Goal: Task Accomplishment & Management: Manage account settings

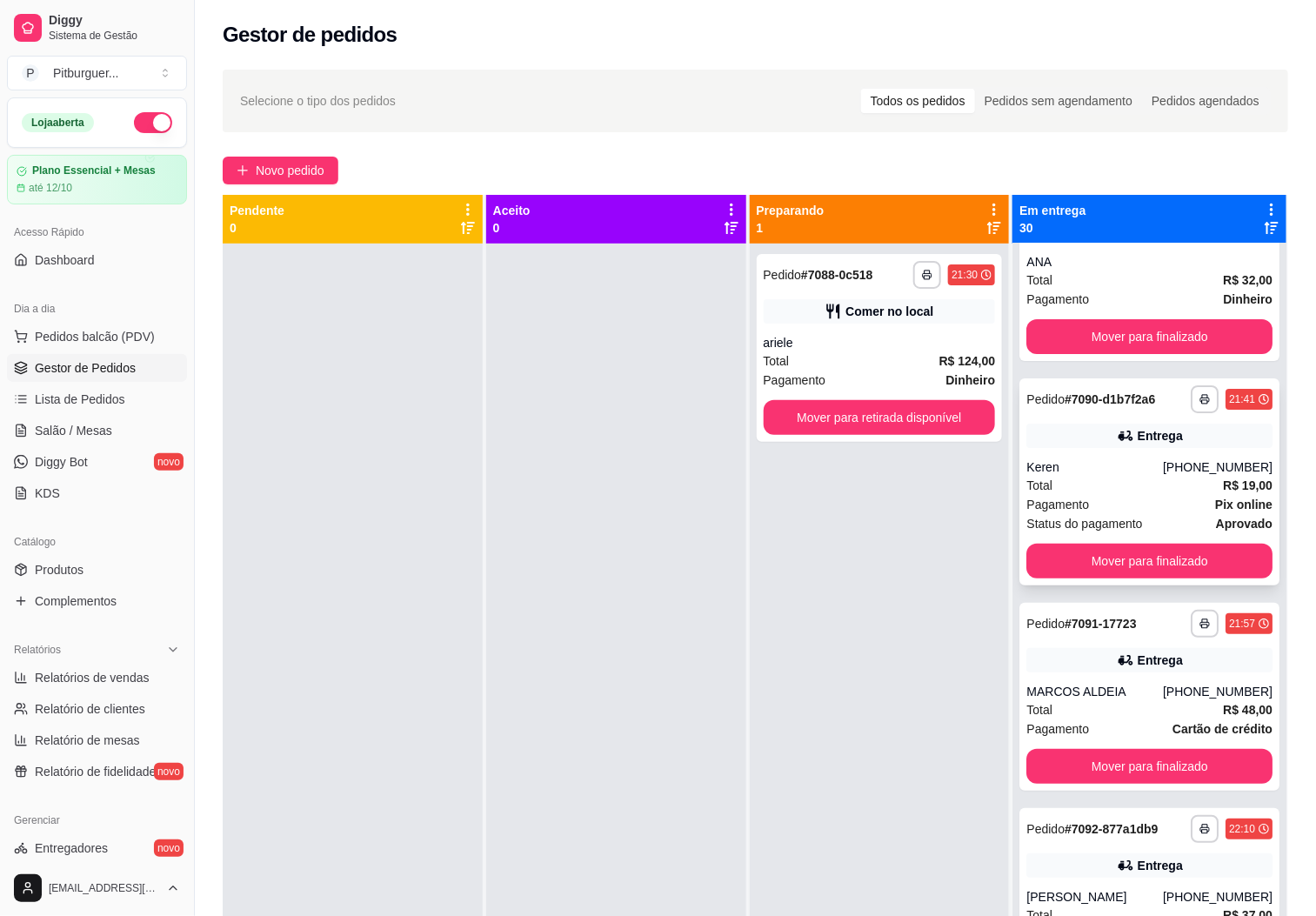
click at [1123, 586] on div "**********" at bounding box center [1149, 481] width 260 height 207
click at [1126, 578] on button "Mover para finalizado" at bounding box center [1149, 561] width 246 height 35
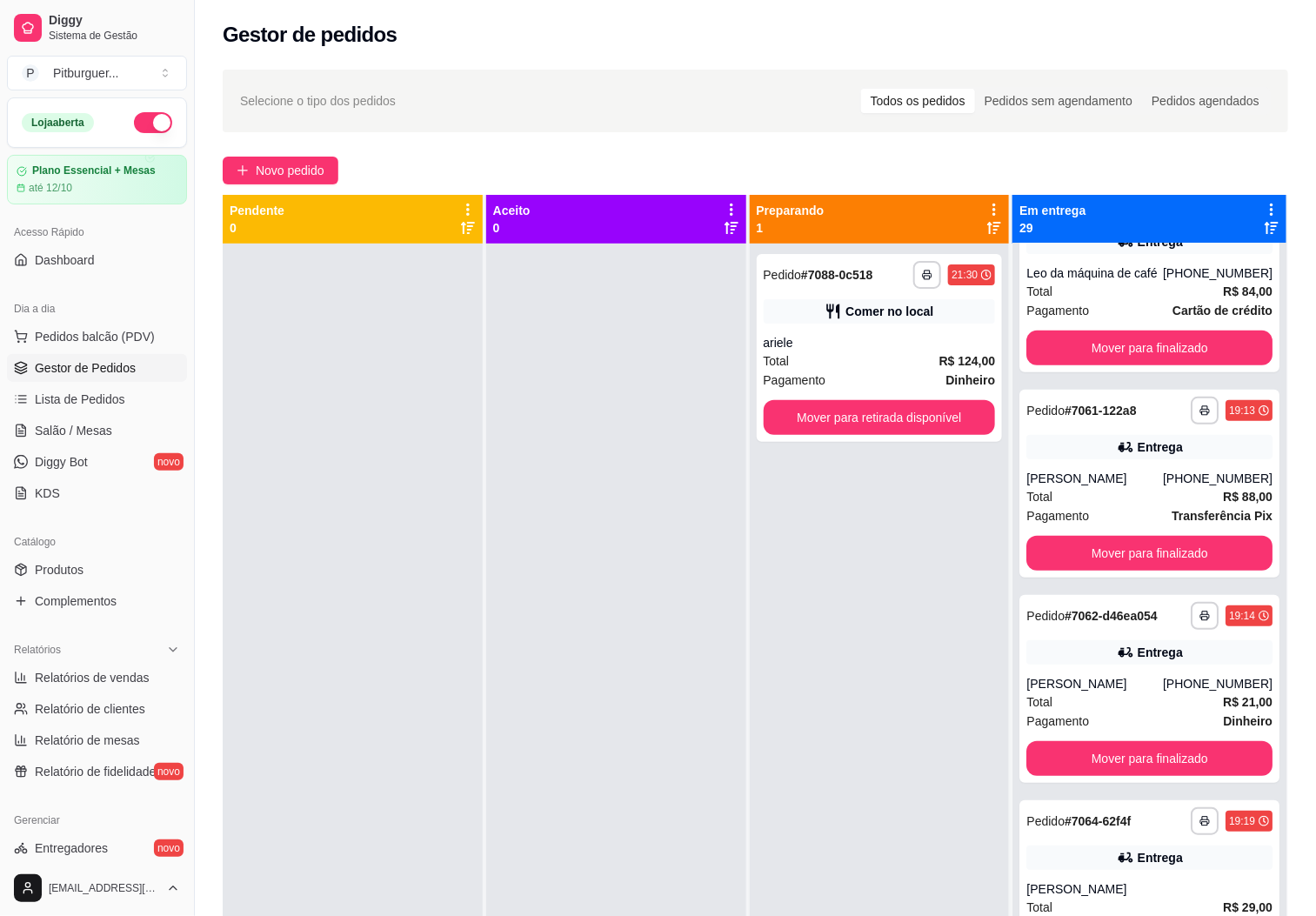
scroll to position [293, 0]
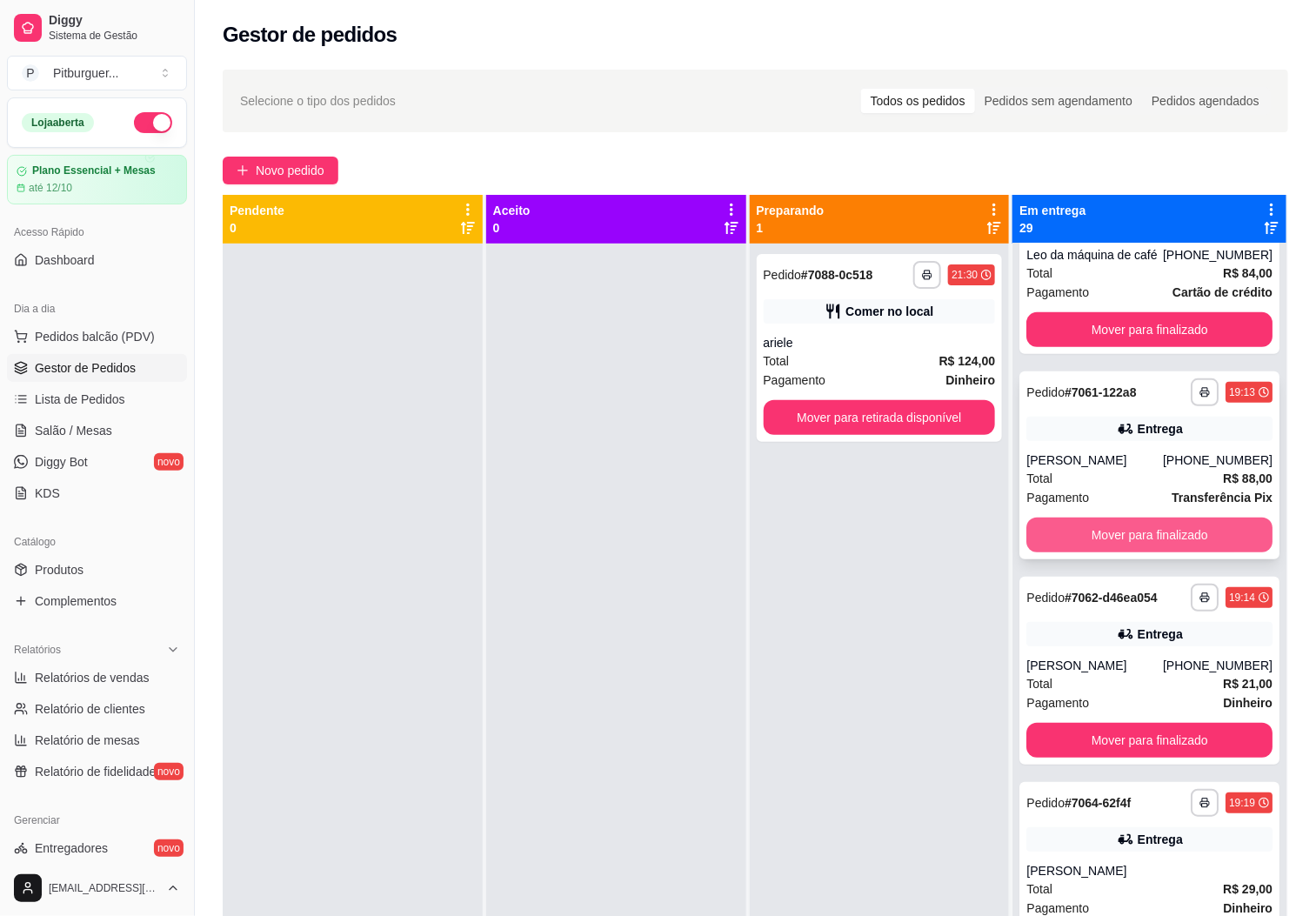
click at [1144, 541] on button "Mover para finalizado" at bounding box center [1149, 535] width 246 height 35
click at [1126, 552] on button "Mover para finalizado" at bounding box center [1149, 535] width 246 height 35
click at [1127, 552] on button "Mover para finalizado" at bounding box center [1150, 535] width 238 height 34
click at [1127, 552] on button "Mover para finalizado" at bounding box center [1149, 535] width 246 height 35
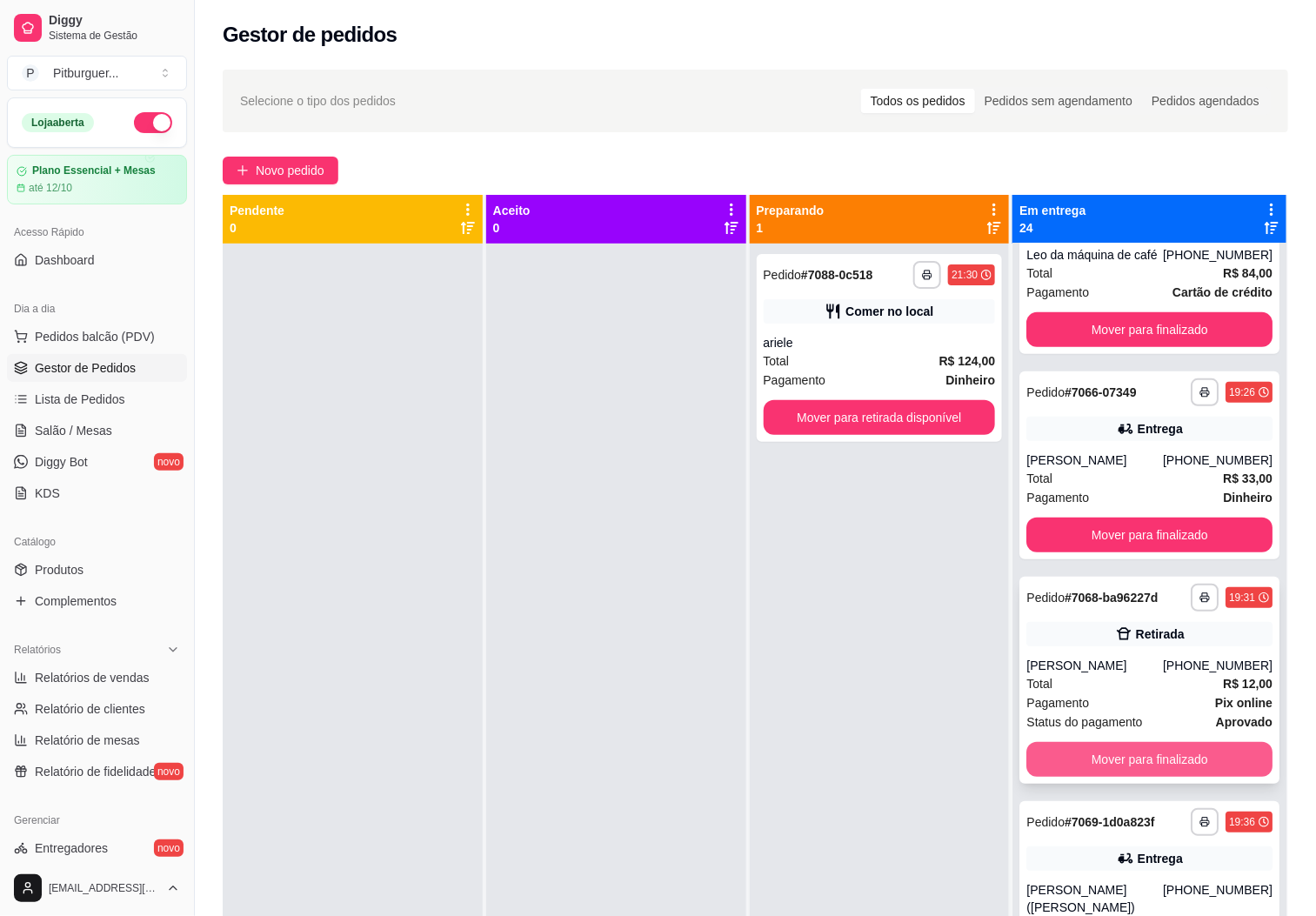
click at [1121, 776] on button "Mover para finalizado" at bounding box center [1149, 758] width 246 height 35
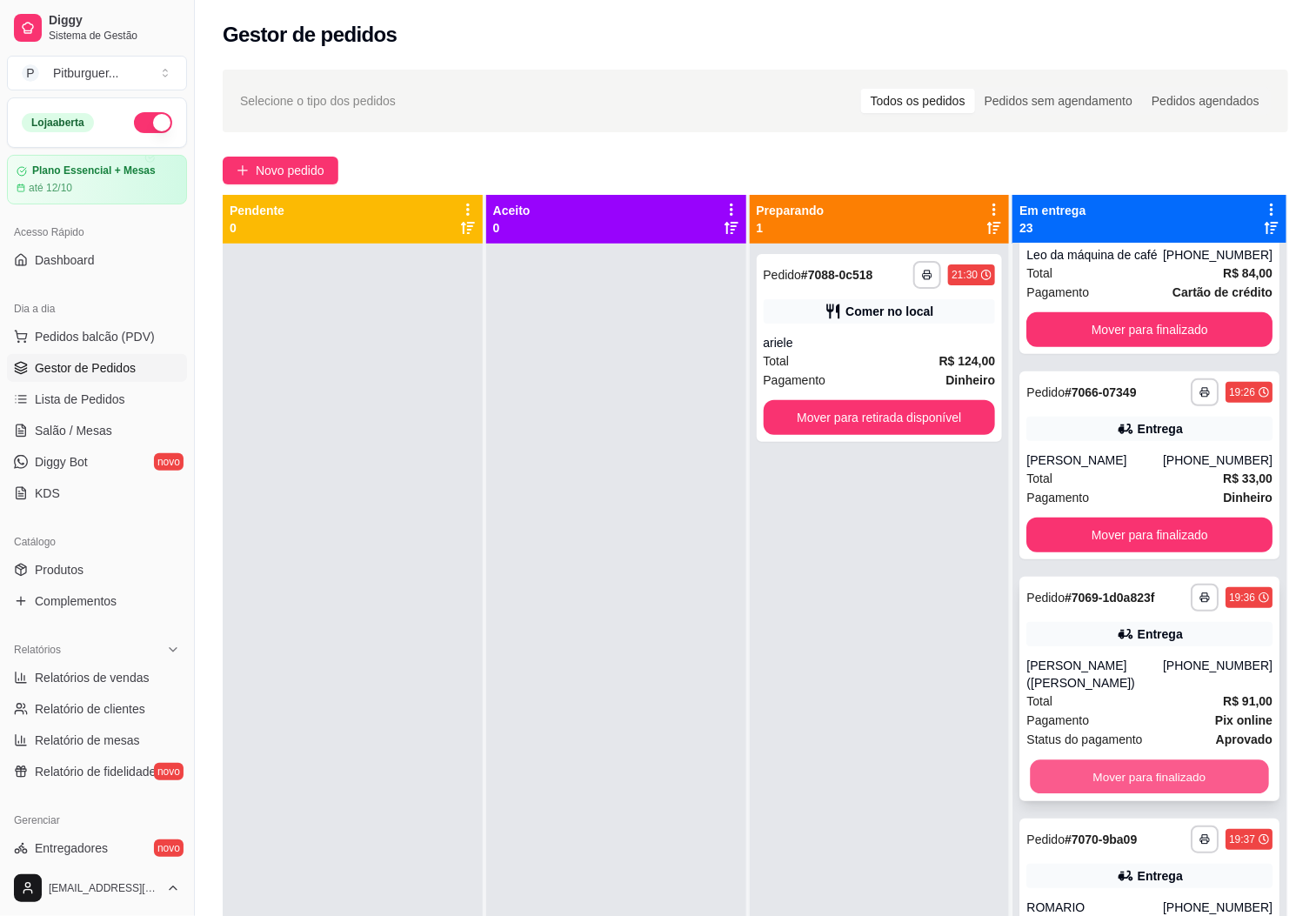
click at [1125, 794] on button "Mover para finalizado" at bounding box center [1150, 777] width 238 height 34
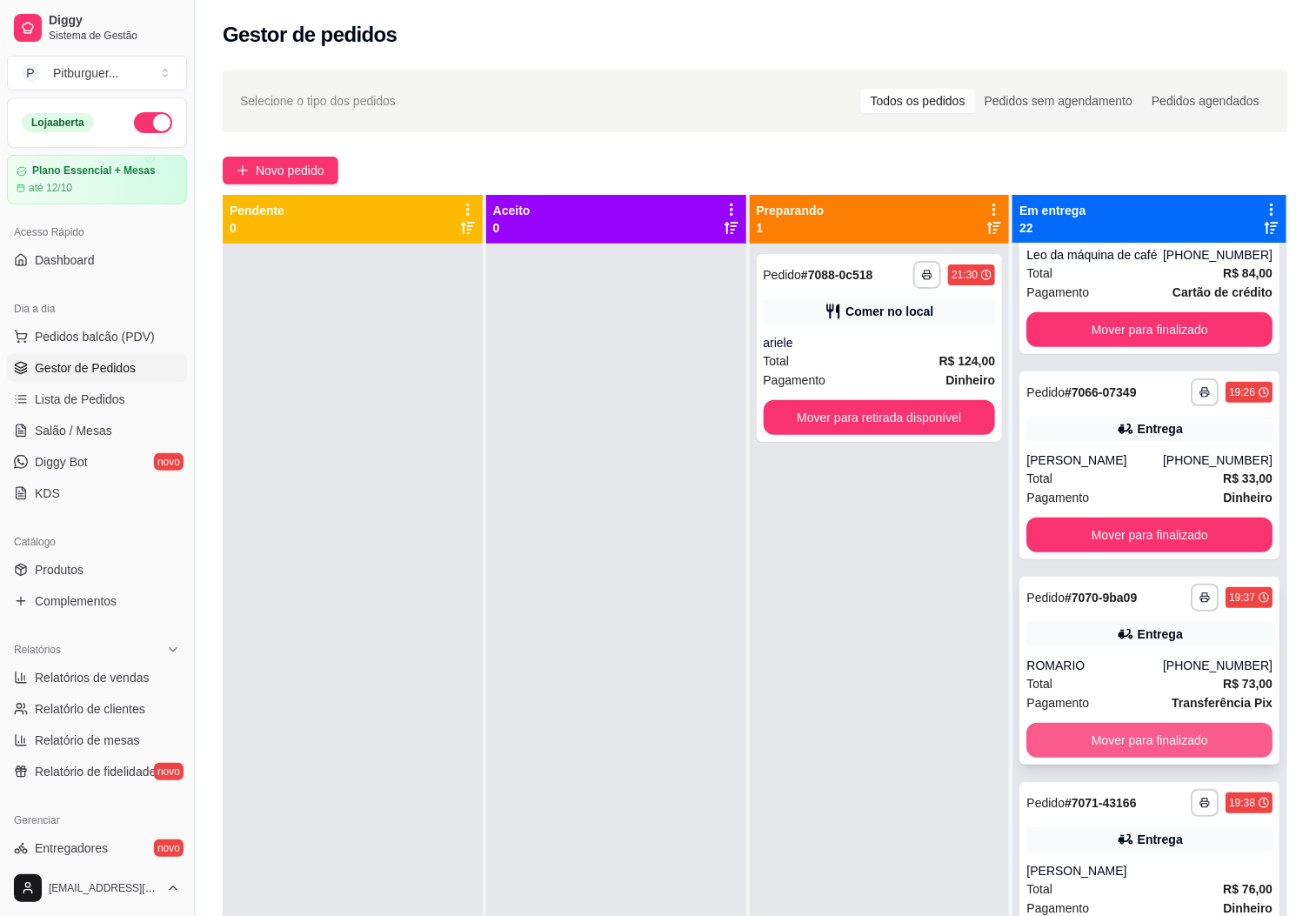
click at [1157, 752] on button "Mover para finalizado" at bounding box center [1149, 740] width 246 height 35
click at [1154, 752] on button "Mover para finalizado" at bounding box center [1149, 740] width 246 height 35
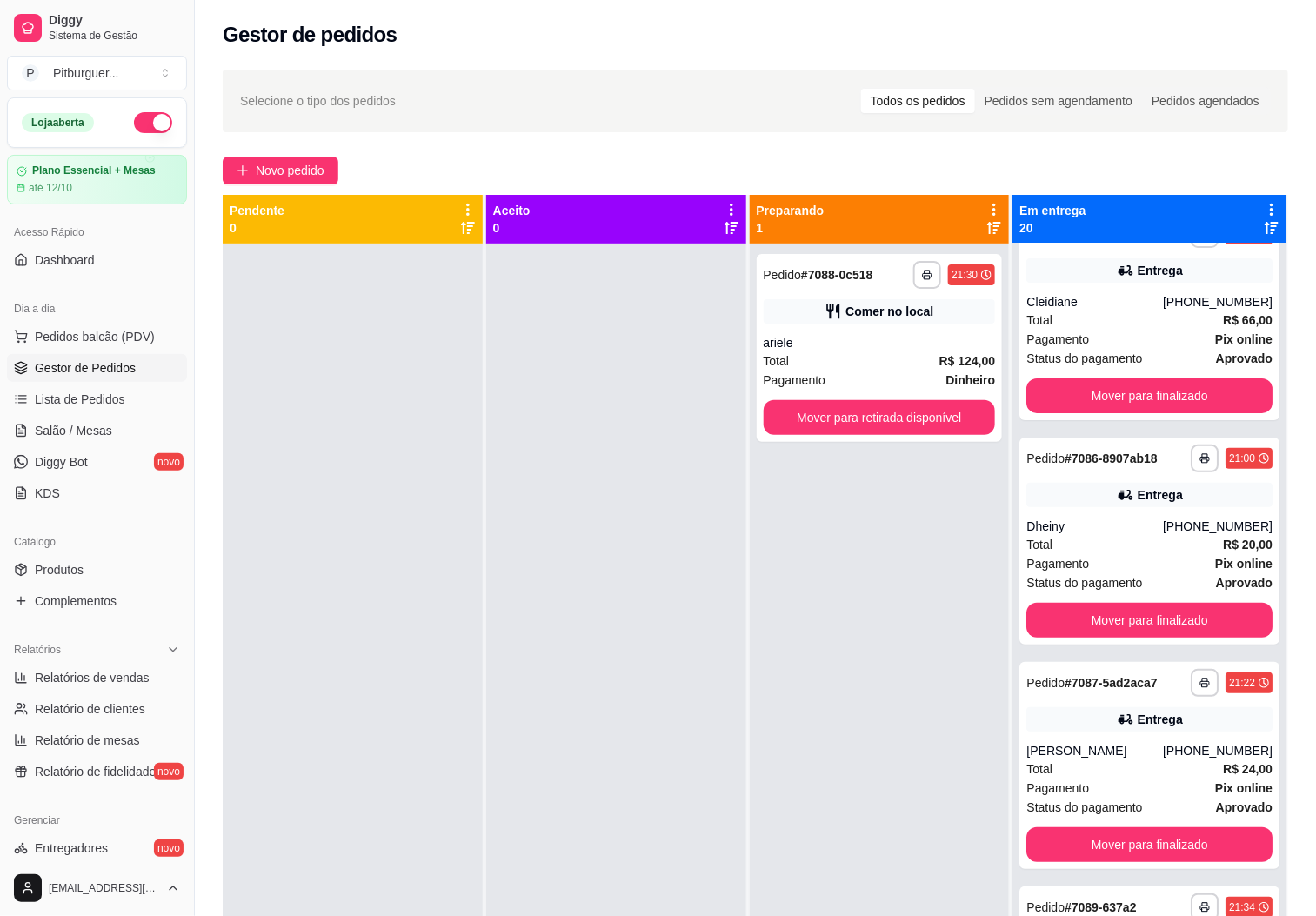
scroll to position [2778, 0]
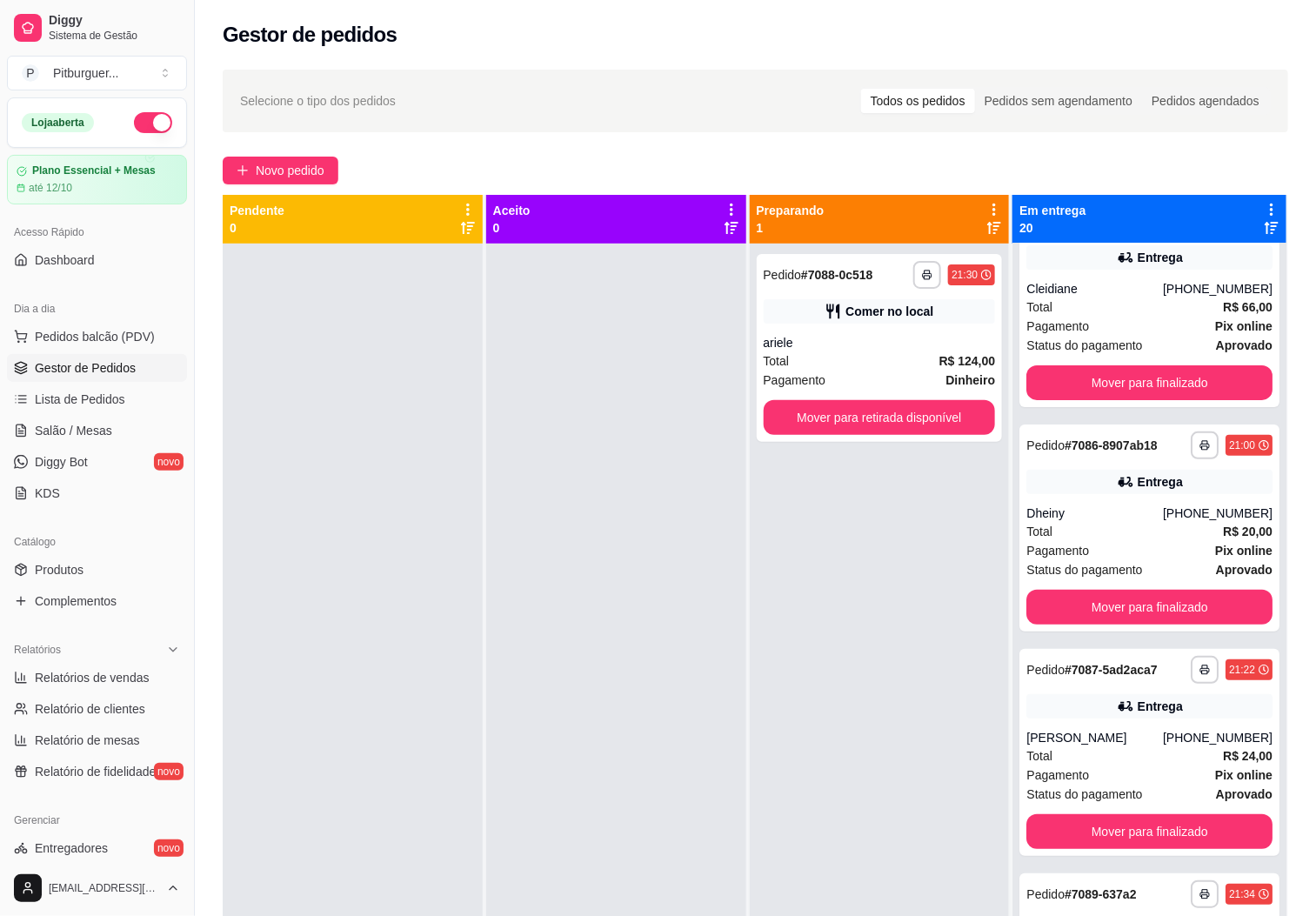
click at [922, 726] on div "**********" at bounding box center [880, 701] width 260 height 916
click at [1148, 624] on button "Mover para finalizado" at bounding box center [1149, 606] width 246 height 35
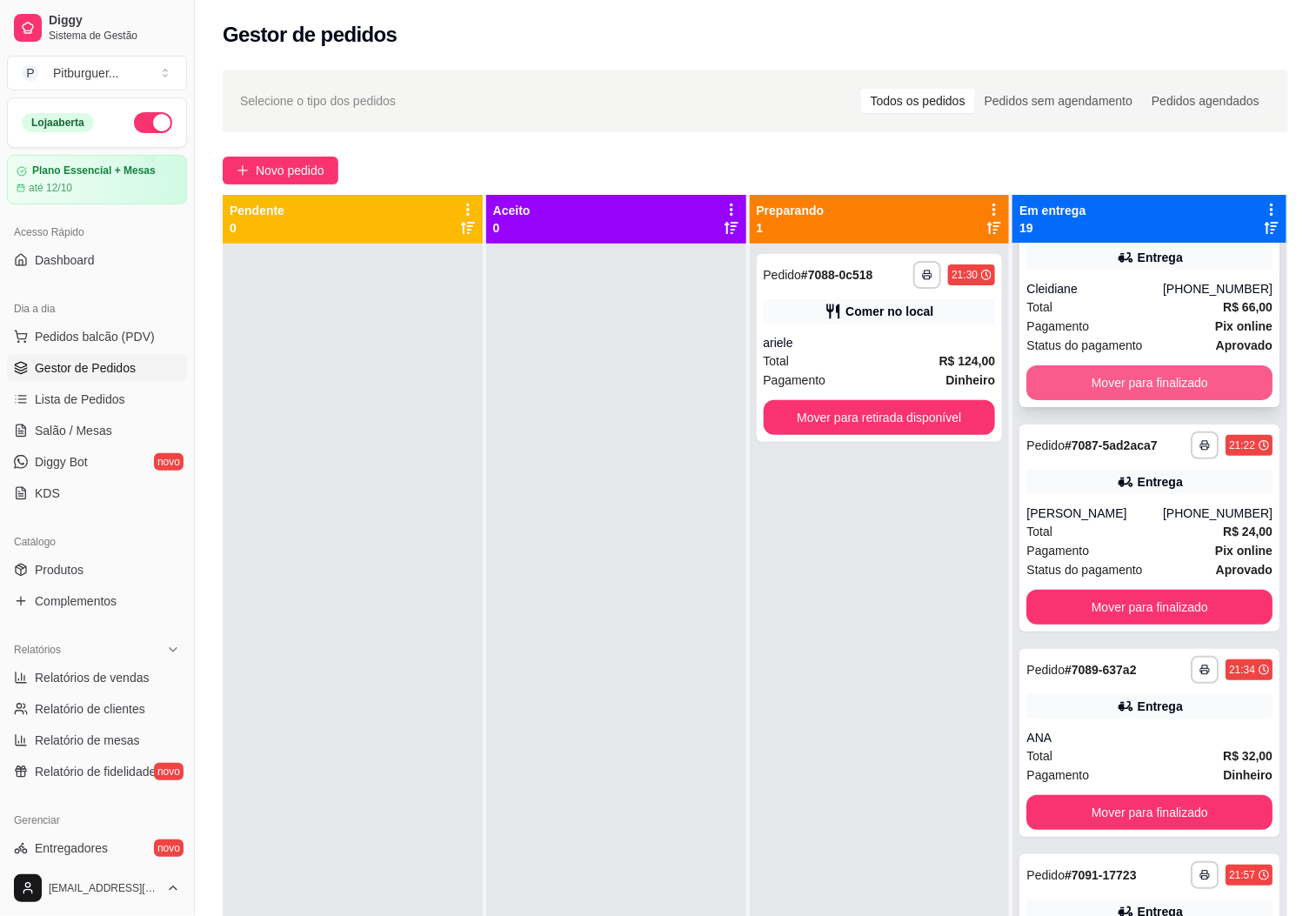
click at [1115, 400] on button "Mover para finalizado" at bounding box center [1149, 382] width 246 height 35
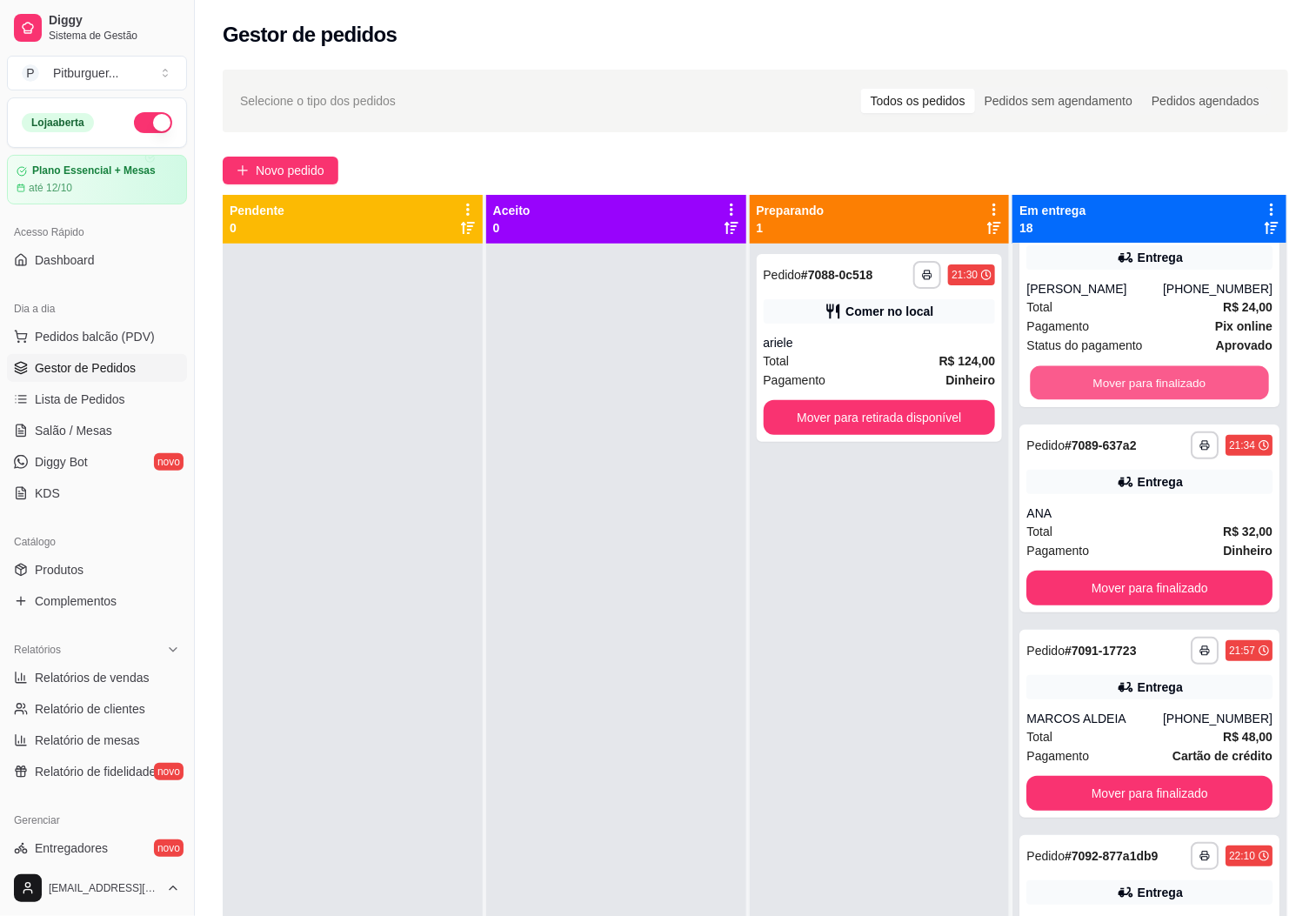
click at [1115, 400] on button "Mover para finalizado" at bounding box center [1150, 383] width 238 height 34
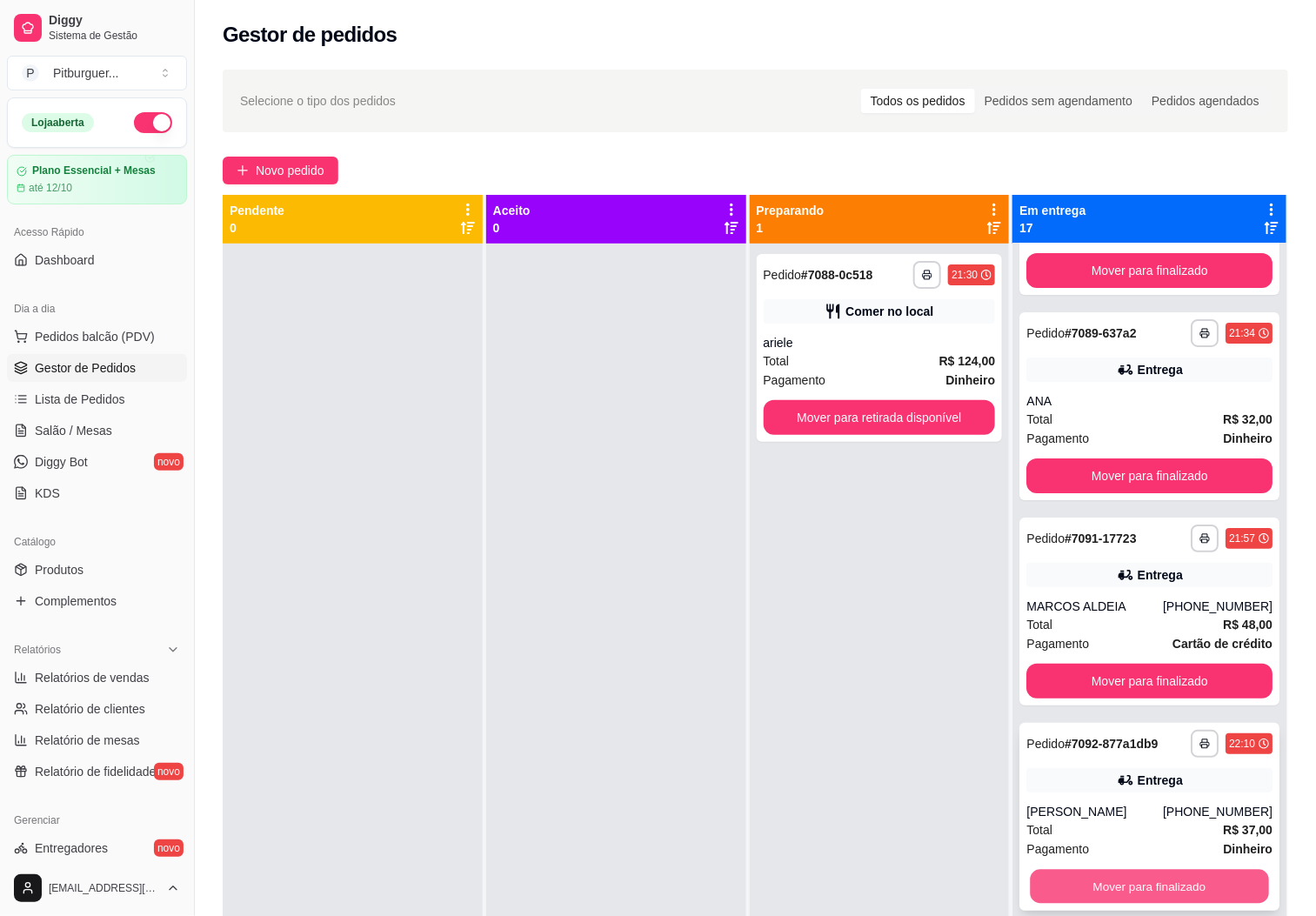
click at [1110, 877] on button "Mover para finalizado" at bounding box center [1150, 886] width 238 height 34
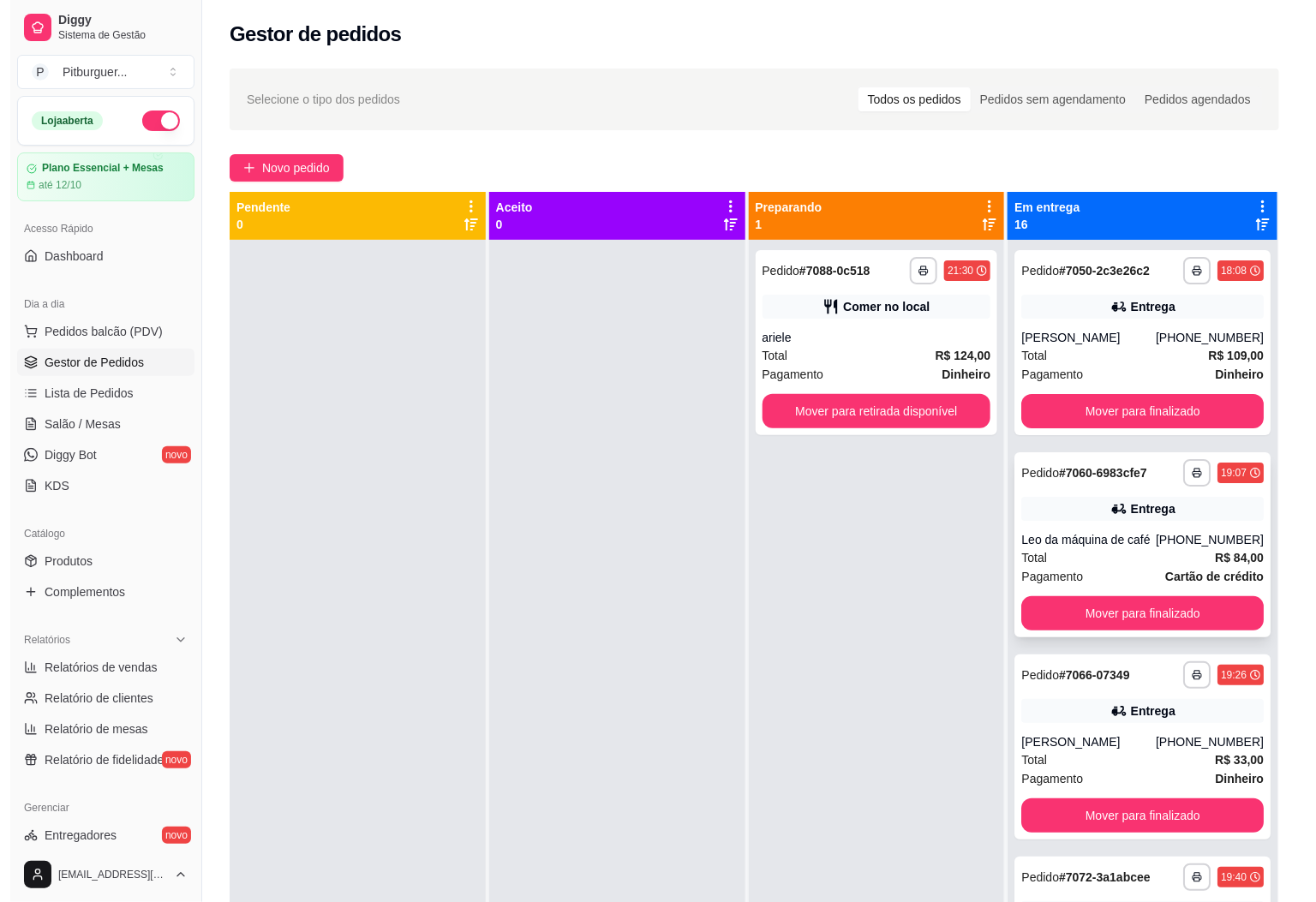
scroll to position [0, 0]
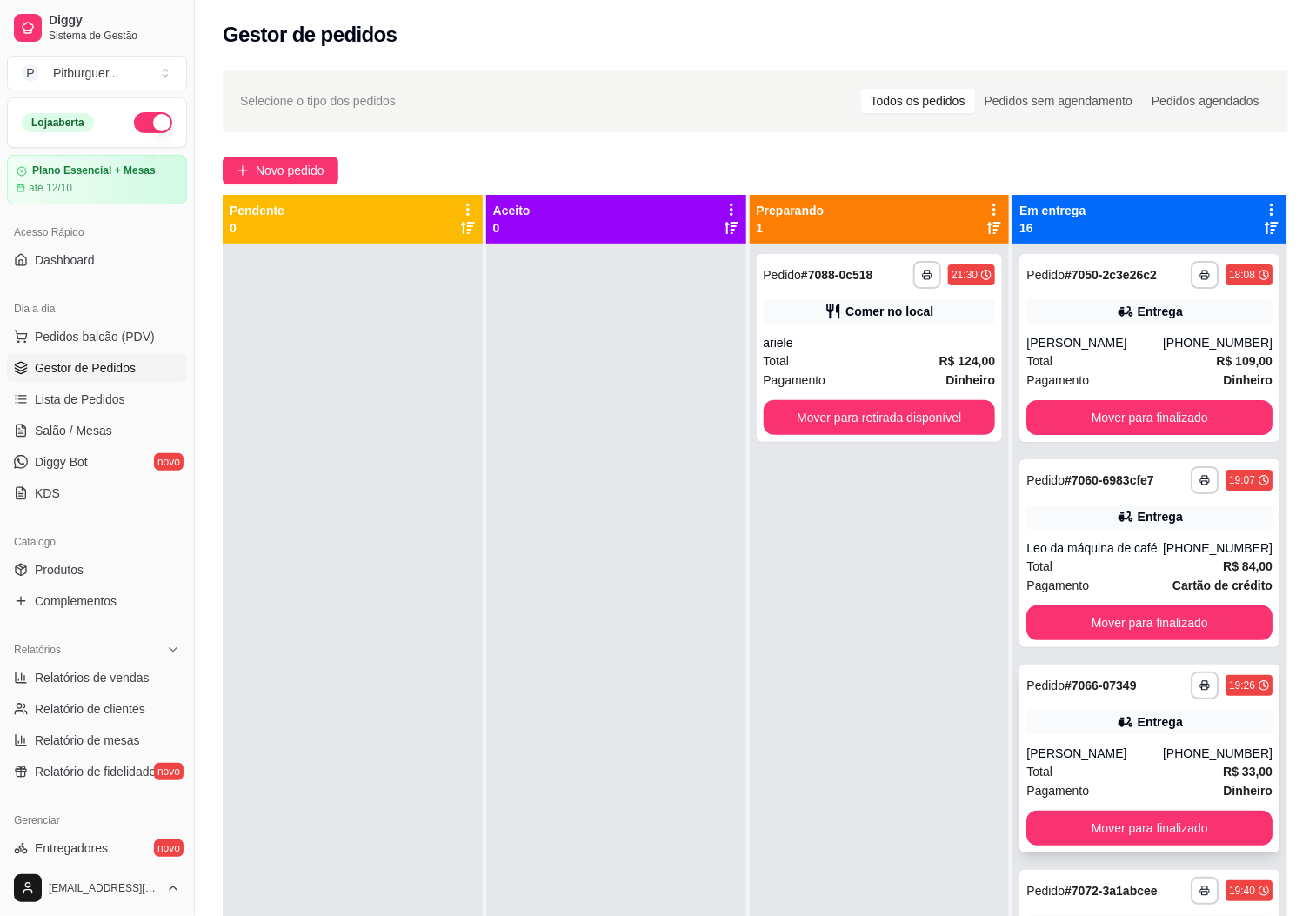
click at [1121, 762] on div "[PERSON_NAME]" at bounding box center [1095, 752] width 136 height 17
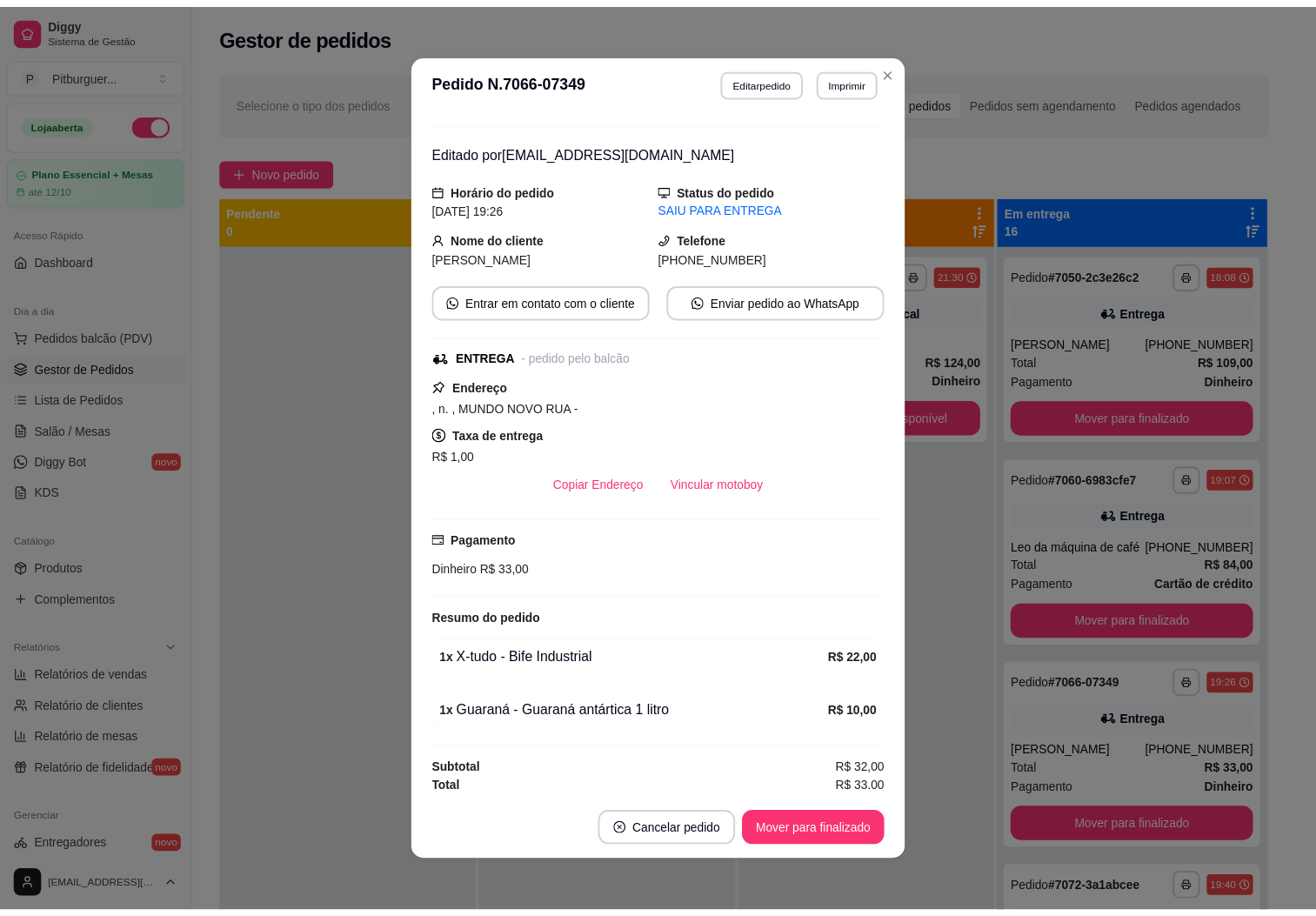
scroll to position [45, 0]
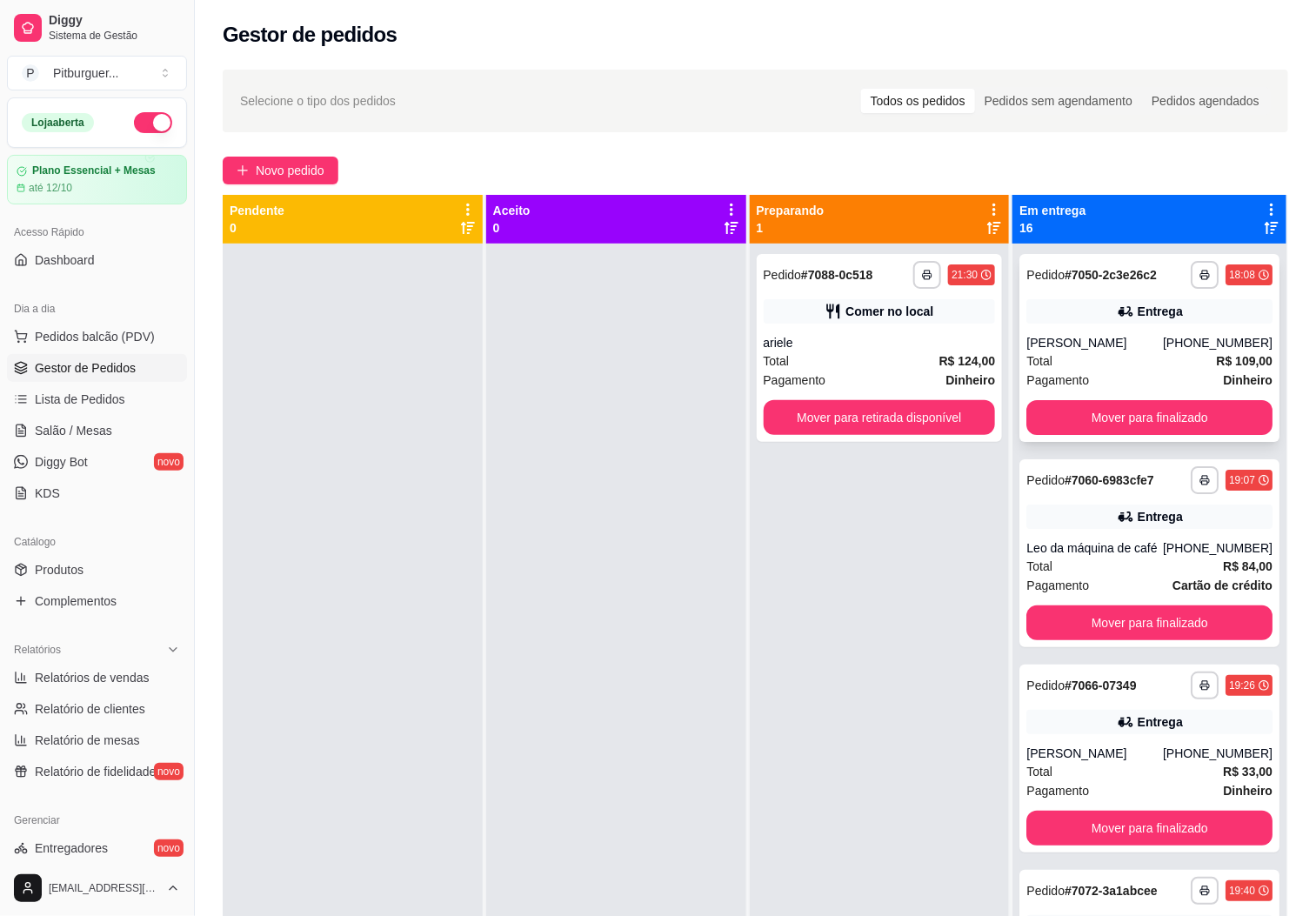
click at [1138, 355] on div "Total R$ 109,00" at bounding box center [1149, 360] width 246 height 19
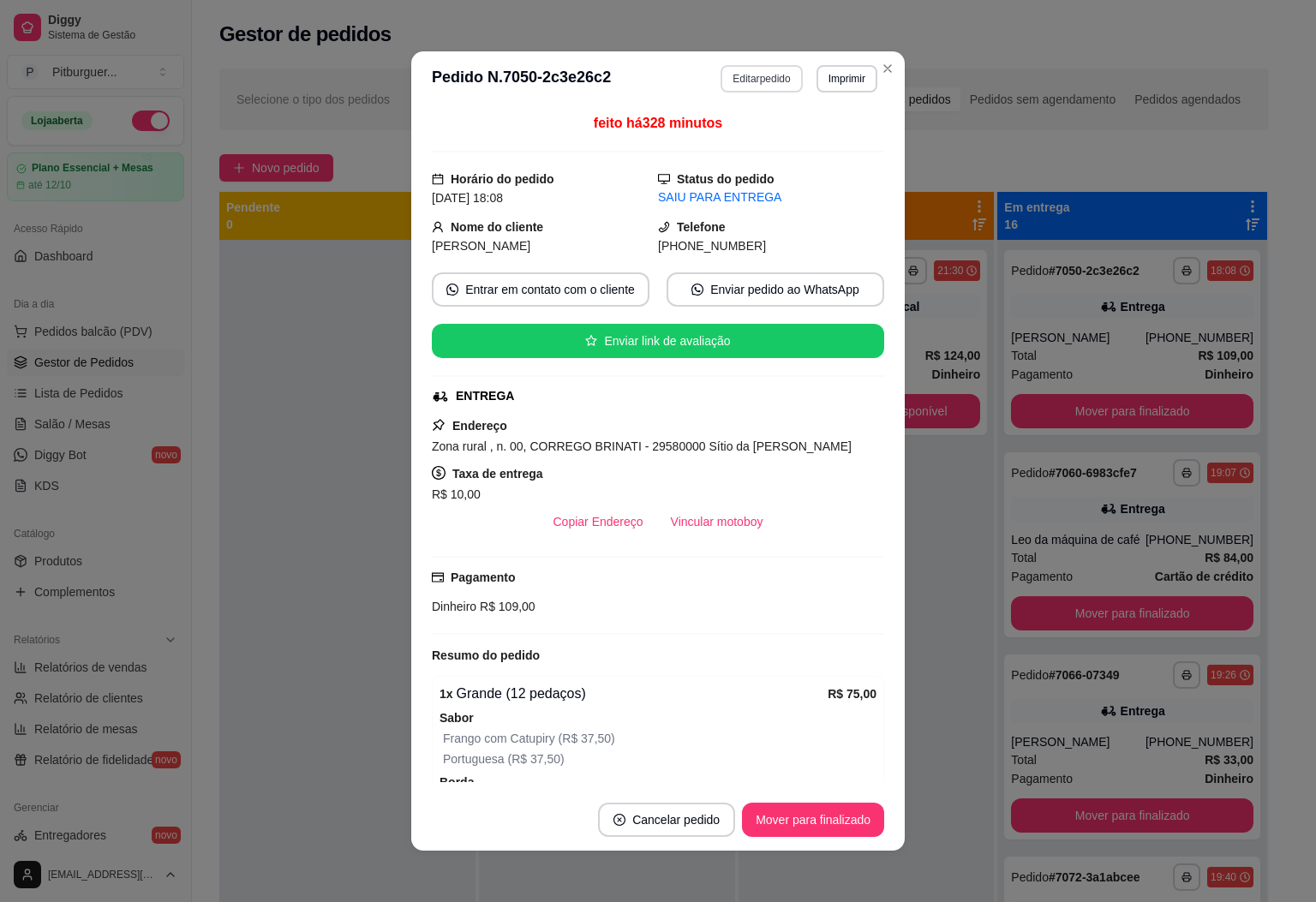
click at [721, 75] on button "Editar pedido" at bounding box center [761, 78] width 81 height 27
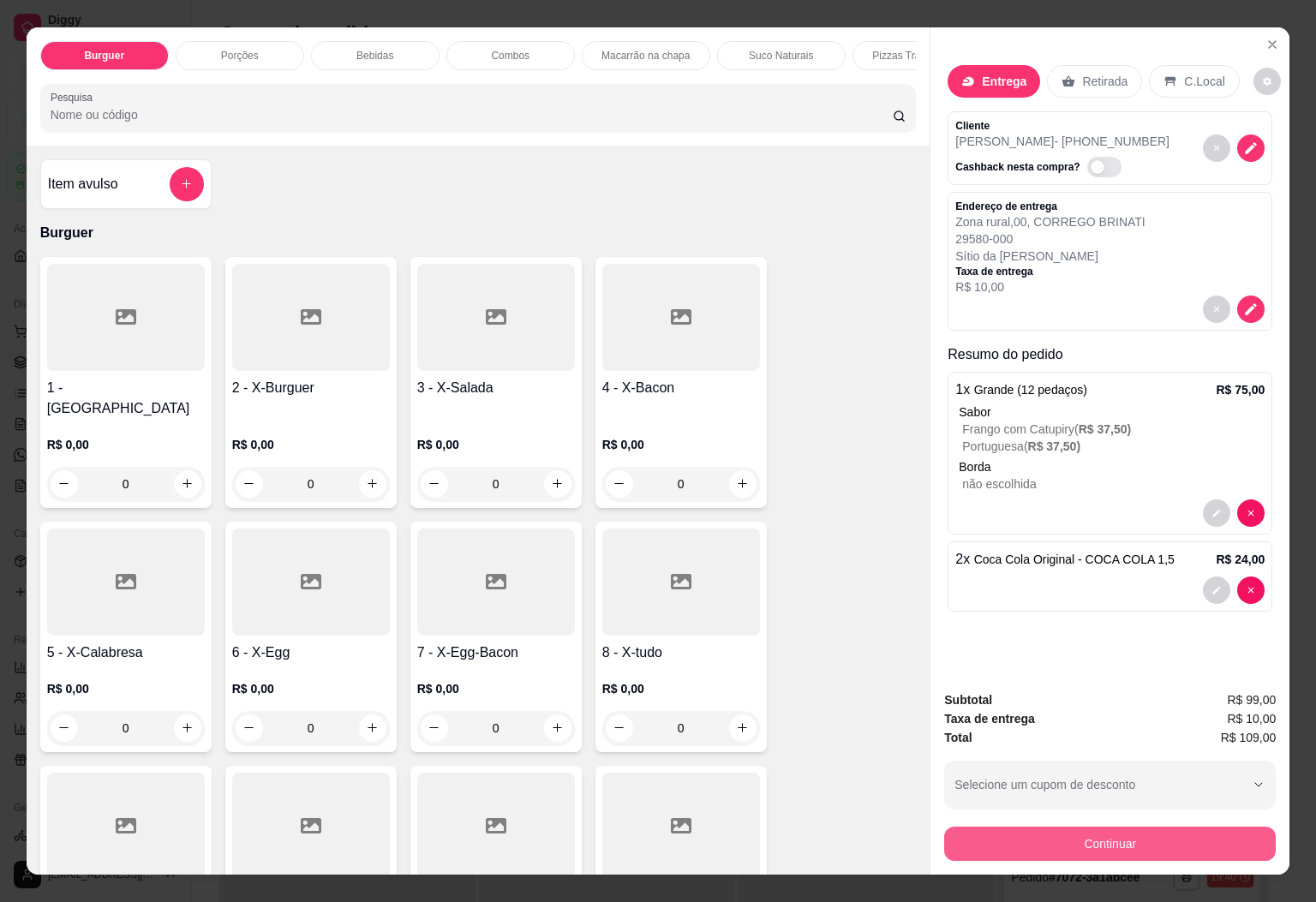
click at [1018, 840] on button "Continuar" at bounding box center [1110, 843] width 332 height 34
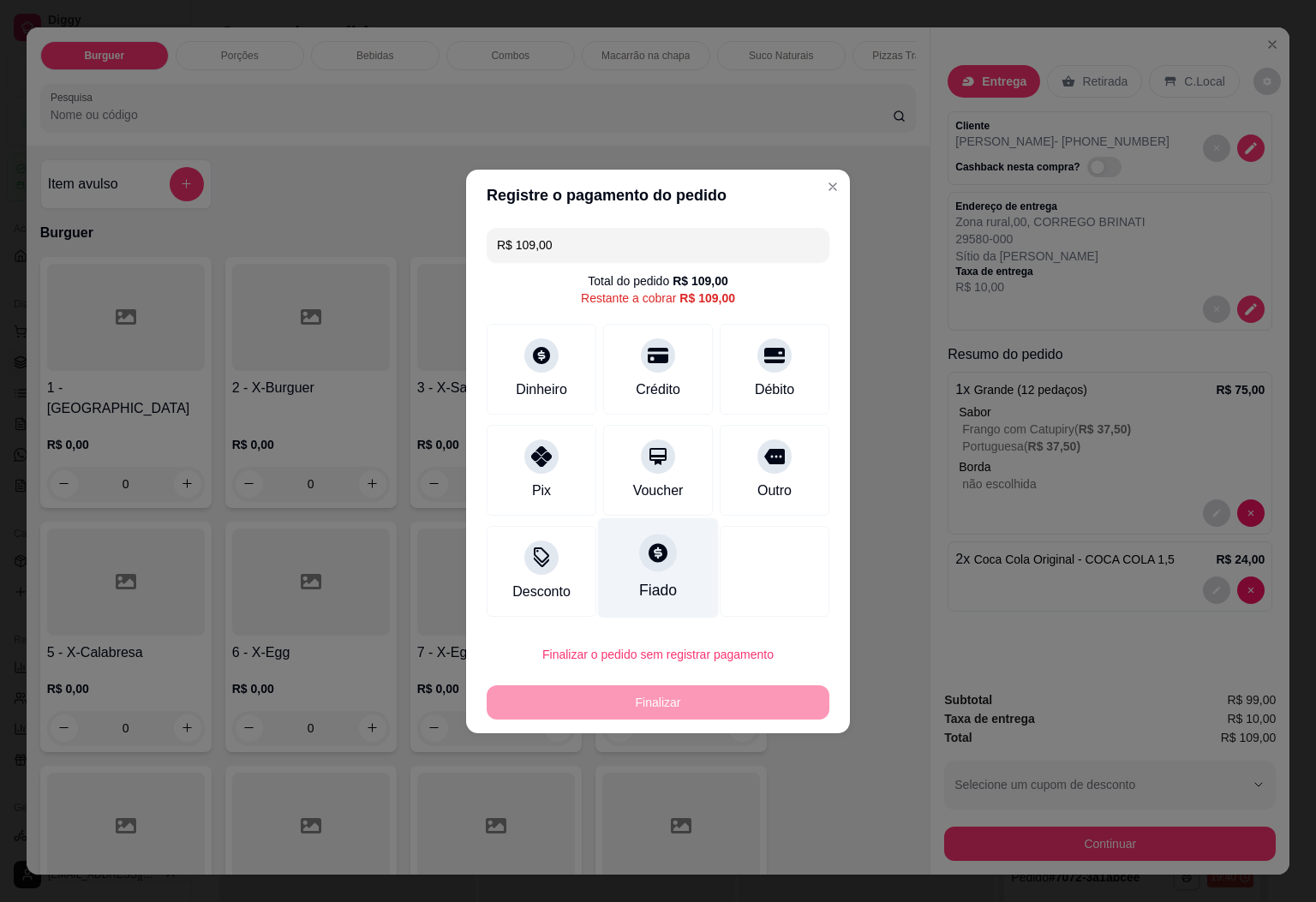
click at [628, 565] on div "Fiado" at bounding box center [658, 568] width 121 height 101
type input "R$ 0,00"
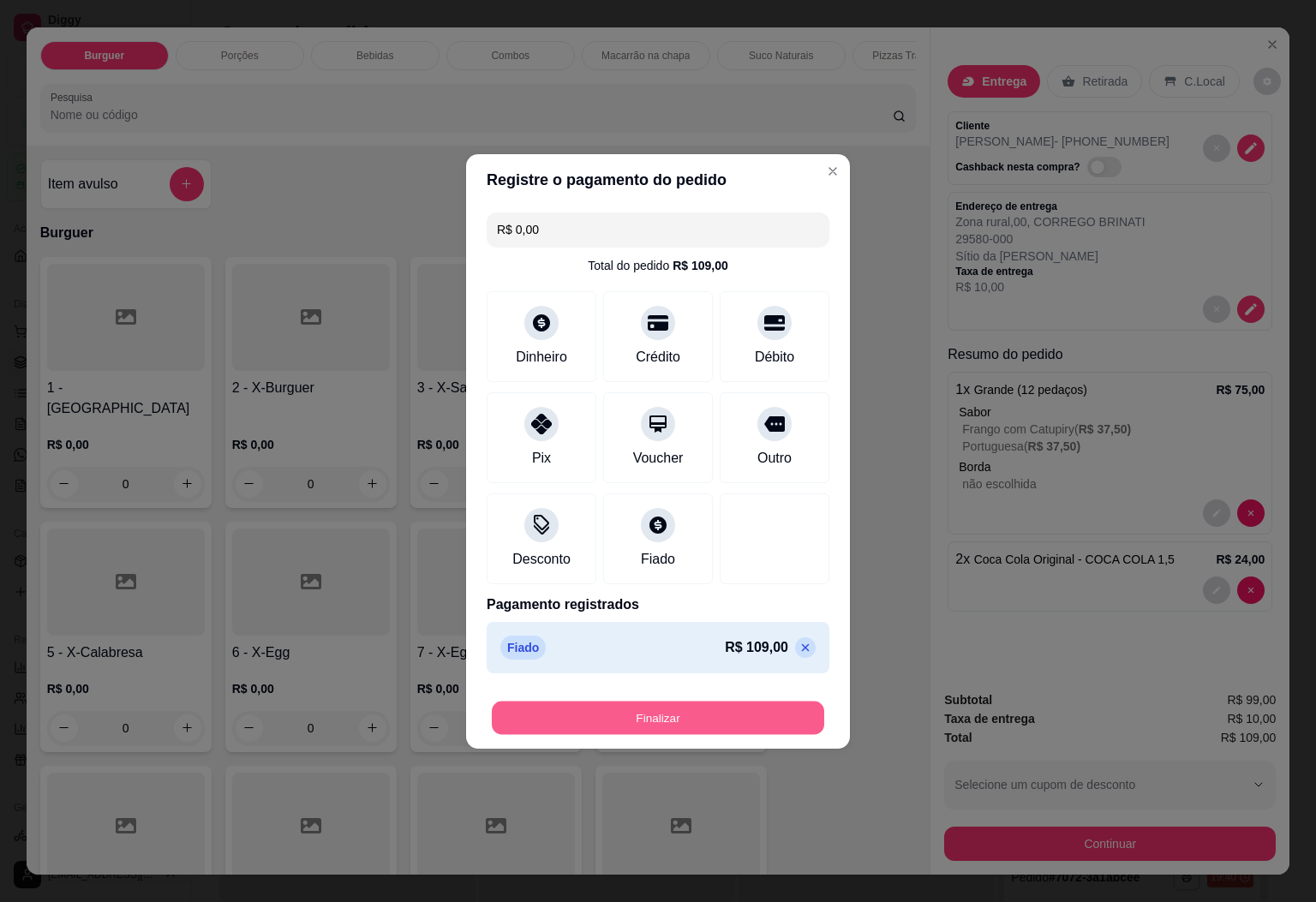
click at [710, 706] on button "Finalizar" at bounding box center [657, 717] width 333 height 34
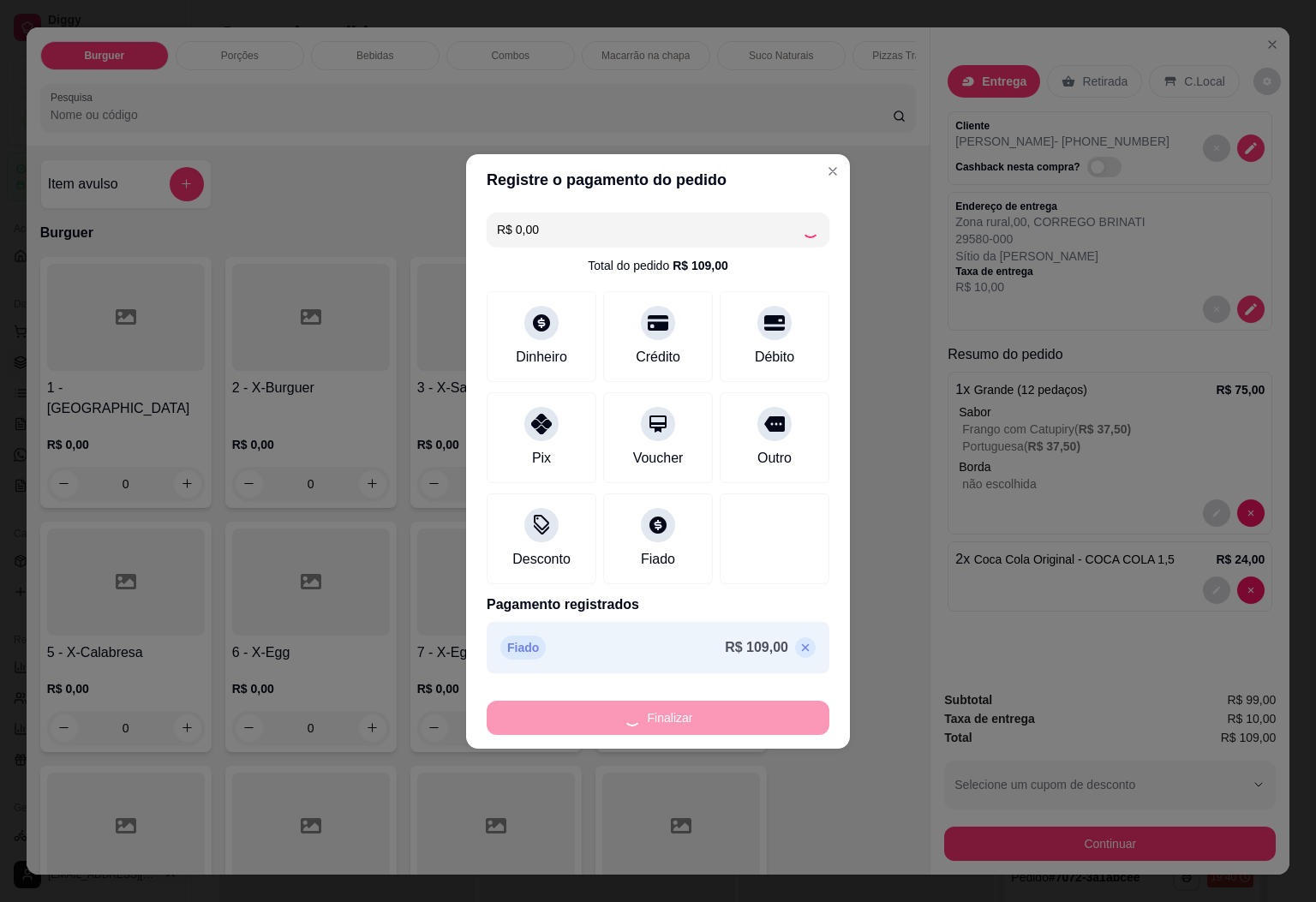
type input "0"
type input "-R$ 109,00"
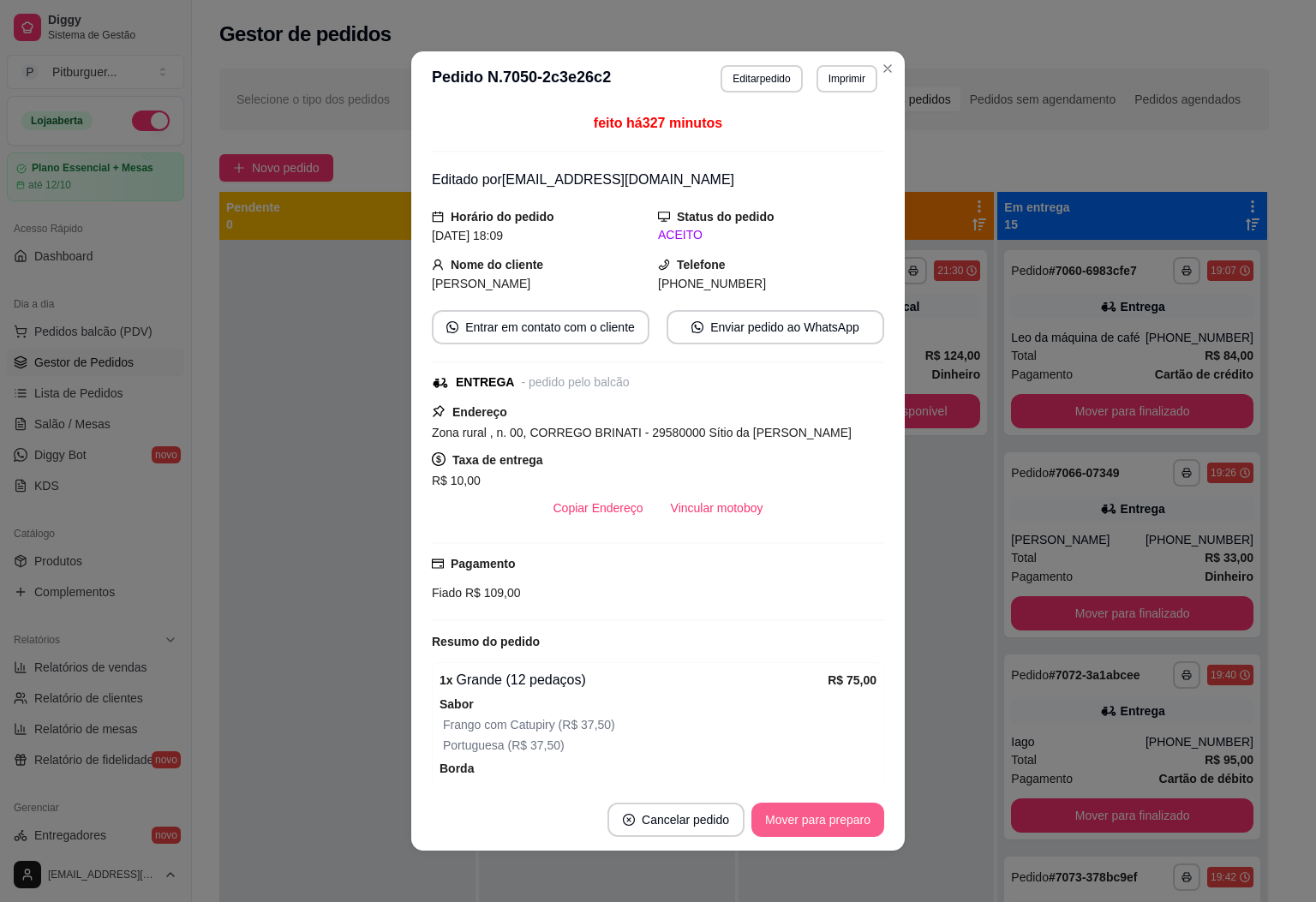
click at [841, 822] on button "Mover para preparo" at bounding box center [818, 819] width 133 height 34
click at [841, 822] on button "Mover para entrega" at bounding box center [819, 819] width 132 height 34
click at [841, 822] on button "Mover para finalizado" at bounding box center [813, 820] width 138 height 34
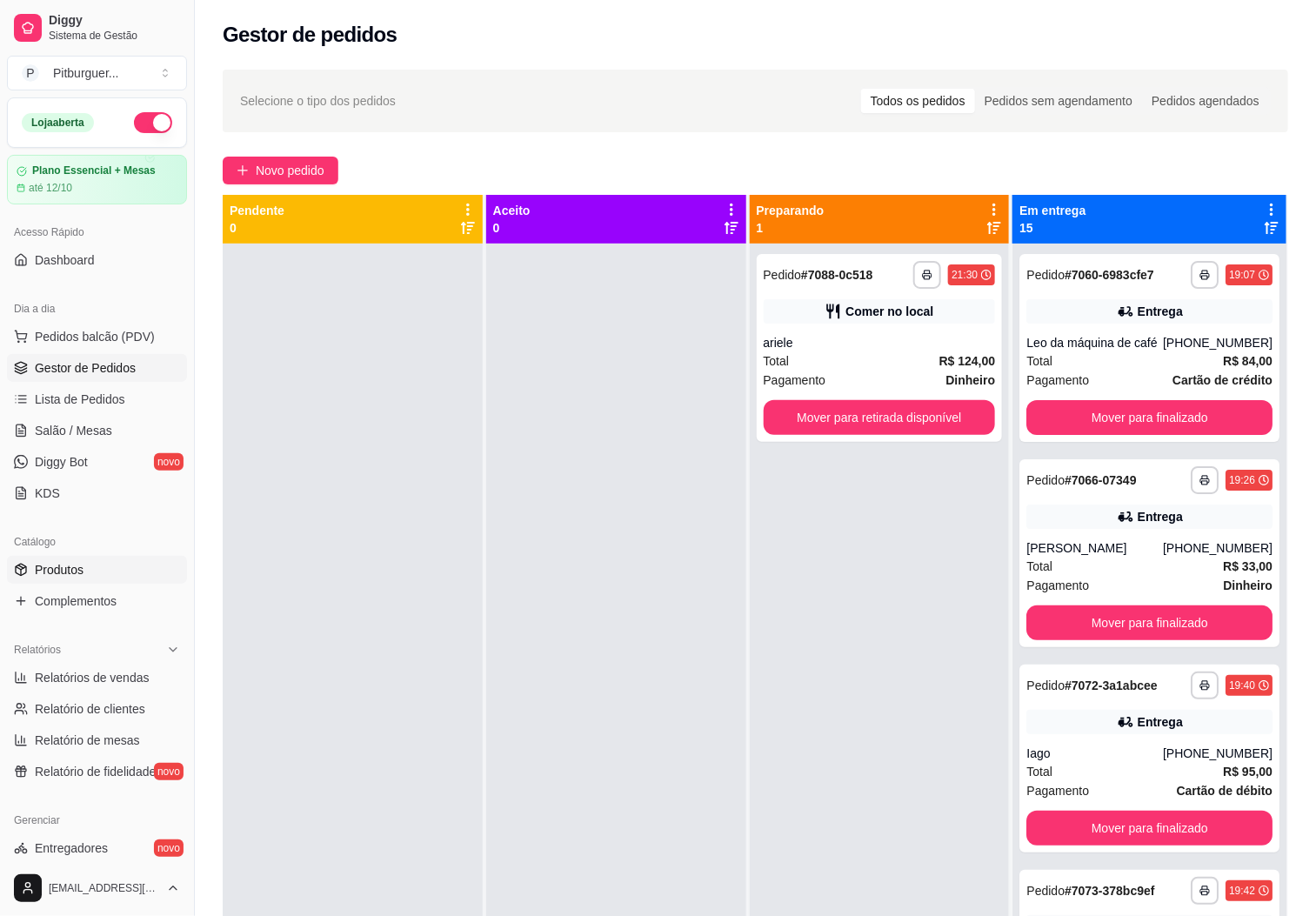
scroll to position [337, 0]
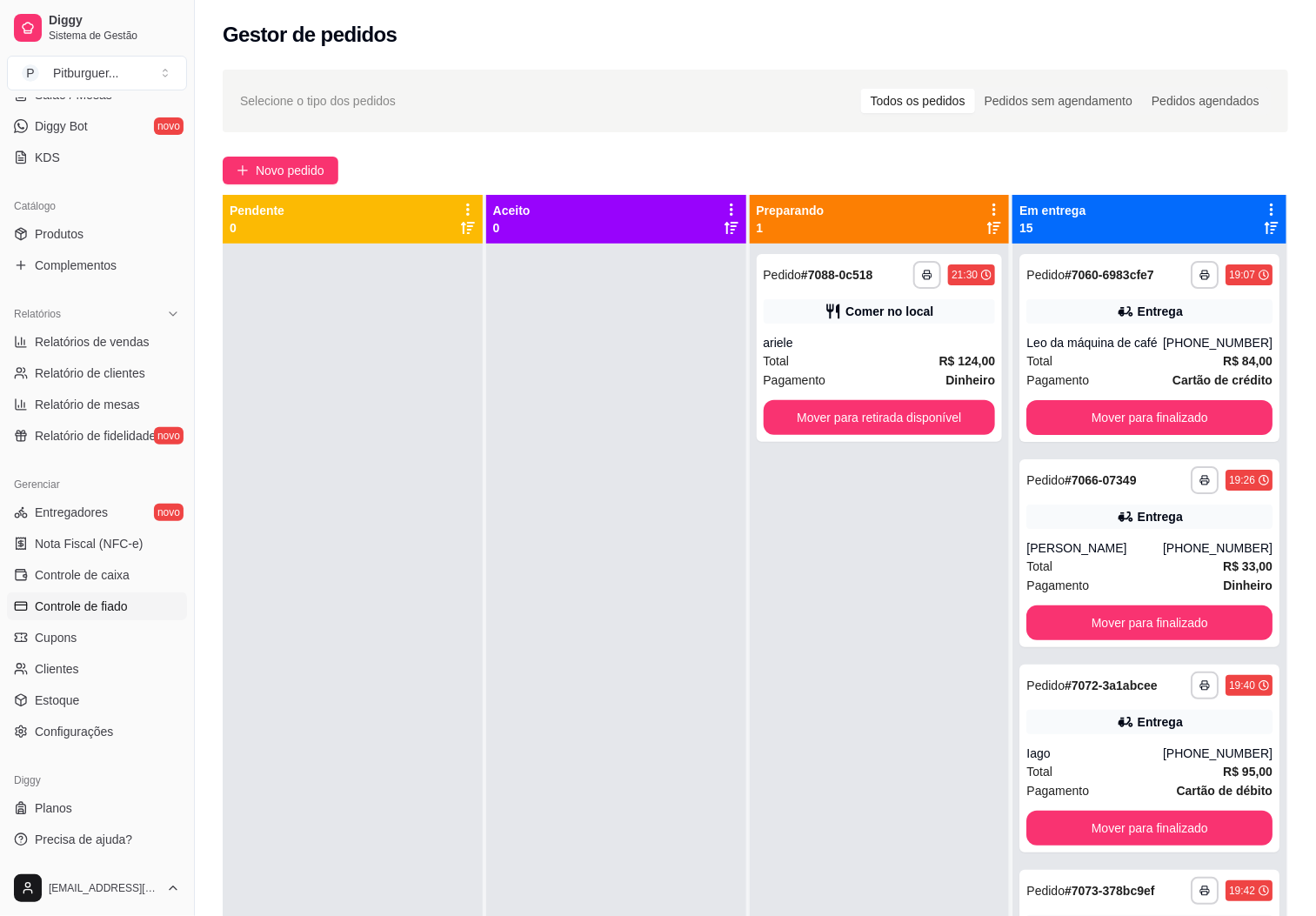
click at [117, 595] on link "Controle de fiado" at bounding box center [97, 605] width 180 height 28
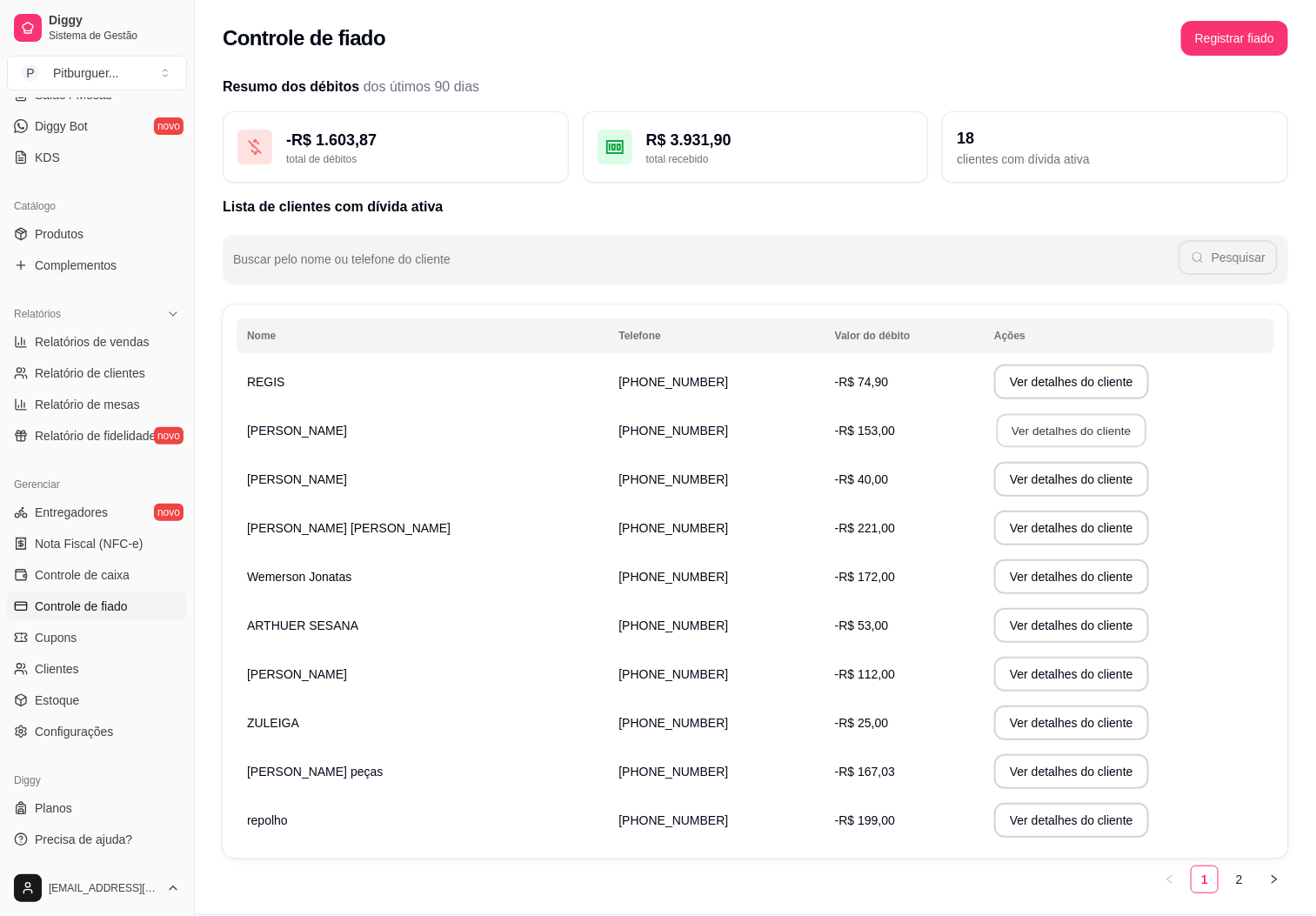
click at [1038, 436] on button "Ver detalhes do cliente" at bounding box center [1071, 431] width 150 height 34
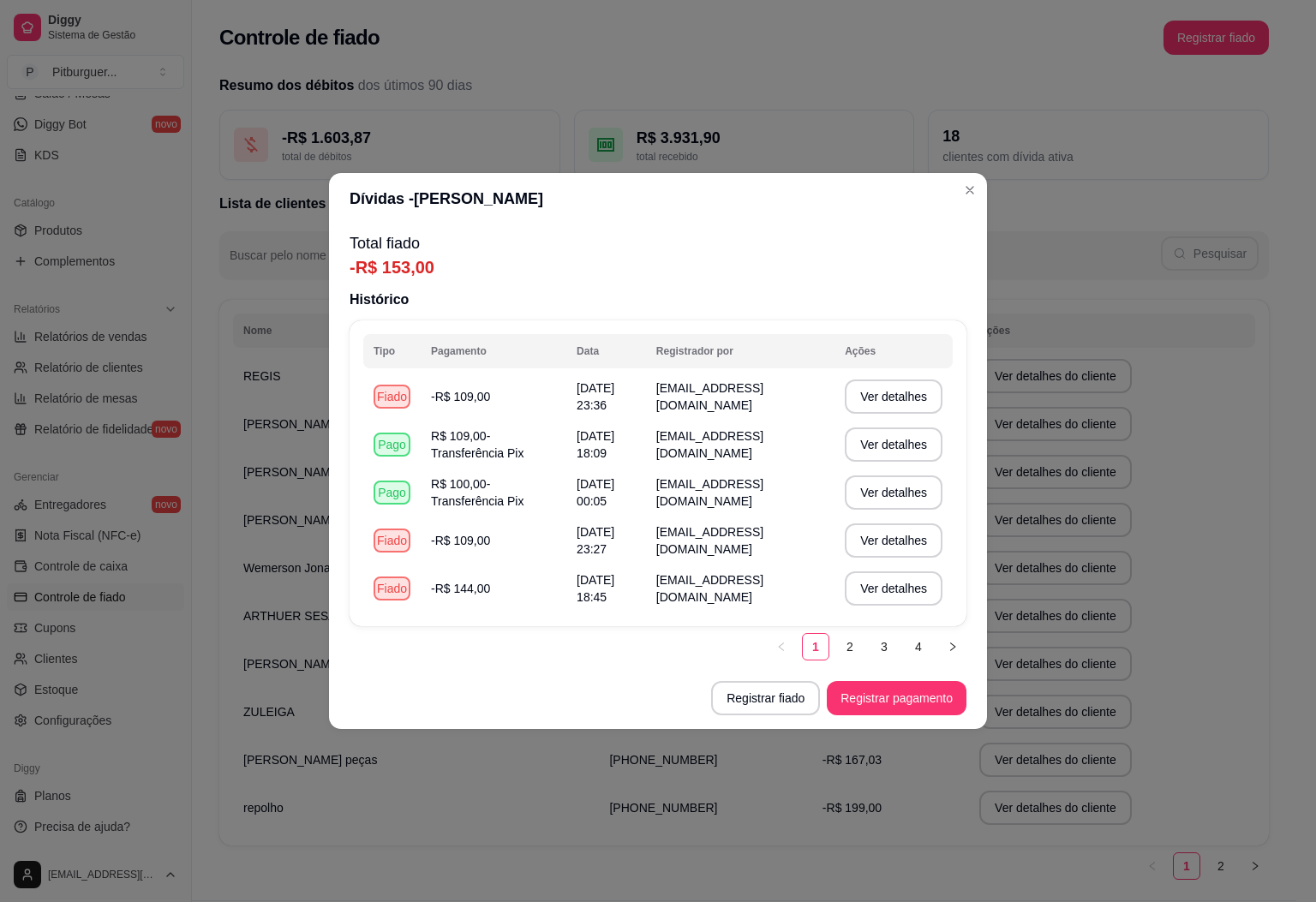
click at [953, 189] on header "Dívidas - [PERSON_NAME]" at bounding box center [658, 198] width 658 height 51
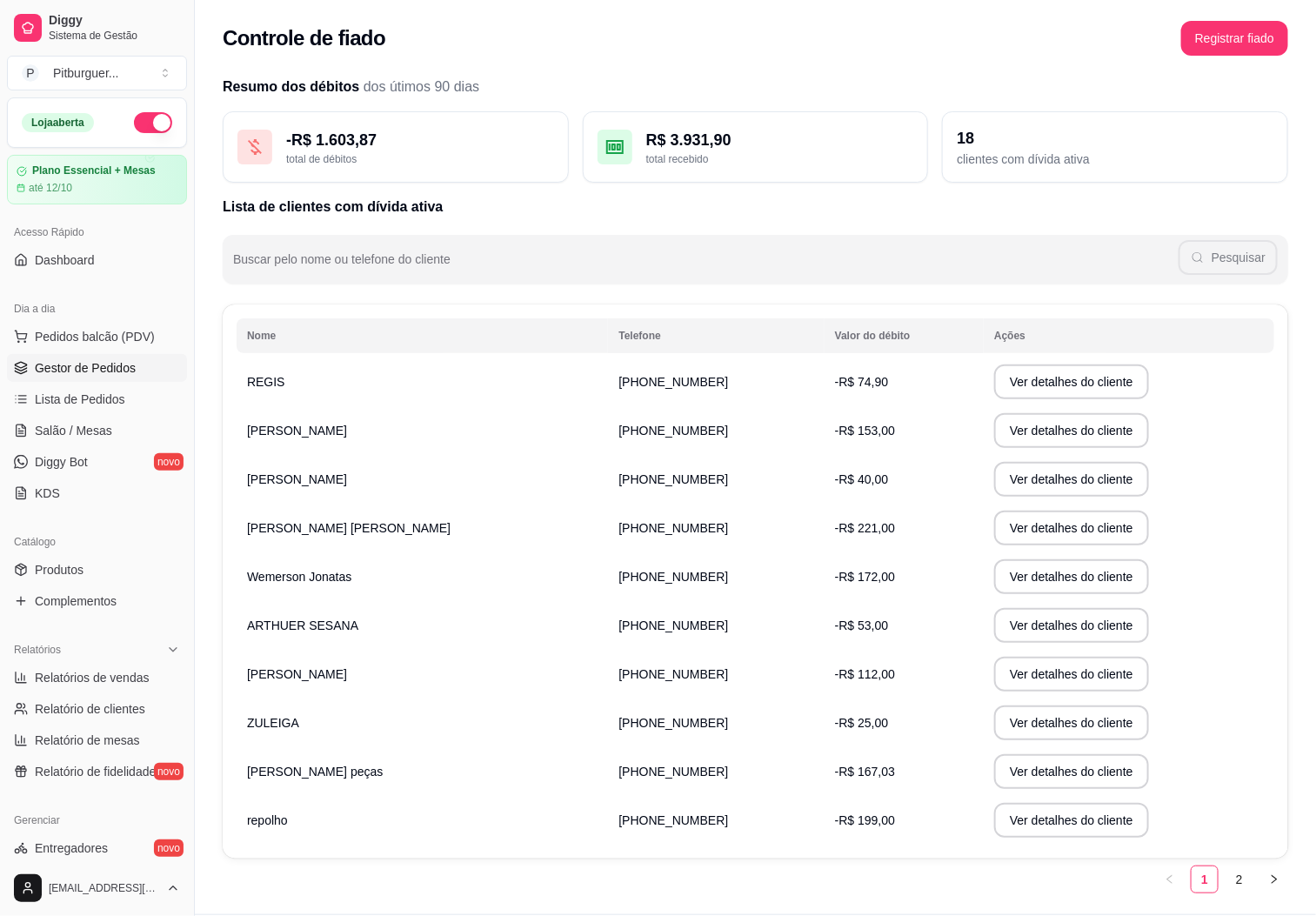
click at [115, 358] on link "Gestor de Pedidos" at bounding box center [97, 367] width 180 height 28
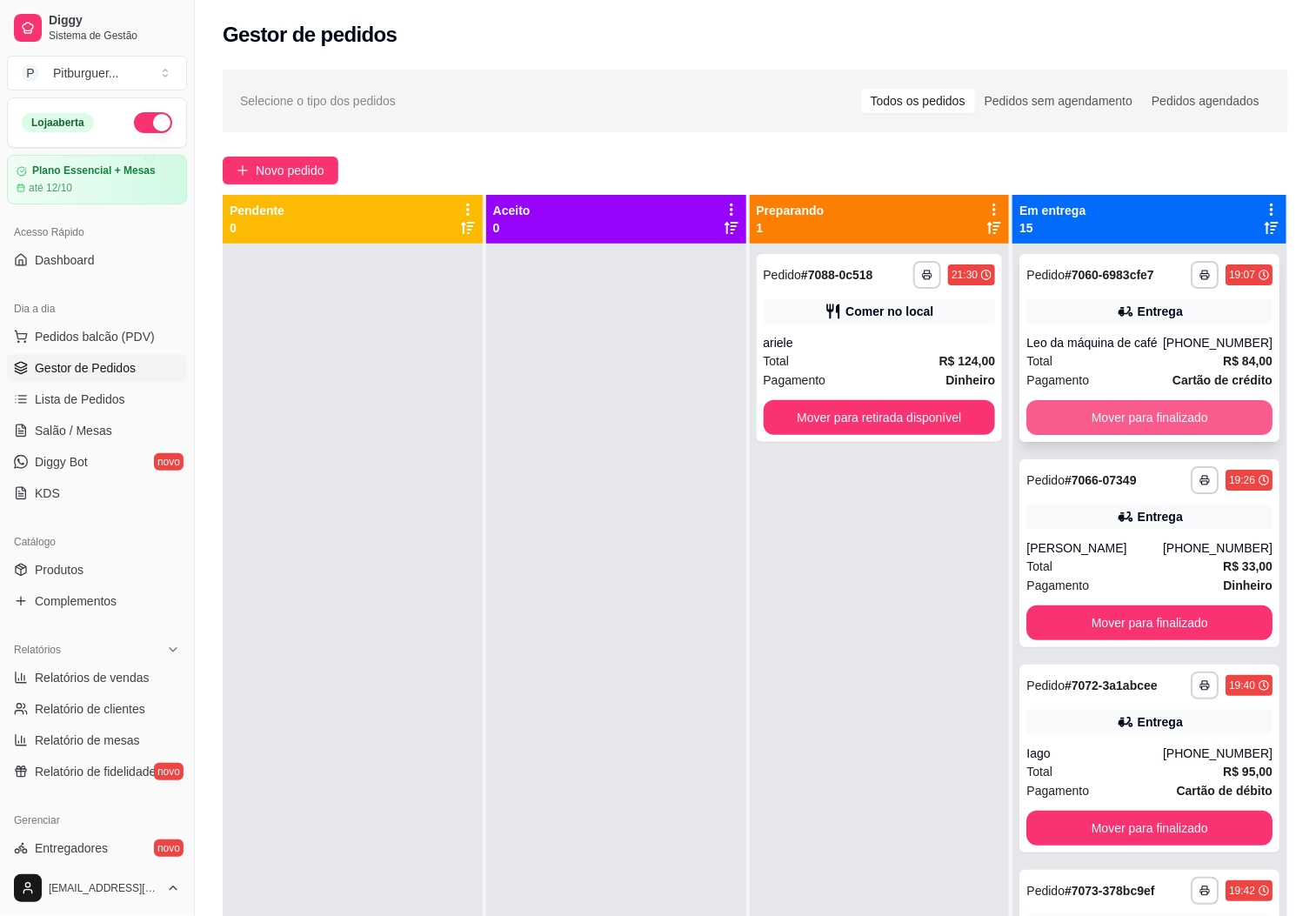
click at [1078, 426] on button "Mover para finalizado" at bounding box center [1149, 417] width 246 height 35
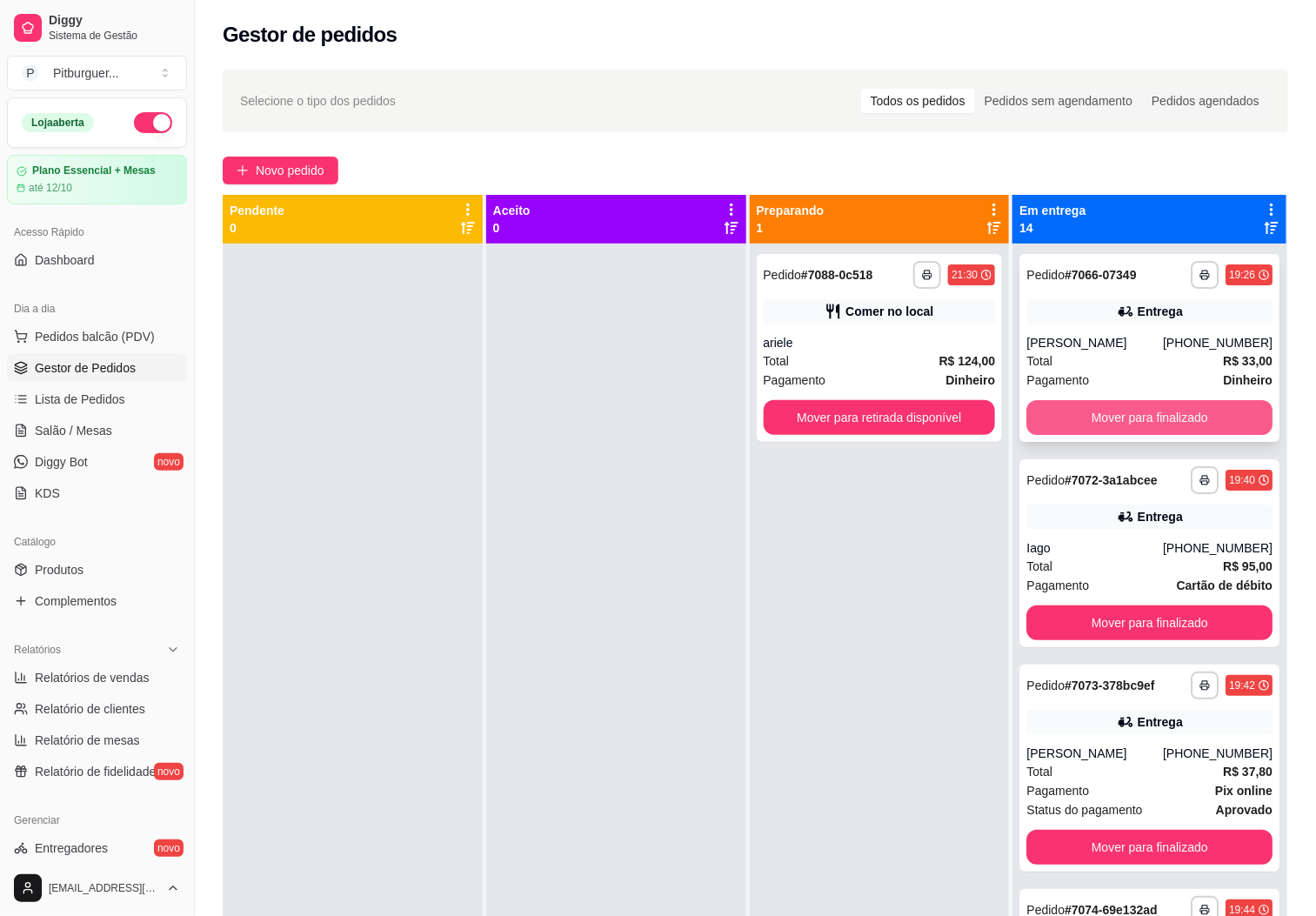
click at [1073, 434] on button "Mover para finalizado" at bounding box center [1149, 417] width 246 height 35
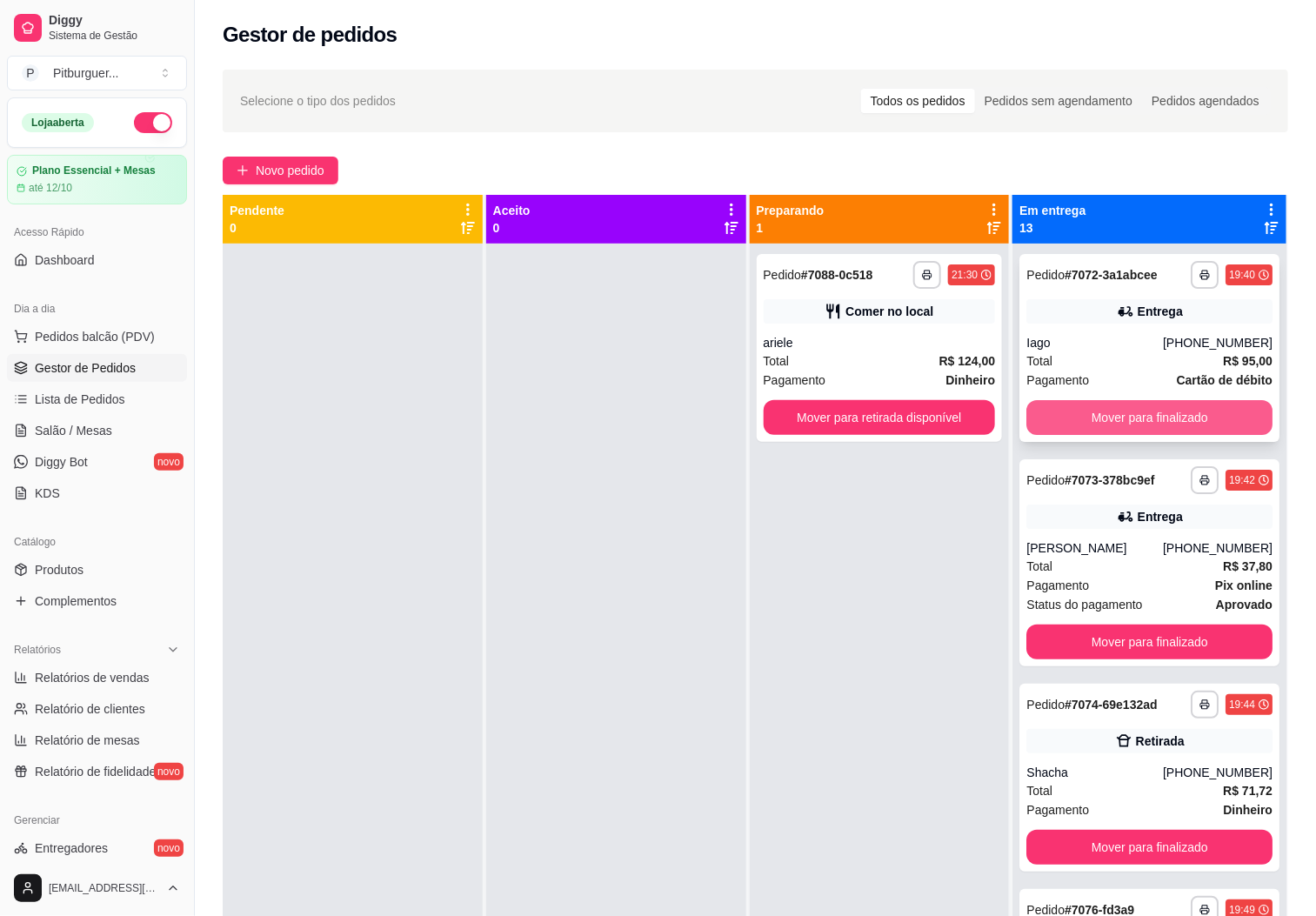
click at [1072, 433] on button "Mover para finalizado" at bounding box center [1149, 417] width 246 height 35
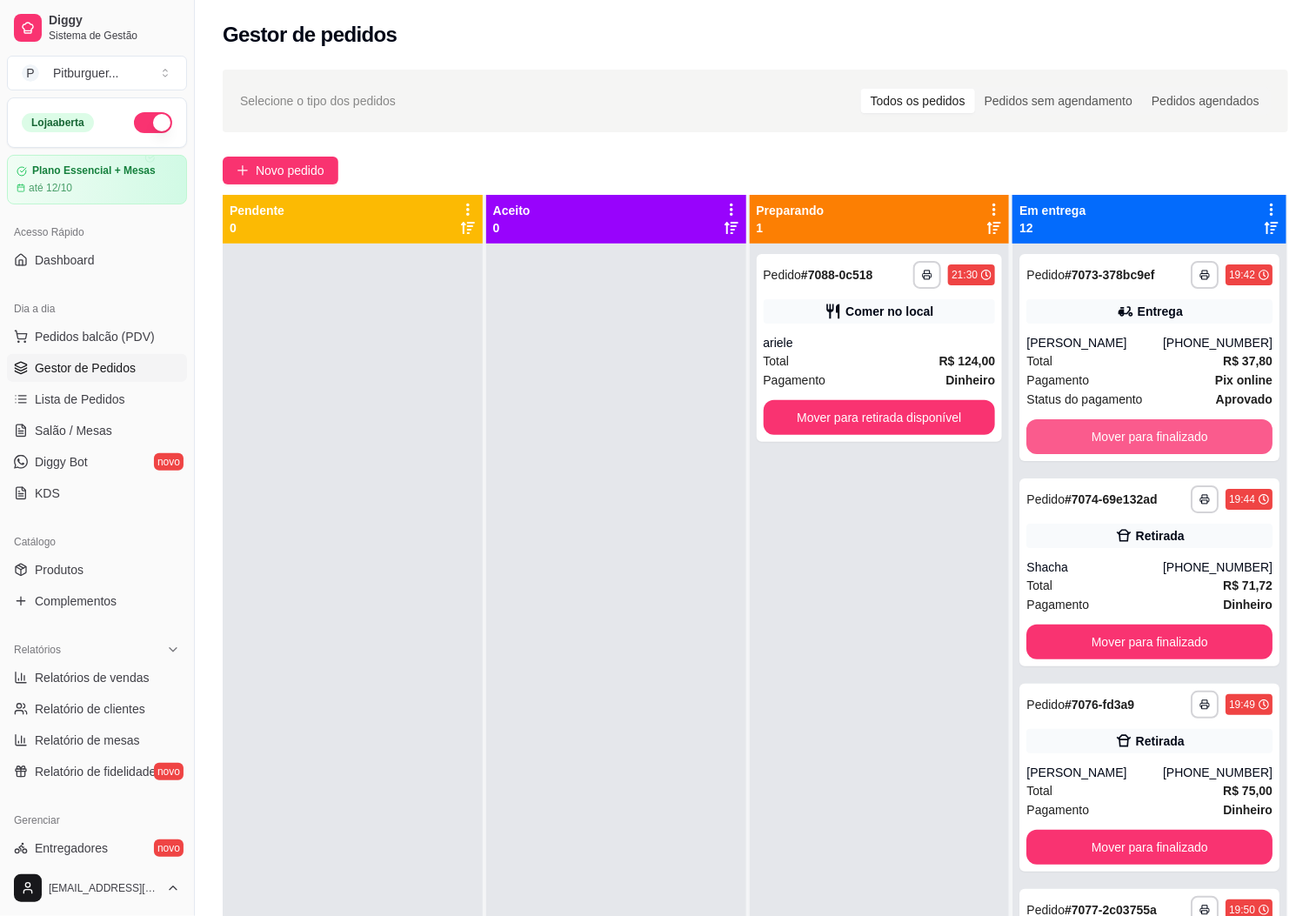
click at [1072, 433] on button "Mover para finalizado" at bounding box center [1149, 436] width 246 height 35
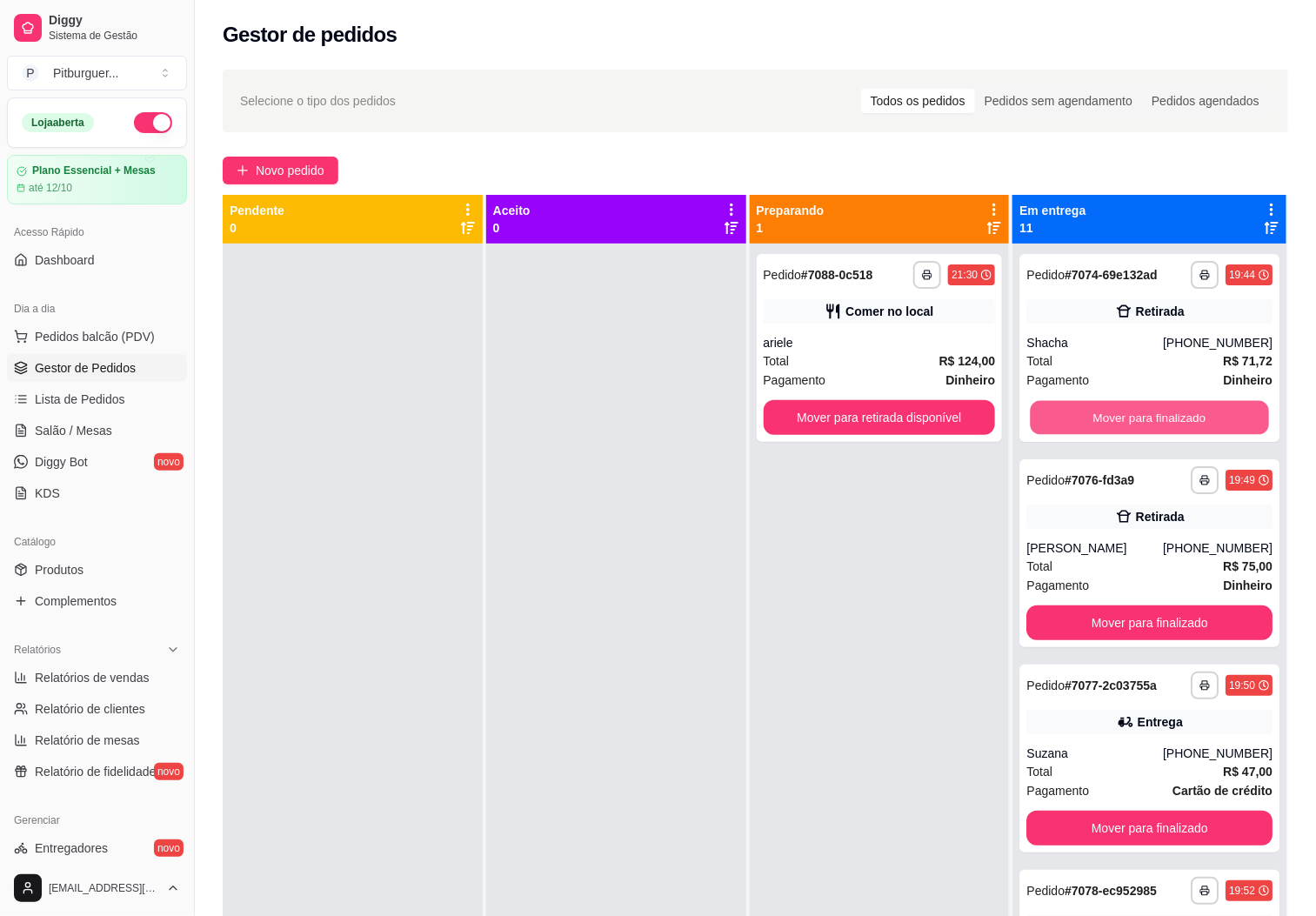
click at [1072, 433] on button "Mover para finalizado" at bounding box center [1150, 418] width 238 height 34
click at [1072, 433] on button "Mover para finalizado" at bounding box center [1149, 417] width 246 height 35
click at [1073, 426] on button "Mover para finalizado" at bounding box center [1150, 418] width 238 height 34
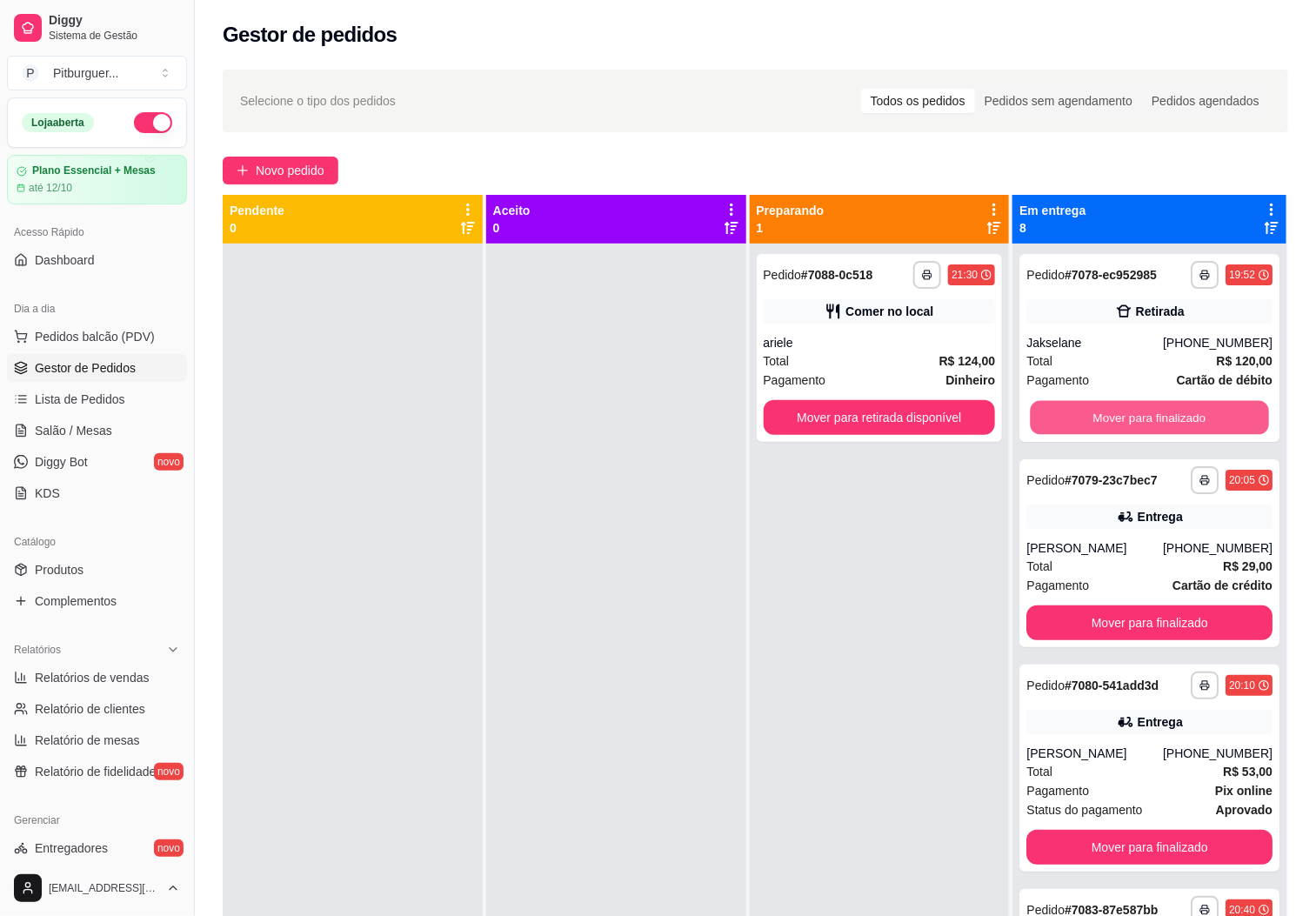
click at [1073, 426] on button "Mover para finalizado" at bounding box center [1150, 418] width 238 height 34
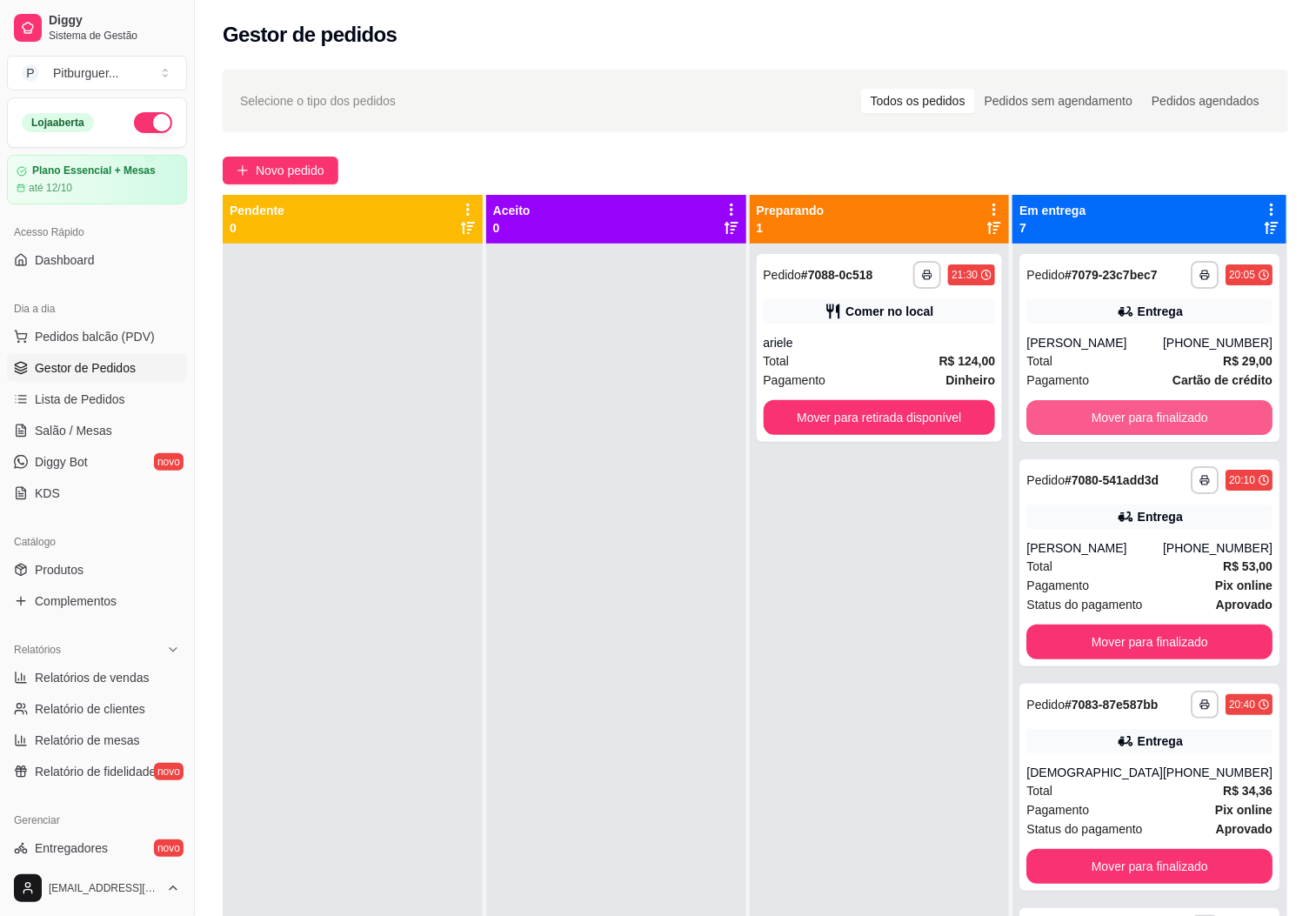
click at [1073, 426] on button "Mover para finalizado" at bounding box center [1149, 417] width 246 height 35
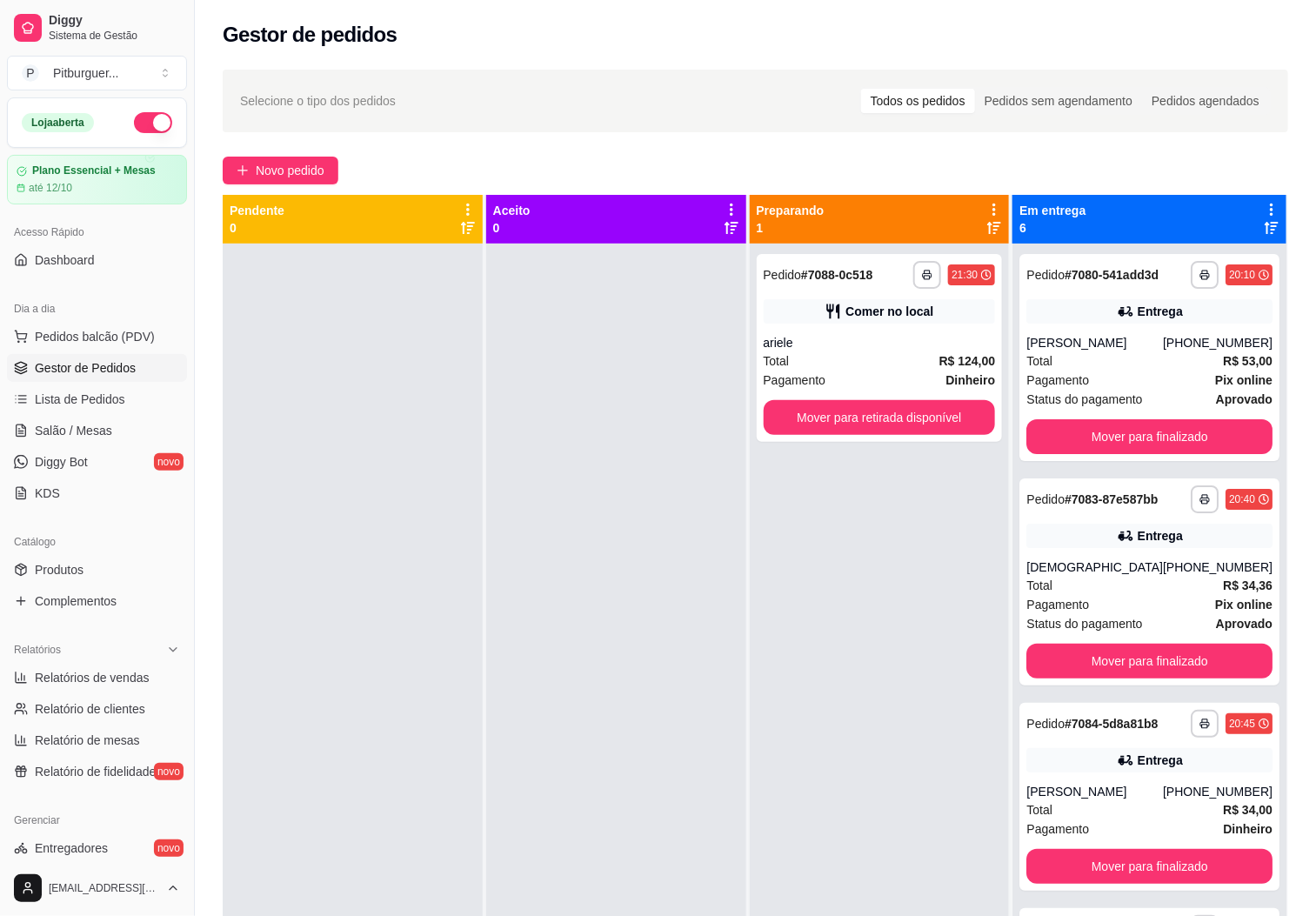
click at [1073, 426] on div "**********" at bounding box center [1149, 357] width 260 height 207
click at [1106, 454] on button "Mover para finalizado" at bounding box center [1149, 436] width 246 height 35
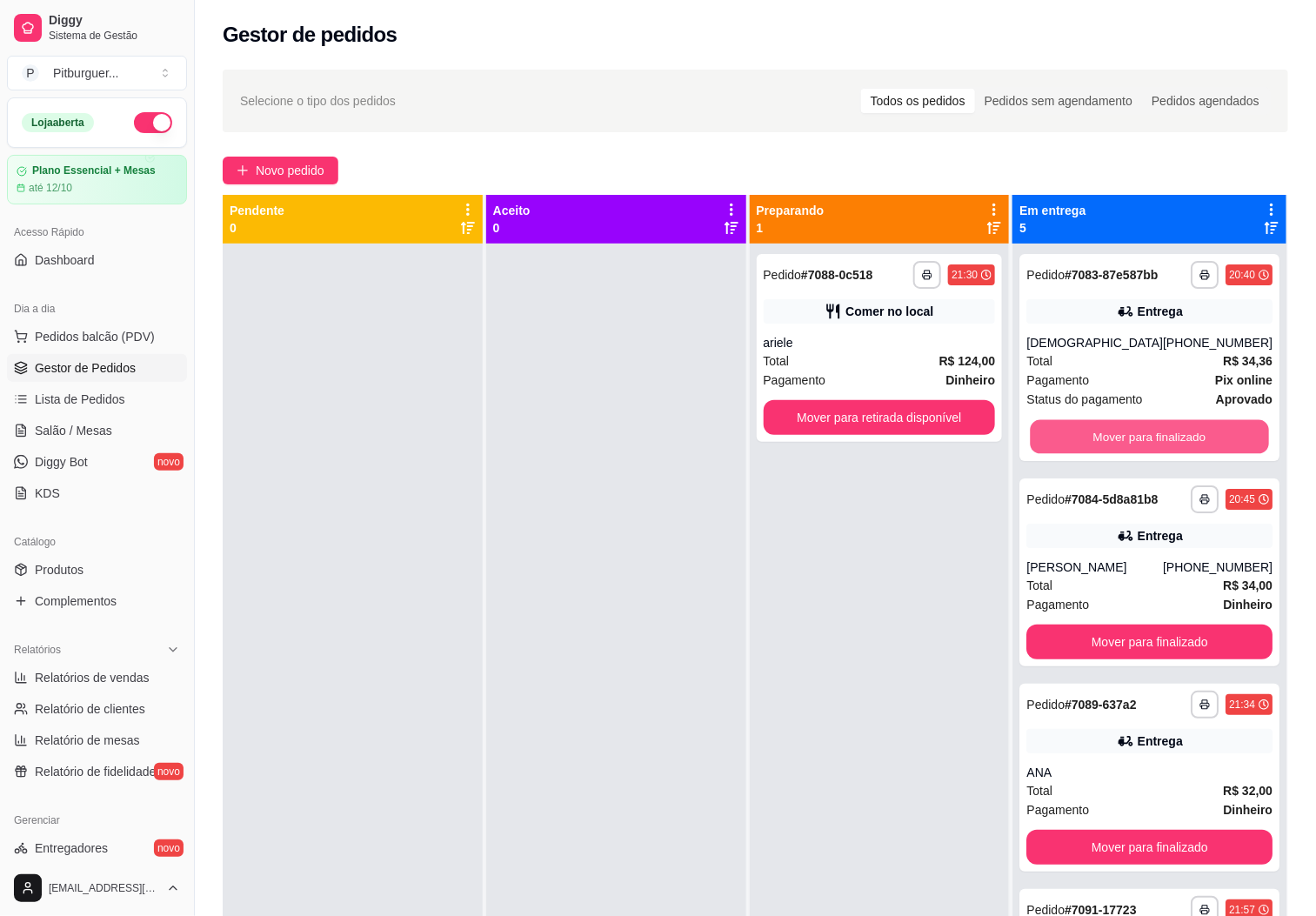
click at [1106, 454] on button "Mover para finalizado" at bounding box center [1150, 437] width 238 height 34
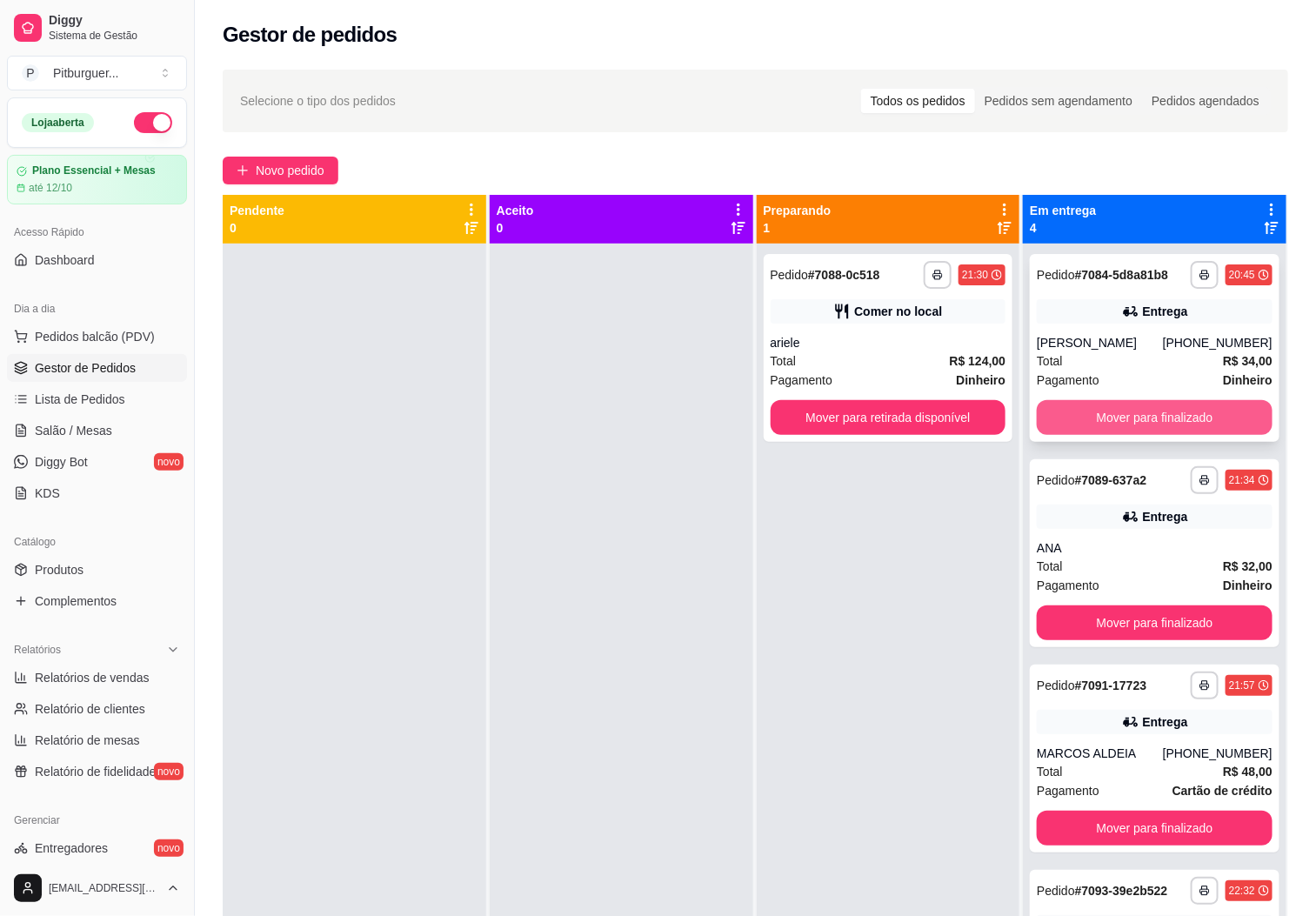
click at [1109, 415] on button "Mover para finalizado" at bounding box center [1154, 417] width 236 height 35
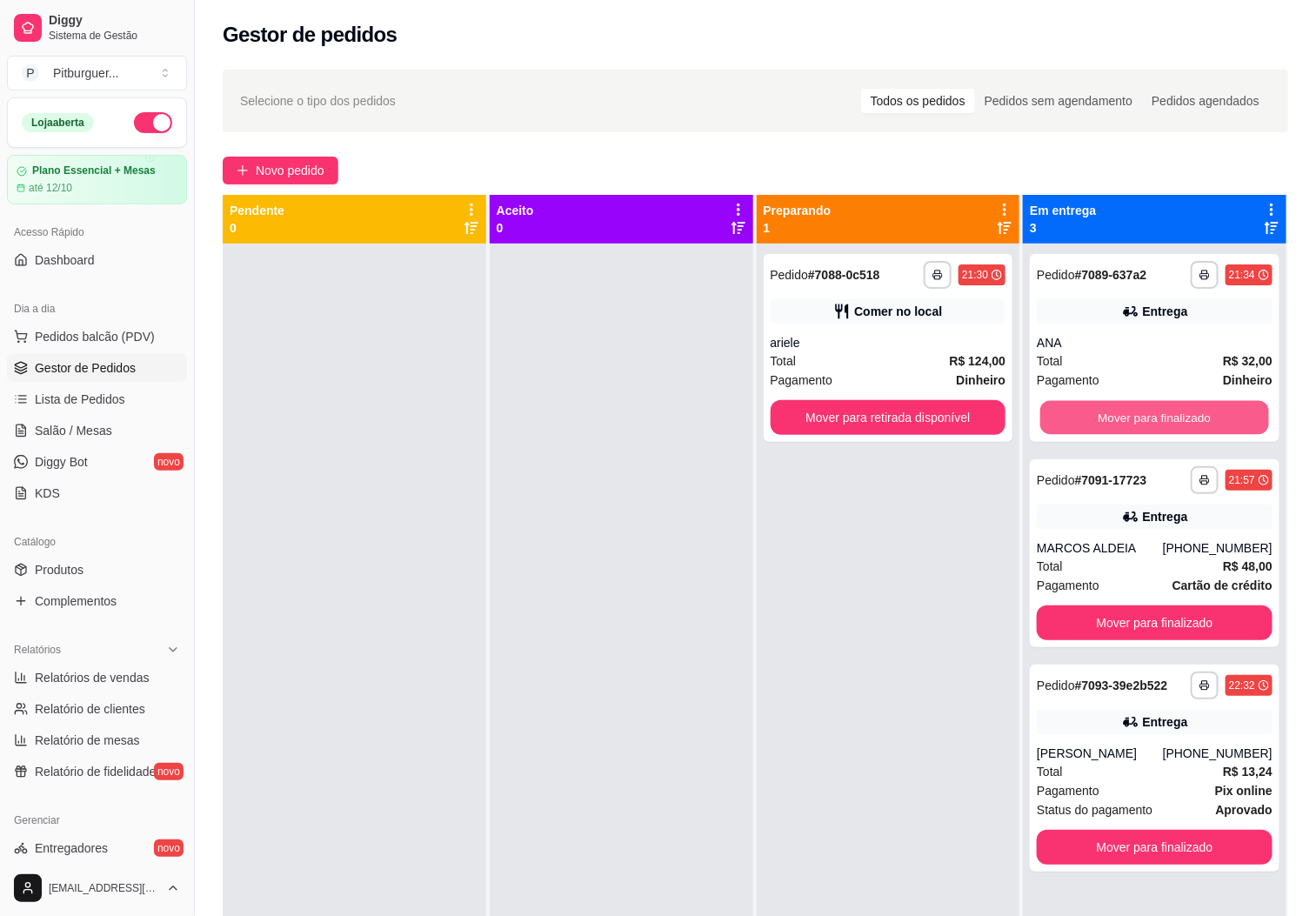
click at [1109, 415] on button "Mover para finalizado" at bounding box center [1154, 418] width 228 height 34
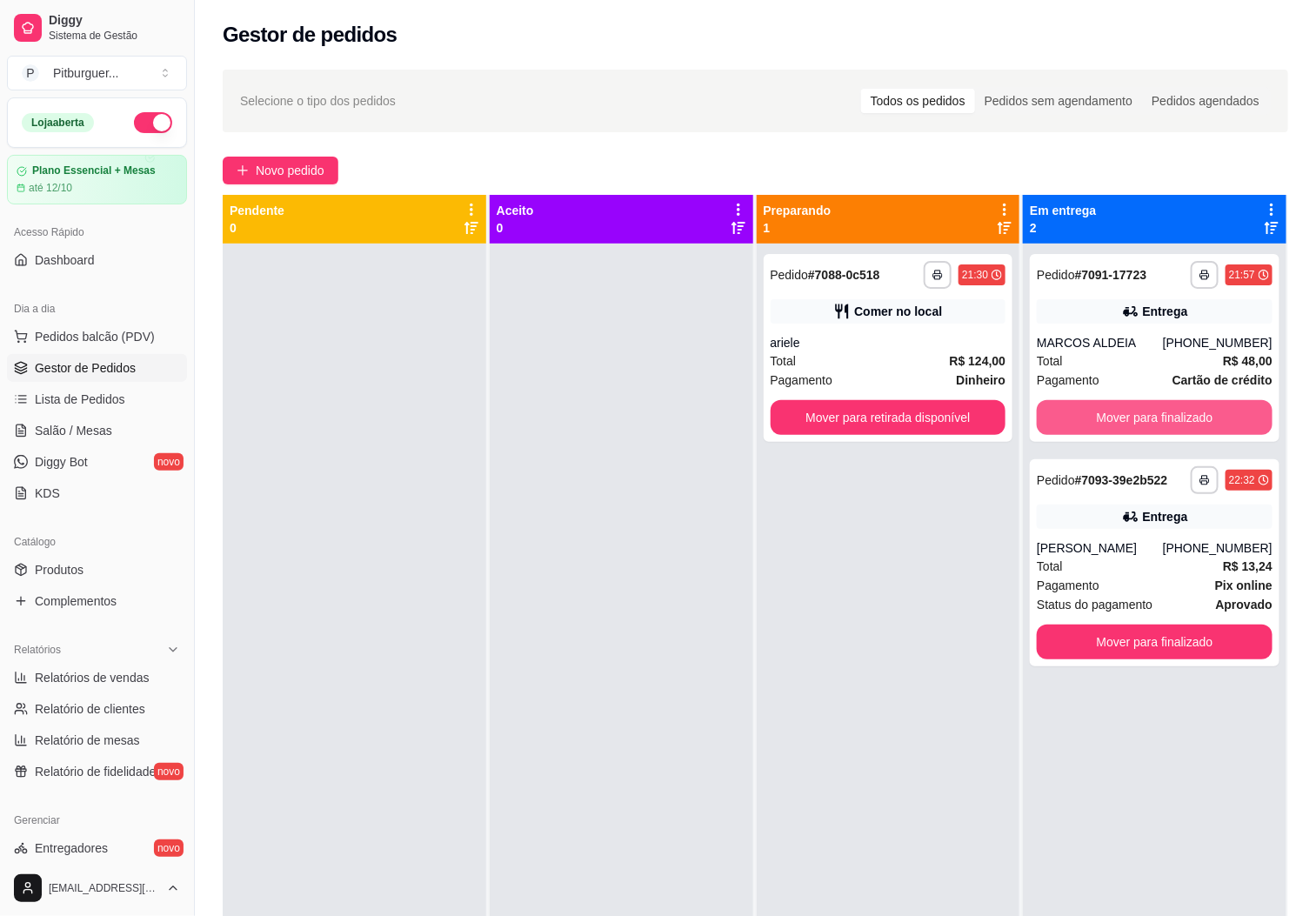
click at [1109, 415] on button "Mover para finalizado" at bounding box center [1154, 417] width 236 height 35
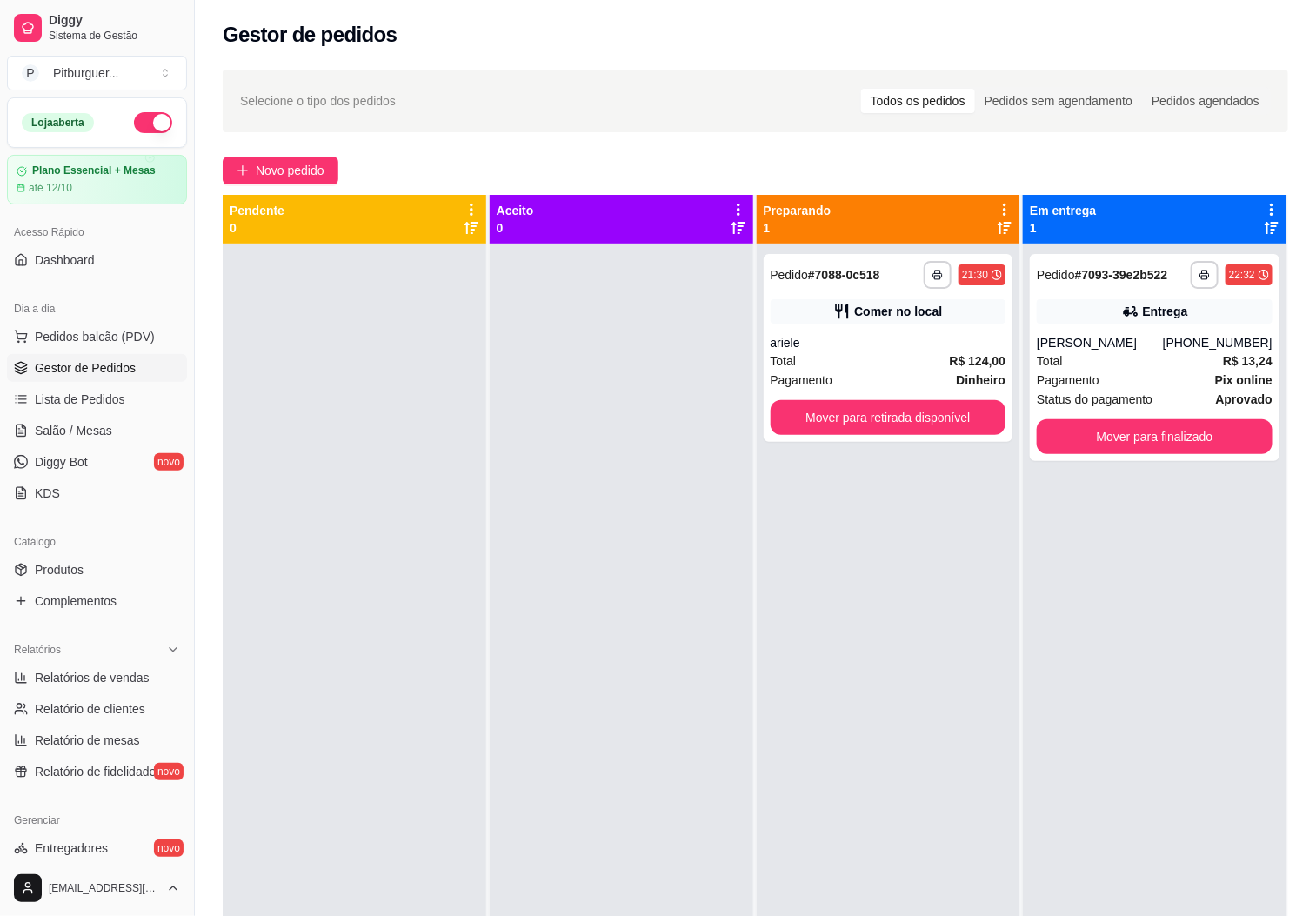
click at [1109, 415] on div "**********" at bounding box center [1155, 357] width 250 height 207
click at [1117, 432] on button "Mover para finalizado" at bounding box center [1154, 436] width 236 height 35
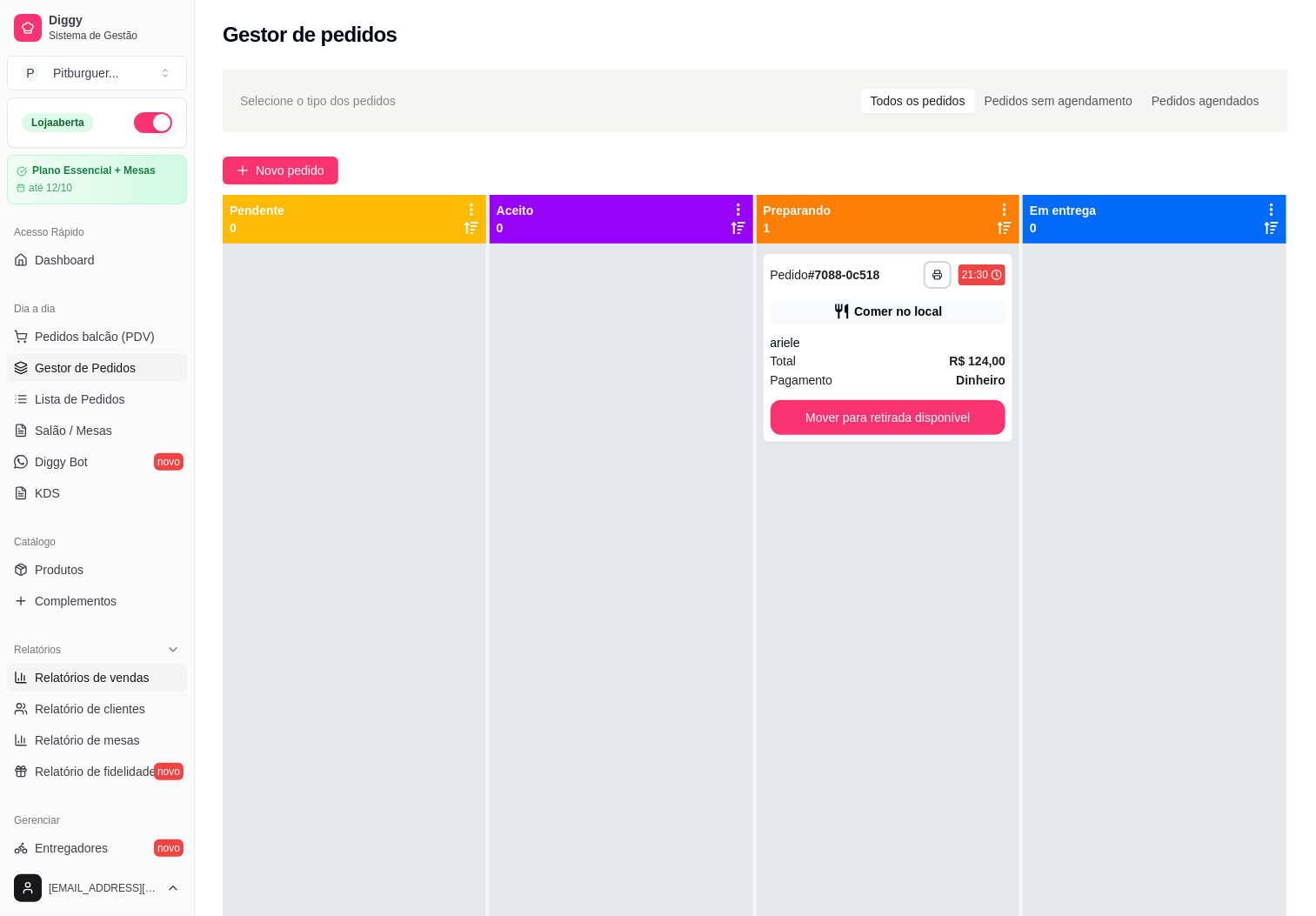
click at [45, 676] on span "Relatórios de vendas" at bounding box center [92, 677] width 115 height 17
select select "ALL"
select select "0"
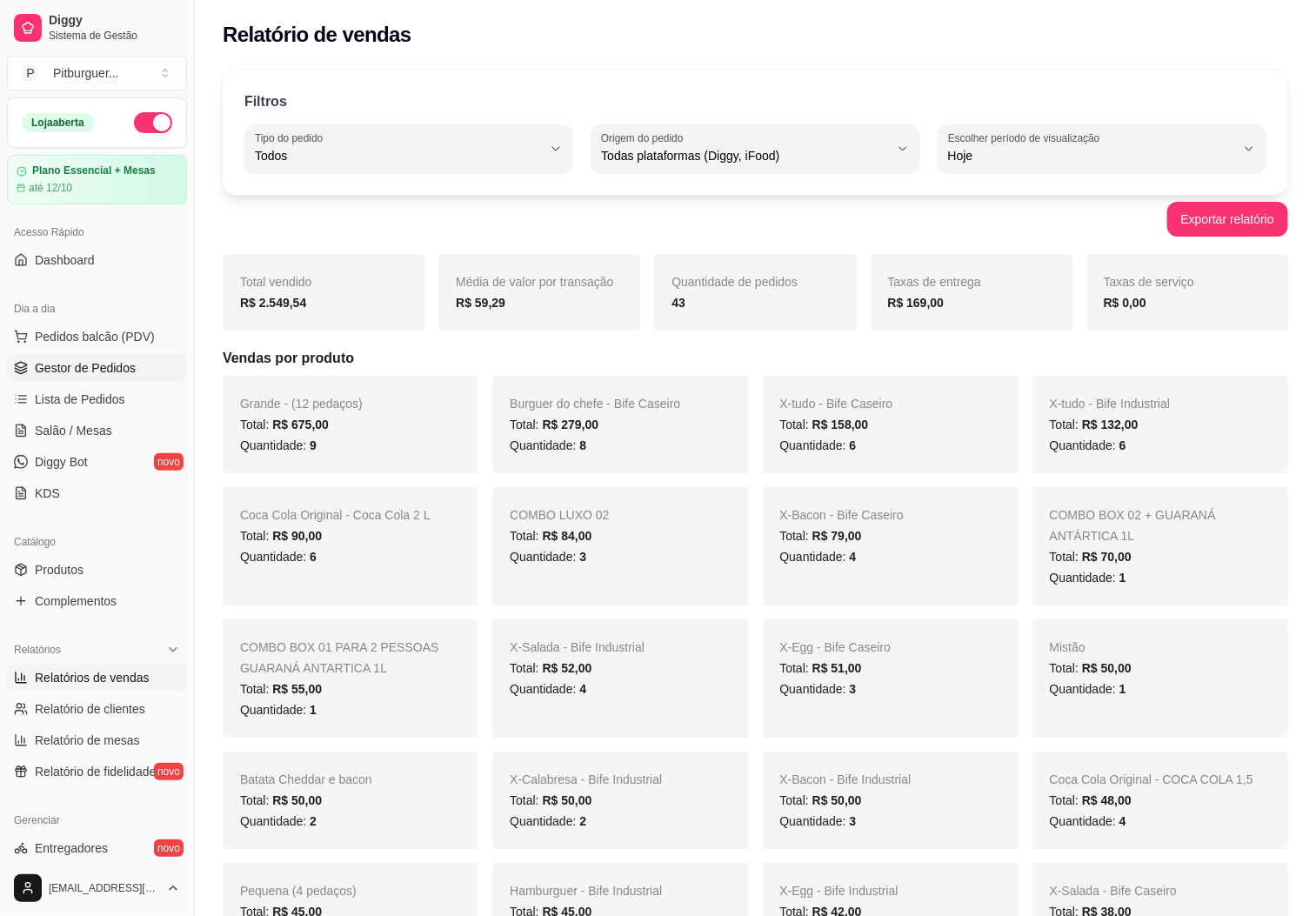
click at [86, 371] on span "Gestor de Pedidos" at bounding box center [85, 367] width 101 height 17
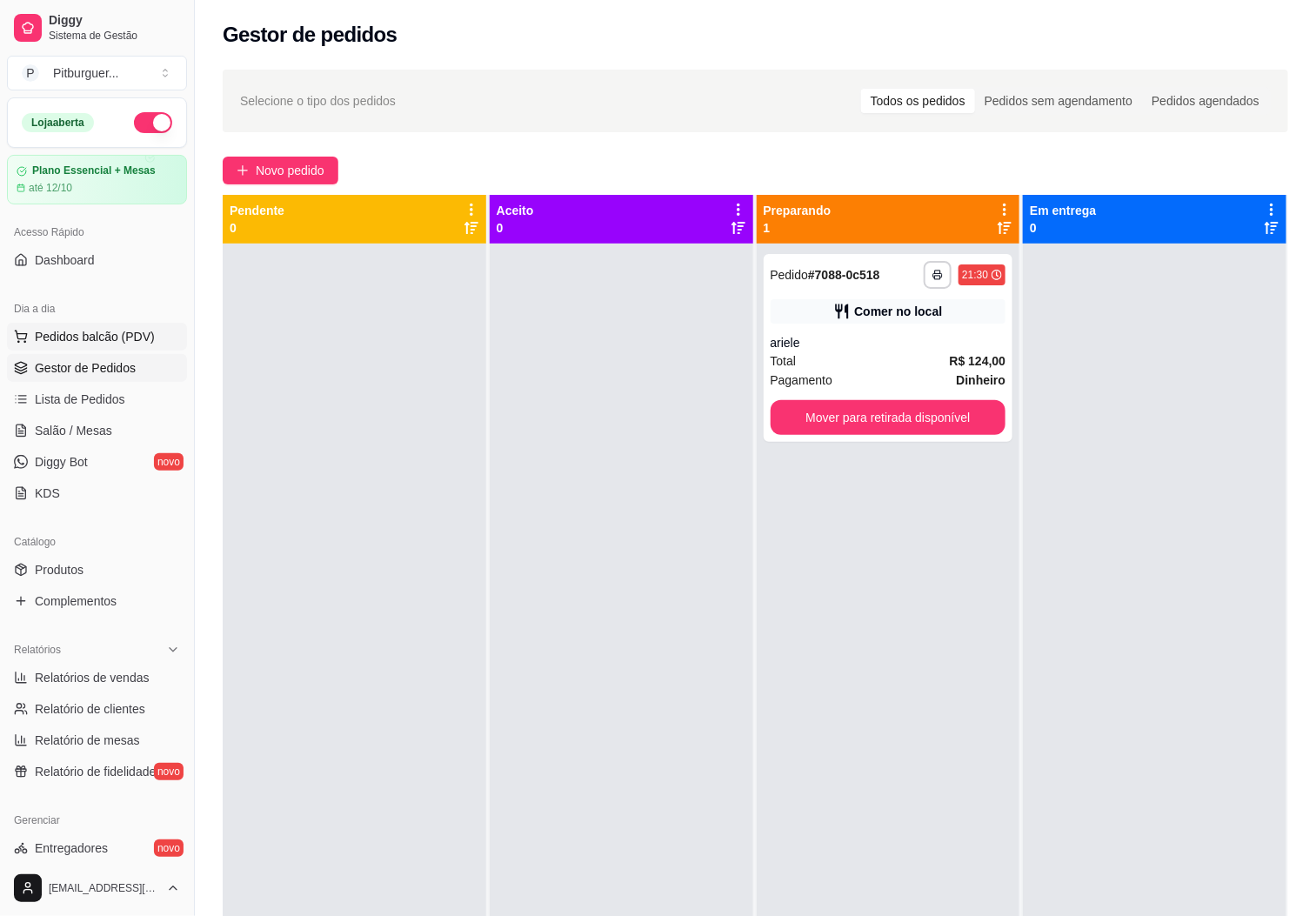
click at [87, 347] on button "Pedidos balcão (PDV)" at bounding box center [97, 336] width 180 height 28
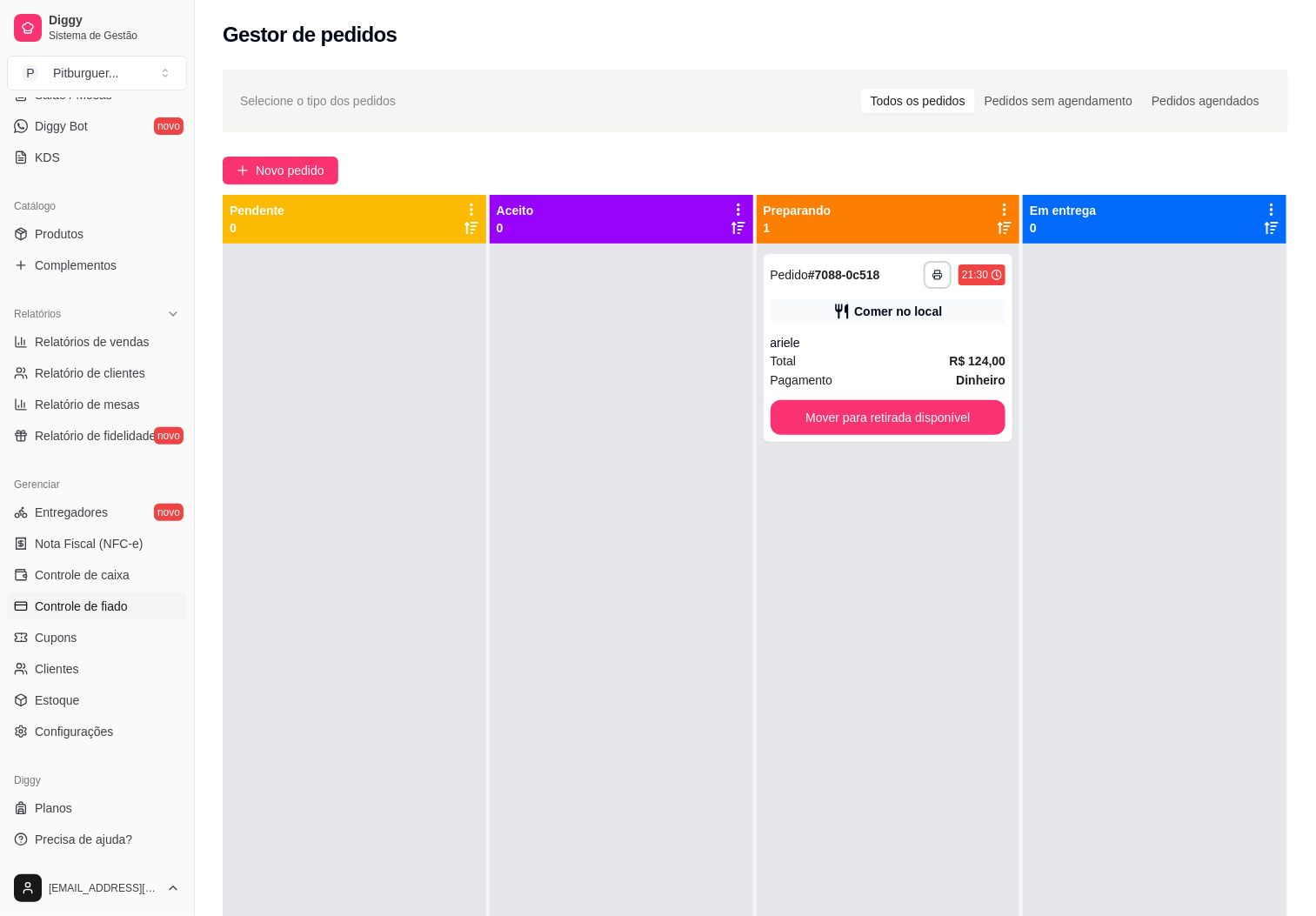
click at [71, 595] on link "Controle de fiado" at bounding box center [97, 605] width 180 height 28
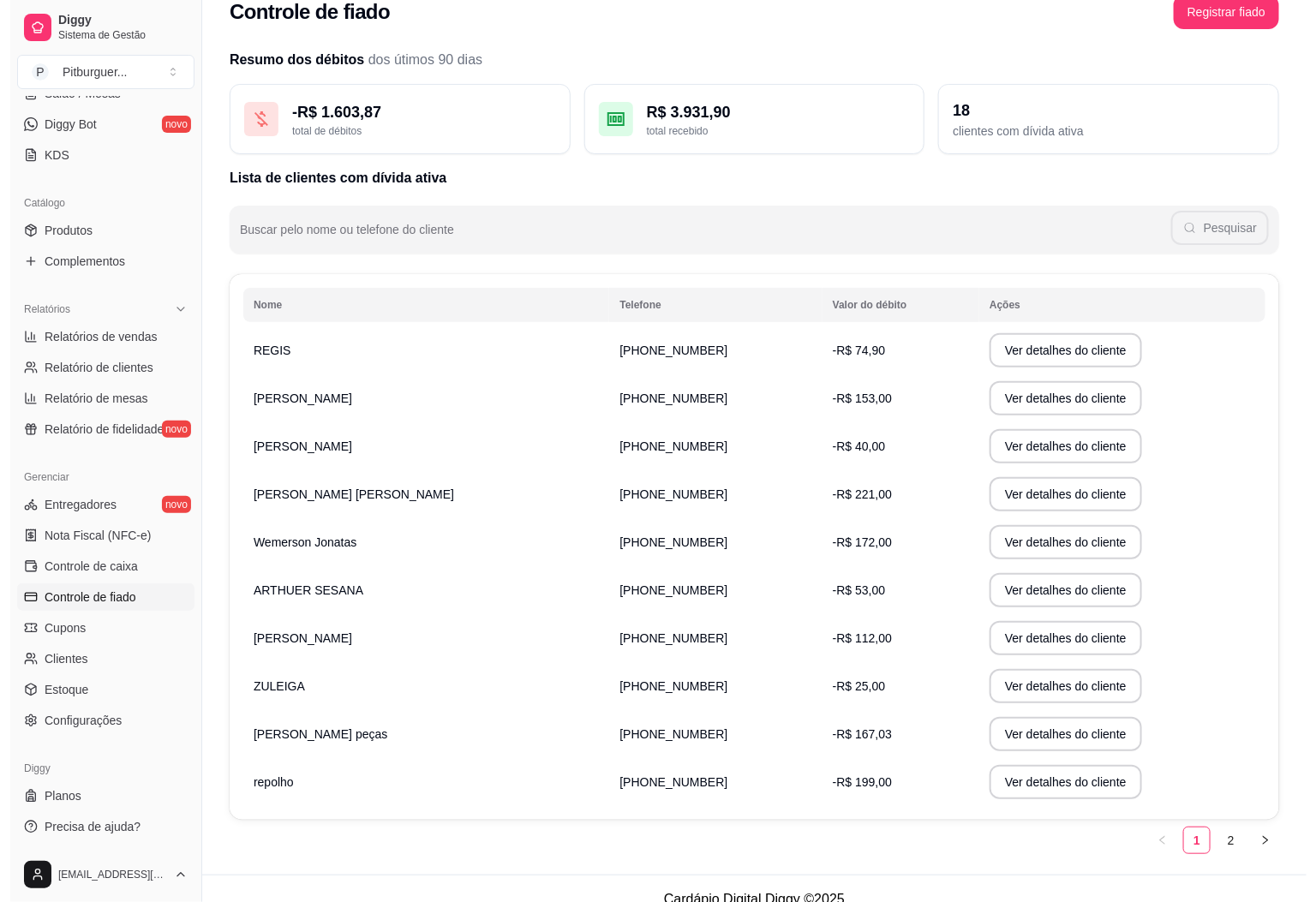
scroll to position [47, 0]
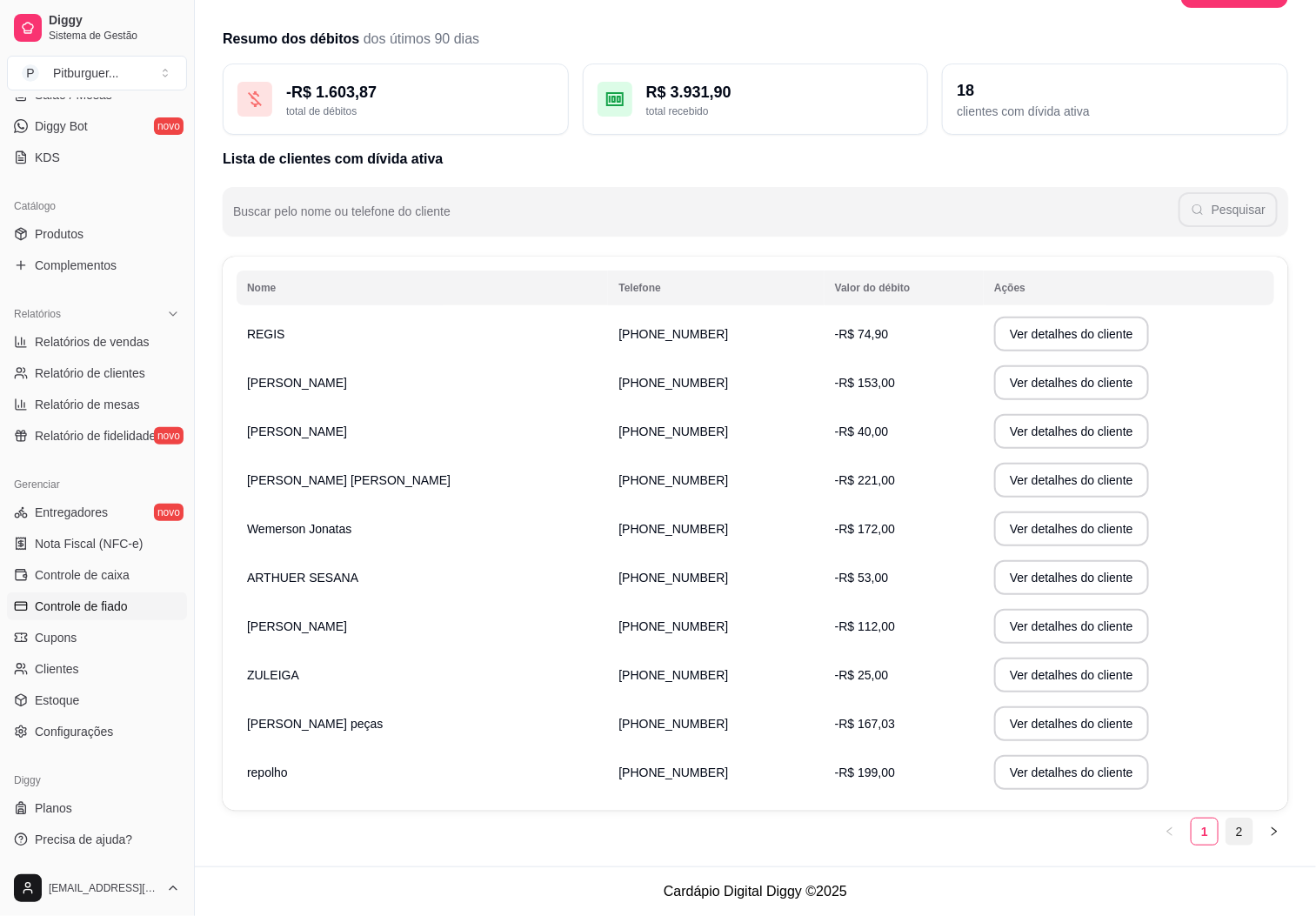
click at [1241, 832] on link "2" at bounding box center [1239, 831] width 26 height 26
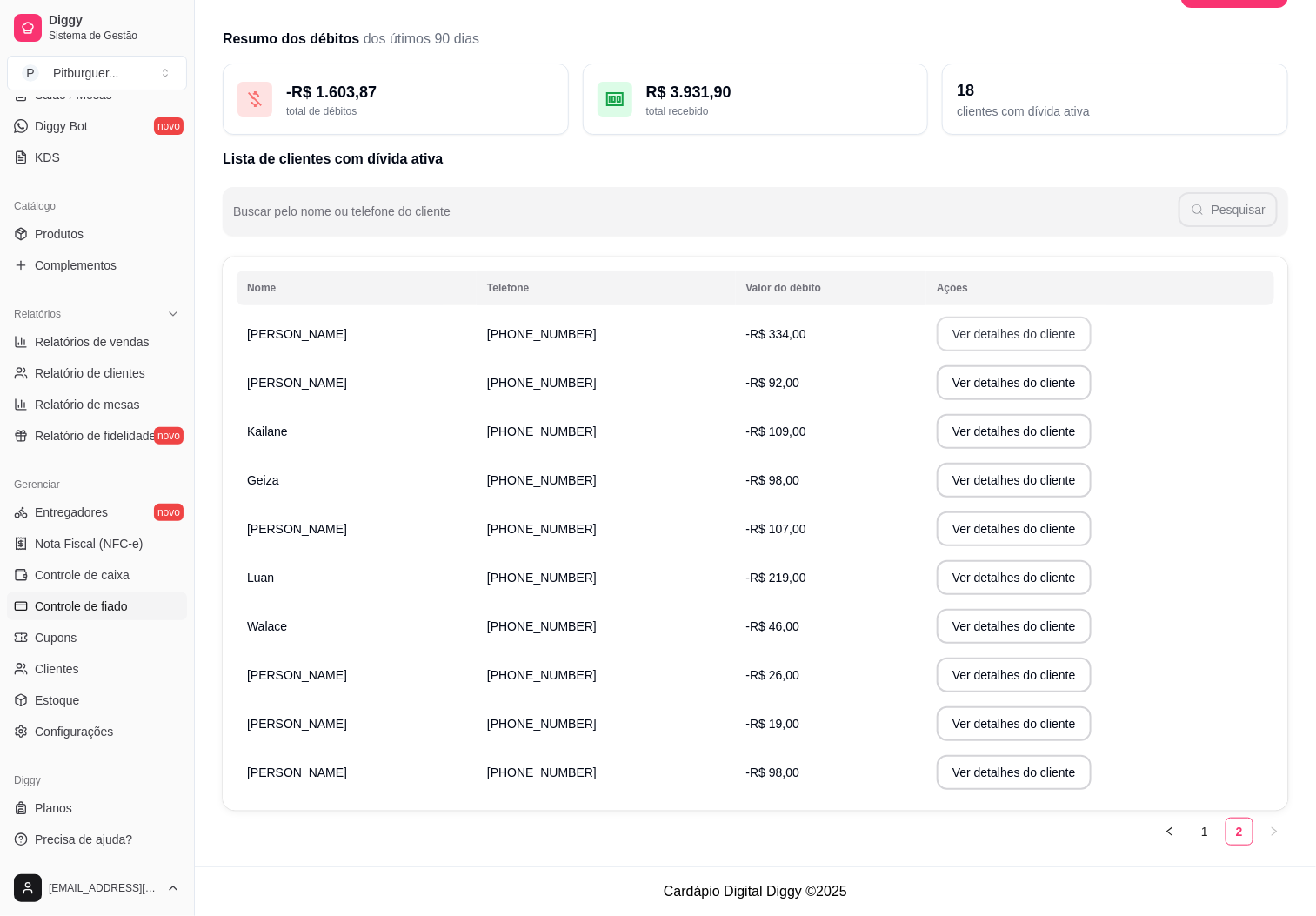
click at [1008, 342] on button "Ver detalhes do cliente" at bounding box center [1014, 333] width 155 height 35
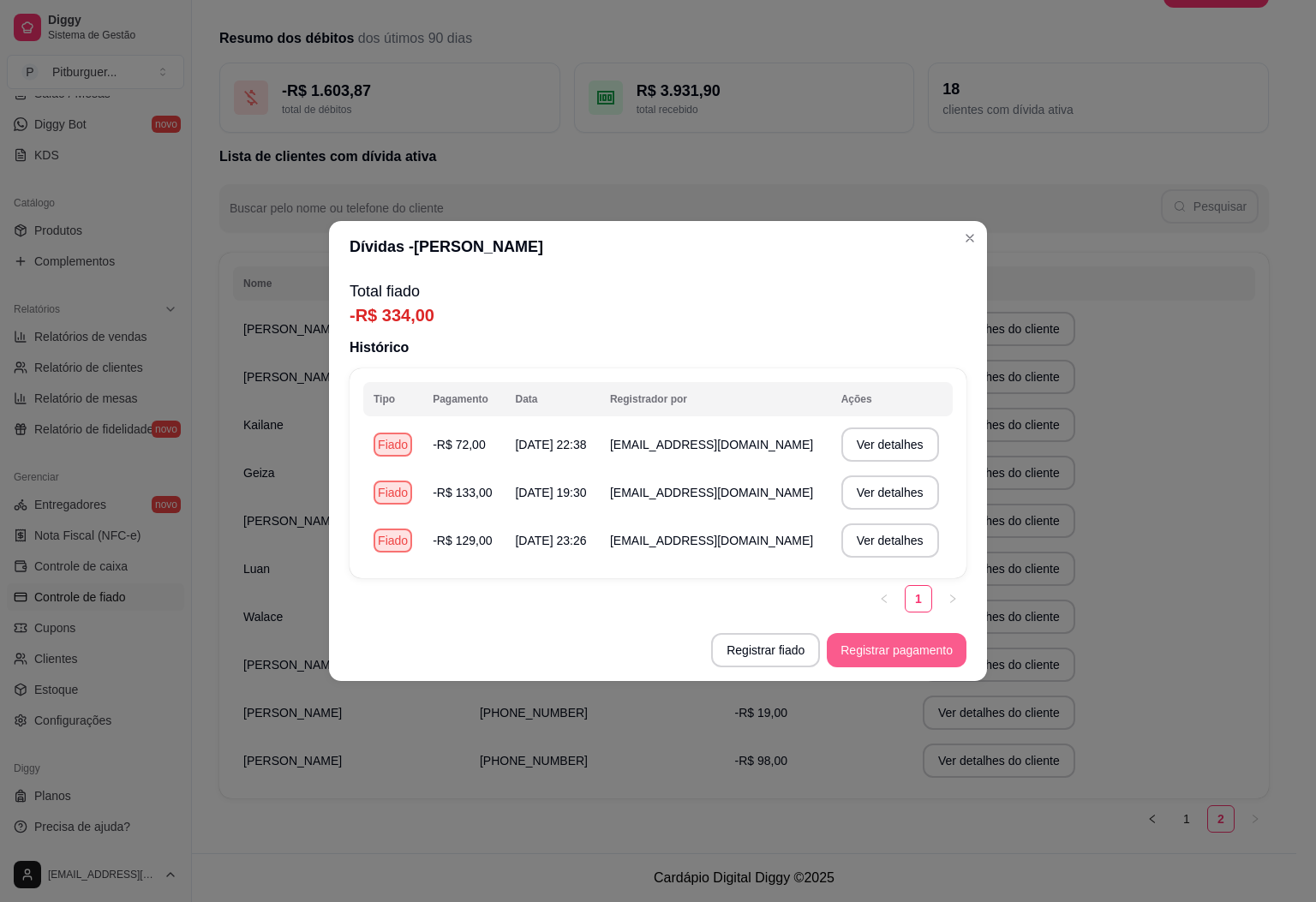
click at [898, 645] on button "Registrar pagamento" at bounding box center [896, 650] width 139 height 34
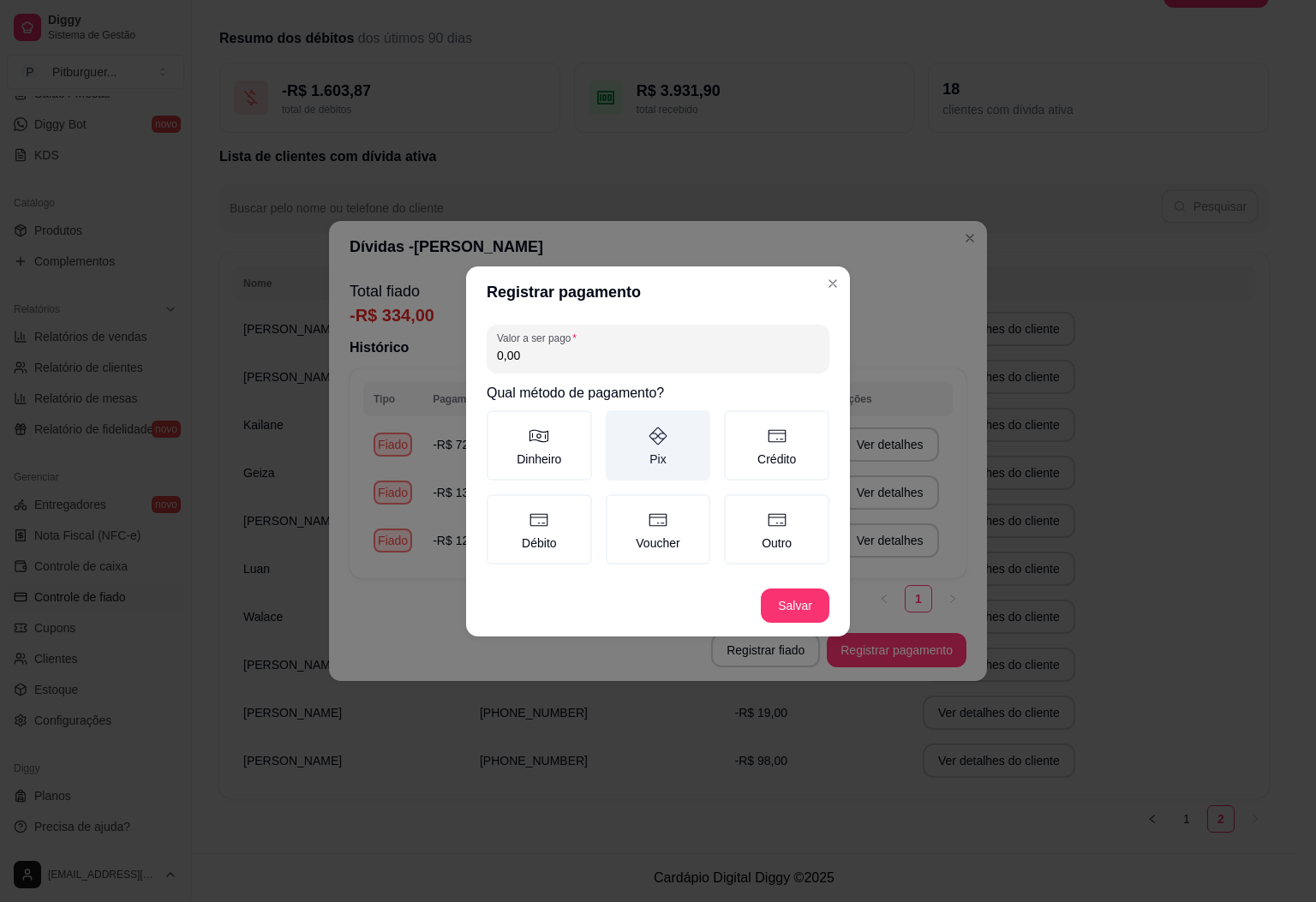
click at [669, 422] on label "Pix" at bounding box center [658, 445] width 105 height 71
click at [618, 422] on button "Pix" at bounding box center [612, 416] width 14 height 14
click at [556, 447] on label "Dinheiro" at bounding box center [539, 445] width 105 height 71
click at [499, 423] on button "Dinheiro" at bounding box center [493, 416] width 14 height 14
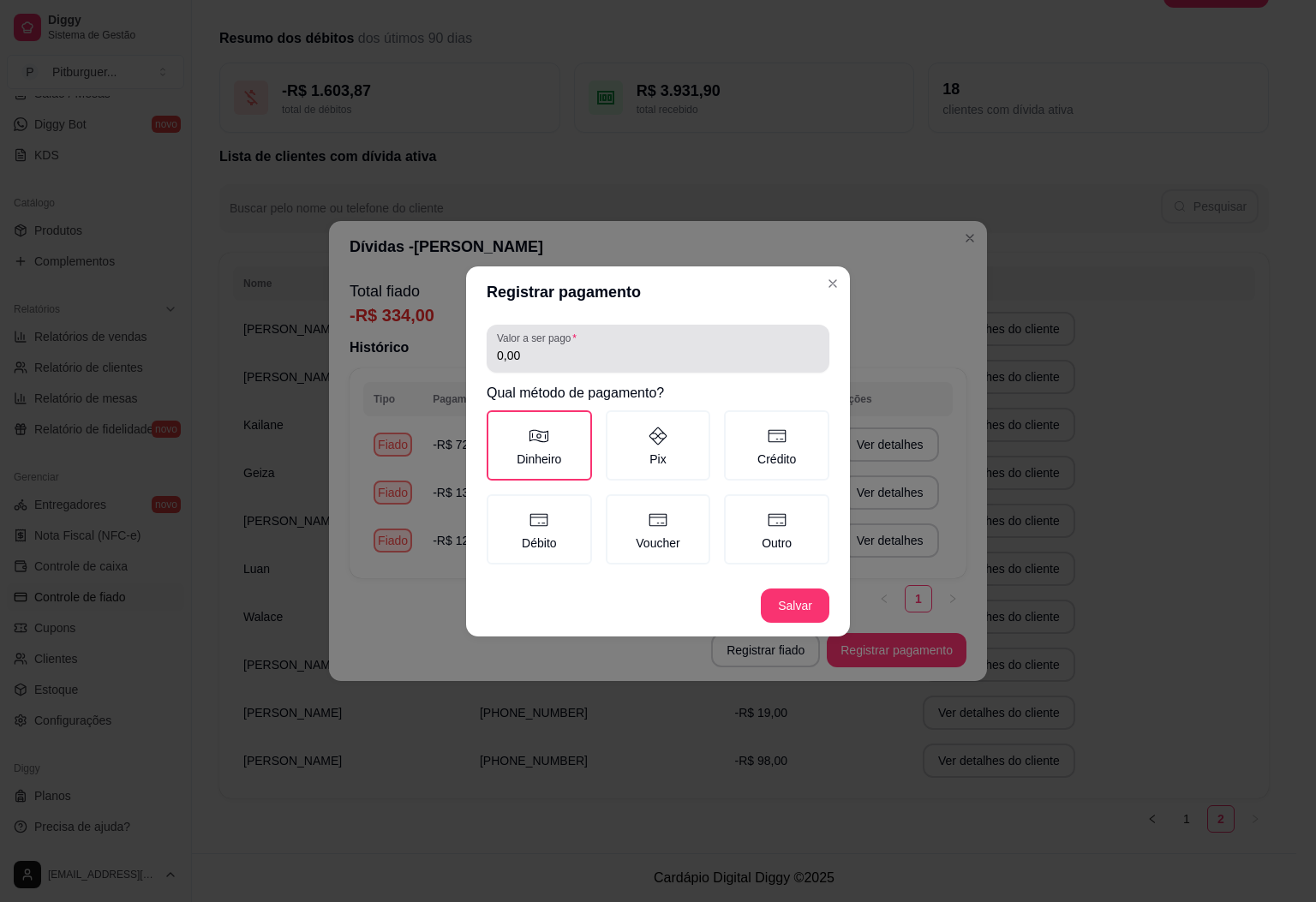
click at [565, 365] on div "0,00" at bounding box center [657, 348] width 322 height 34
type input "334,00"
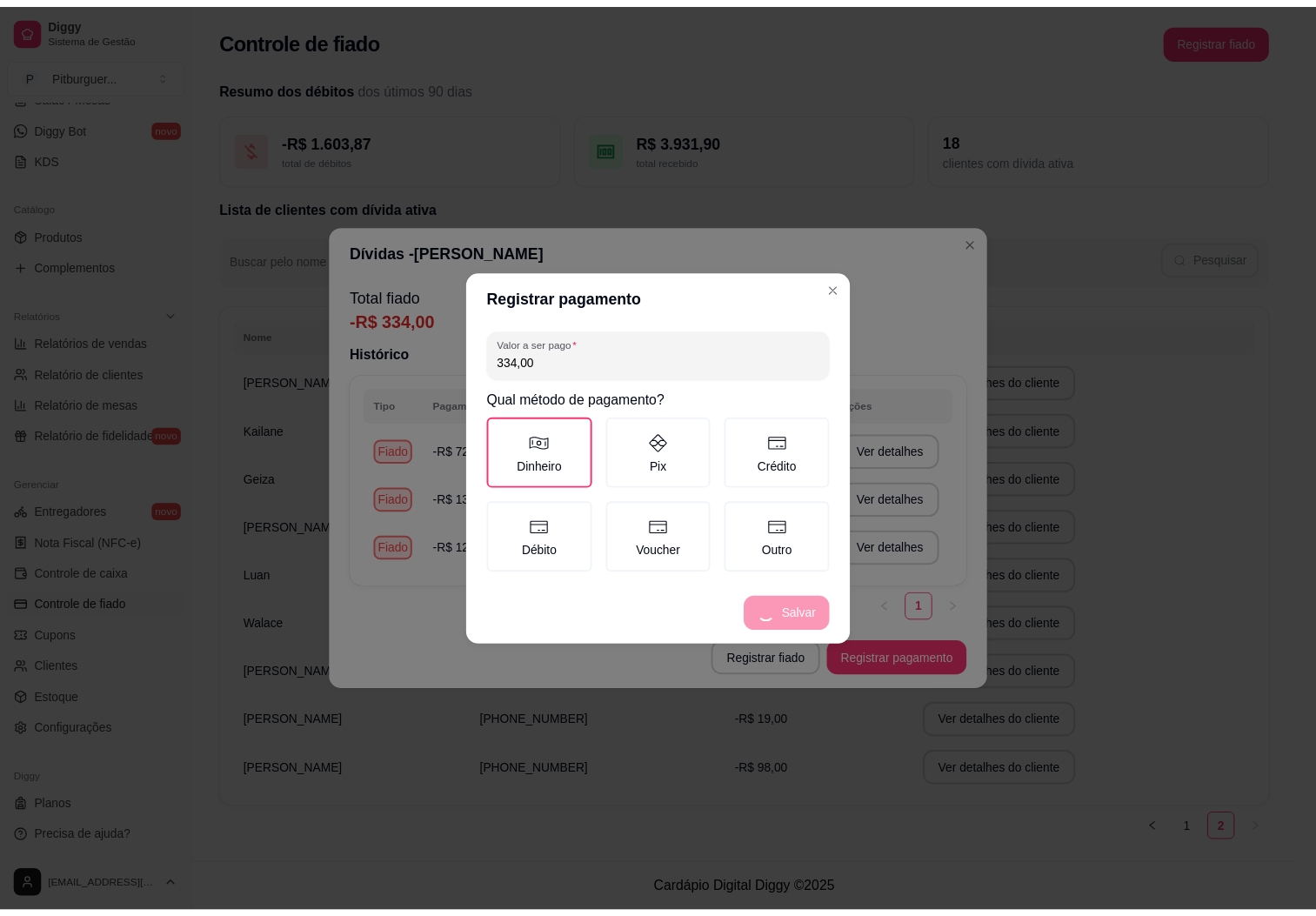
scroll to position [0, 0]
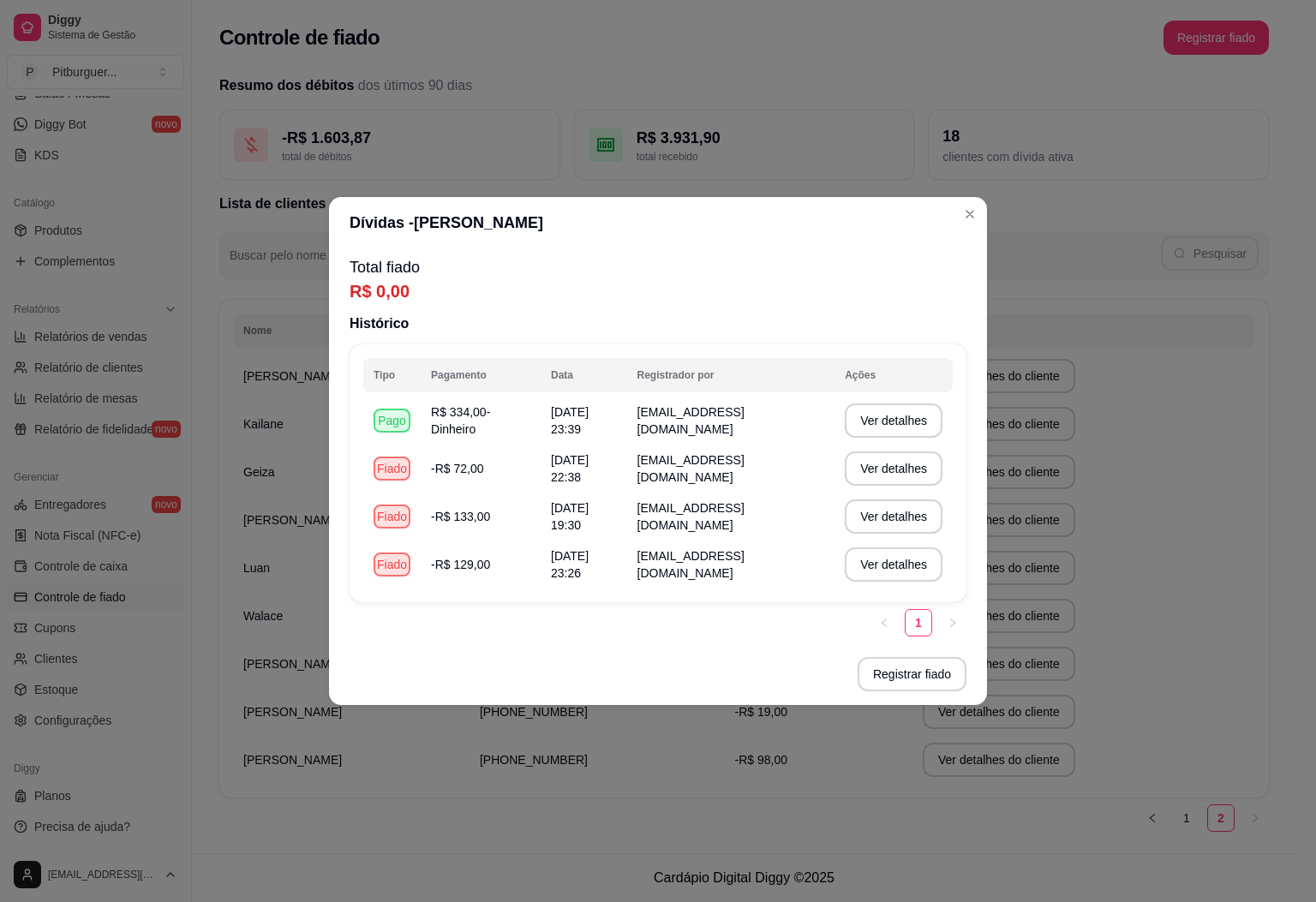
click at [975, 198] on header "Dívidas - [PERSON_NAME]" at bounding box center [658, 222] width 658 height 51
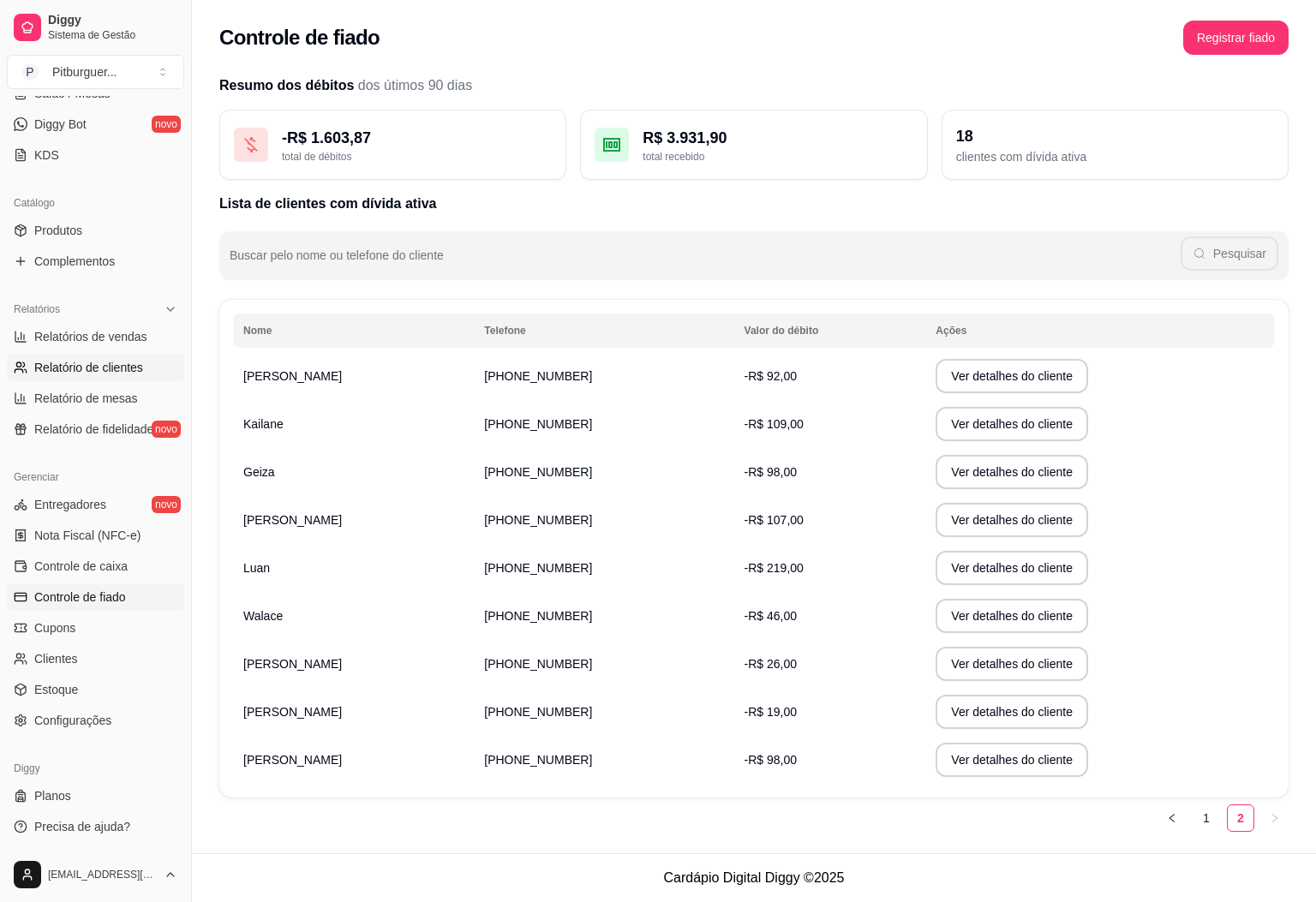
click at [101, 373] on span "Relatório de clientes" at bounding box center [88, 367] width 108 height 17
select select "30"
select select "HIGHEST_TOTAL_SPENT_WITH_ORDERS"
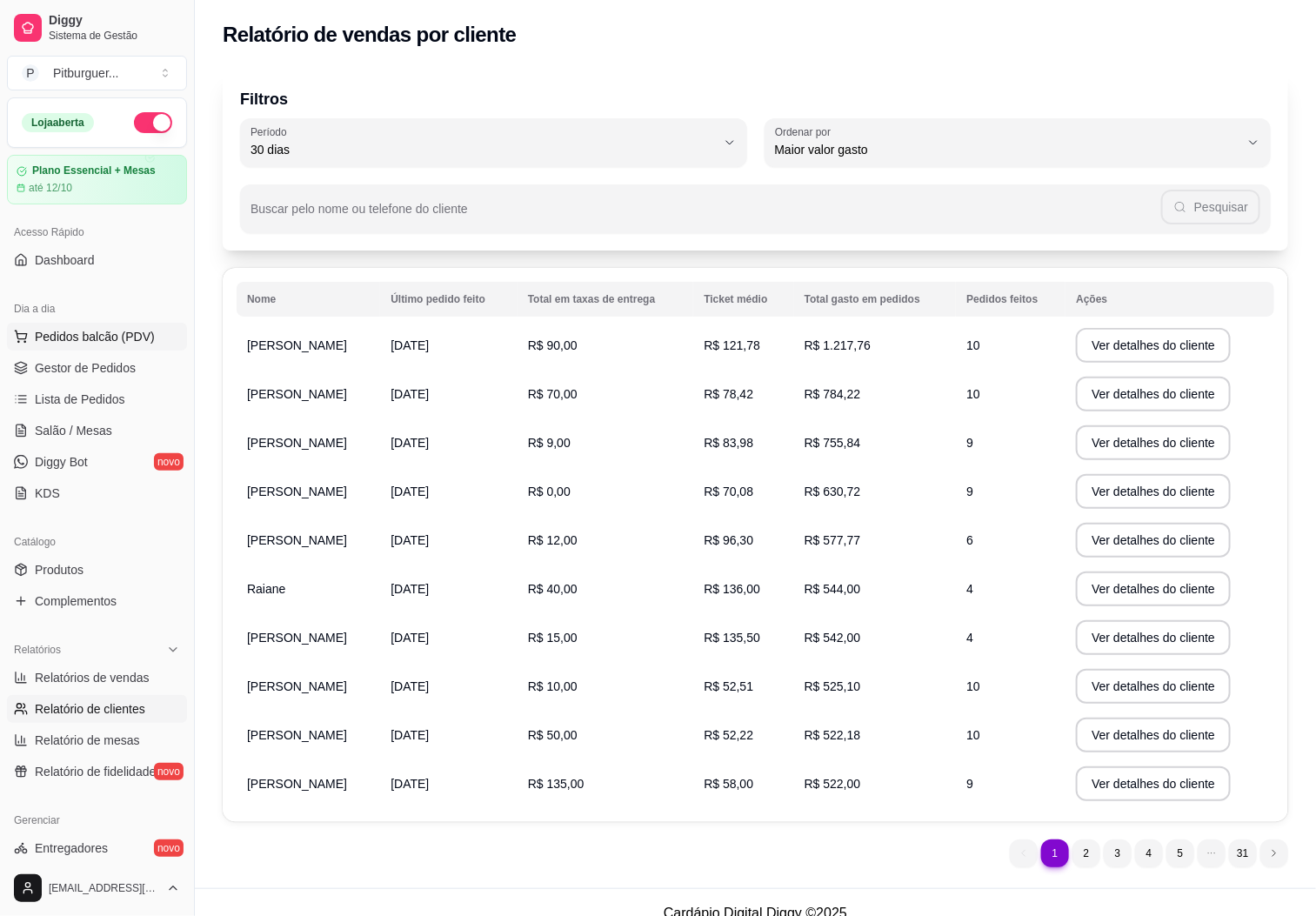
click at [105, 332] on span "Pedidos balcão (PDV)" at bounding box center [95, 336] width 120 height 17
click at [90, 366] on span "Gestor de Pedidos" at bounding box center [85, 367] width 101 height 17
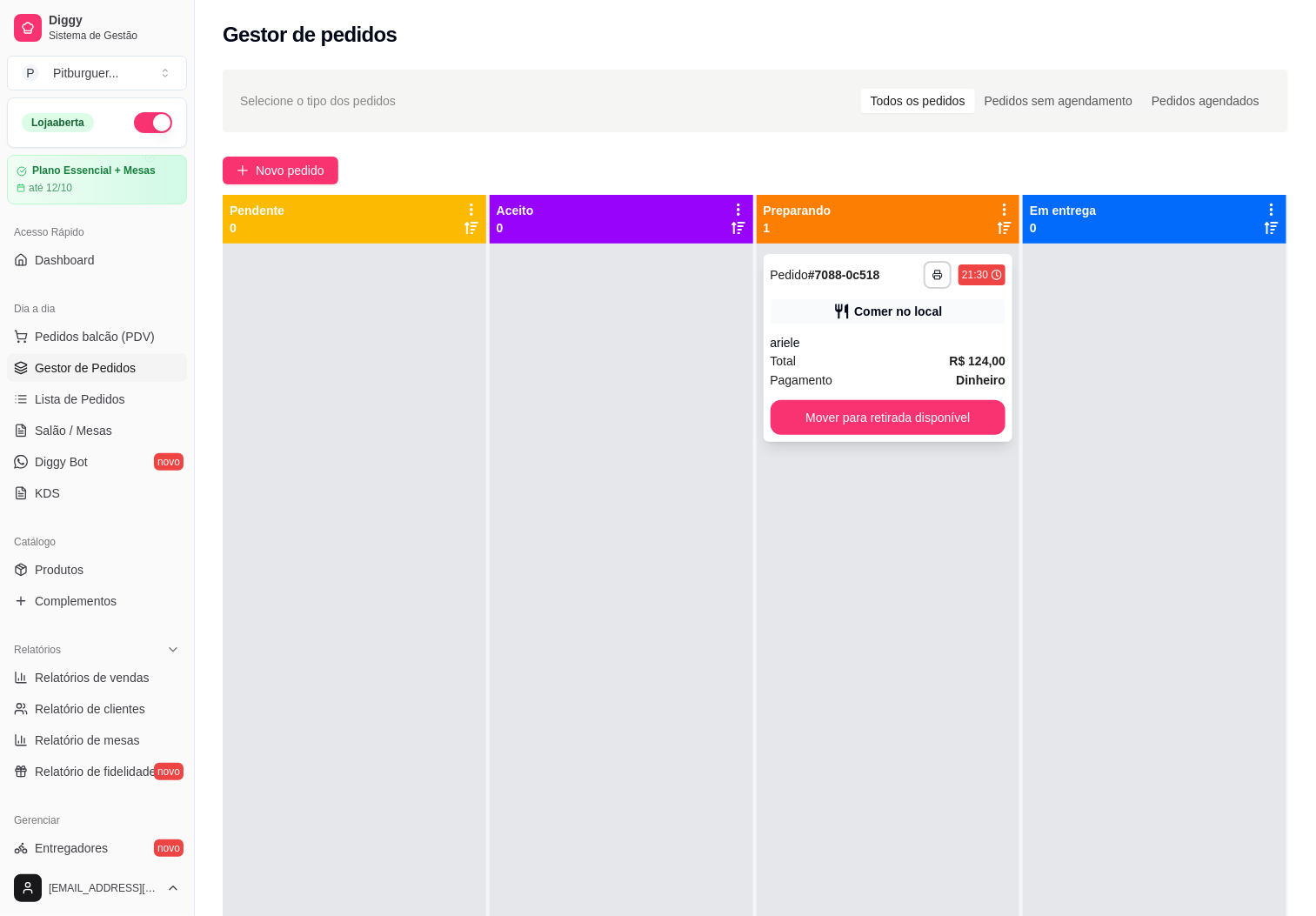
click at [892, 324] on div "**********" at bounding box center [889, 348] width 250 height 188
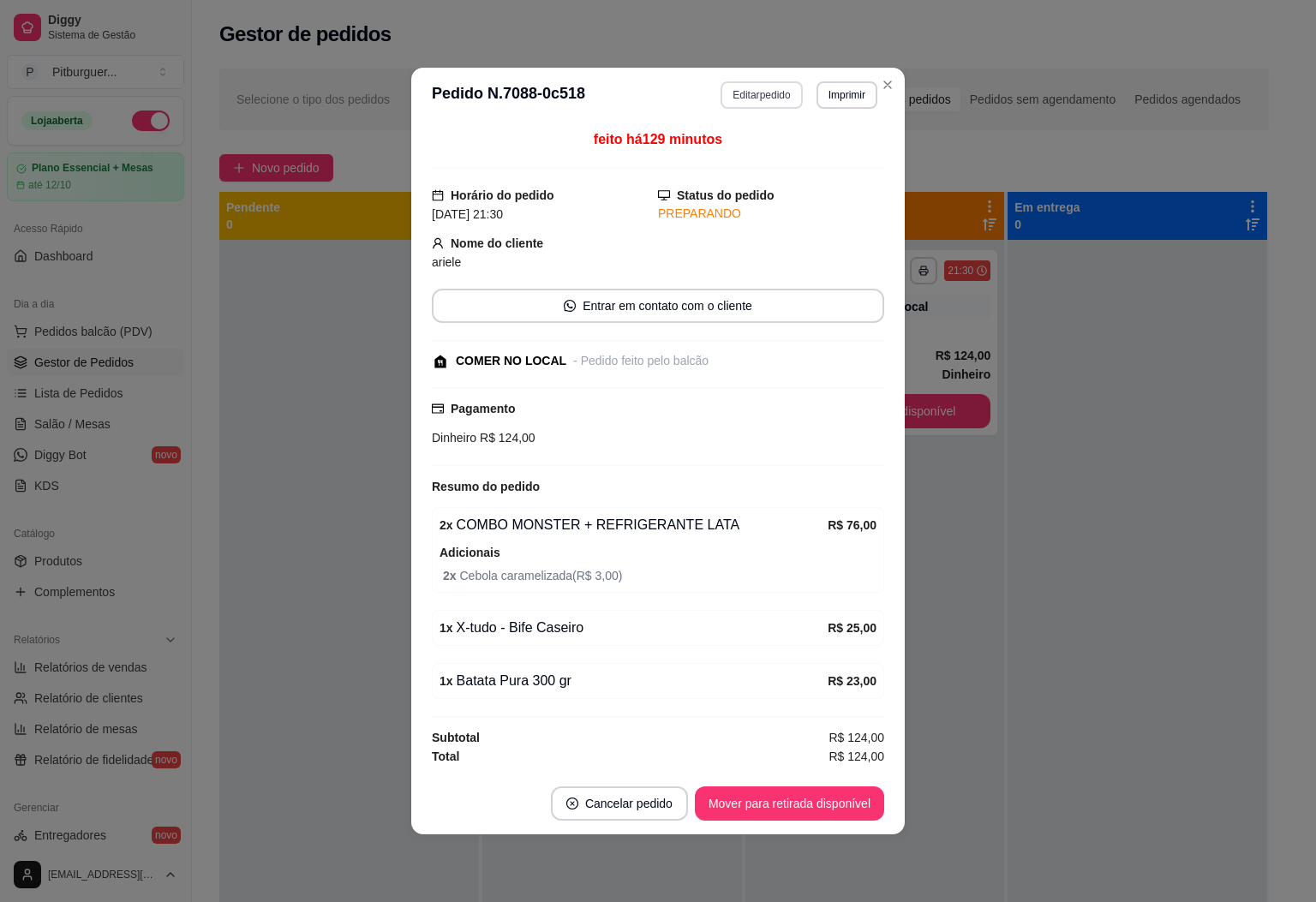
click at [772, 98] on button "Editar pedido" at bounding box center [761, 94] width 81 height 27
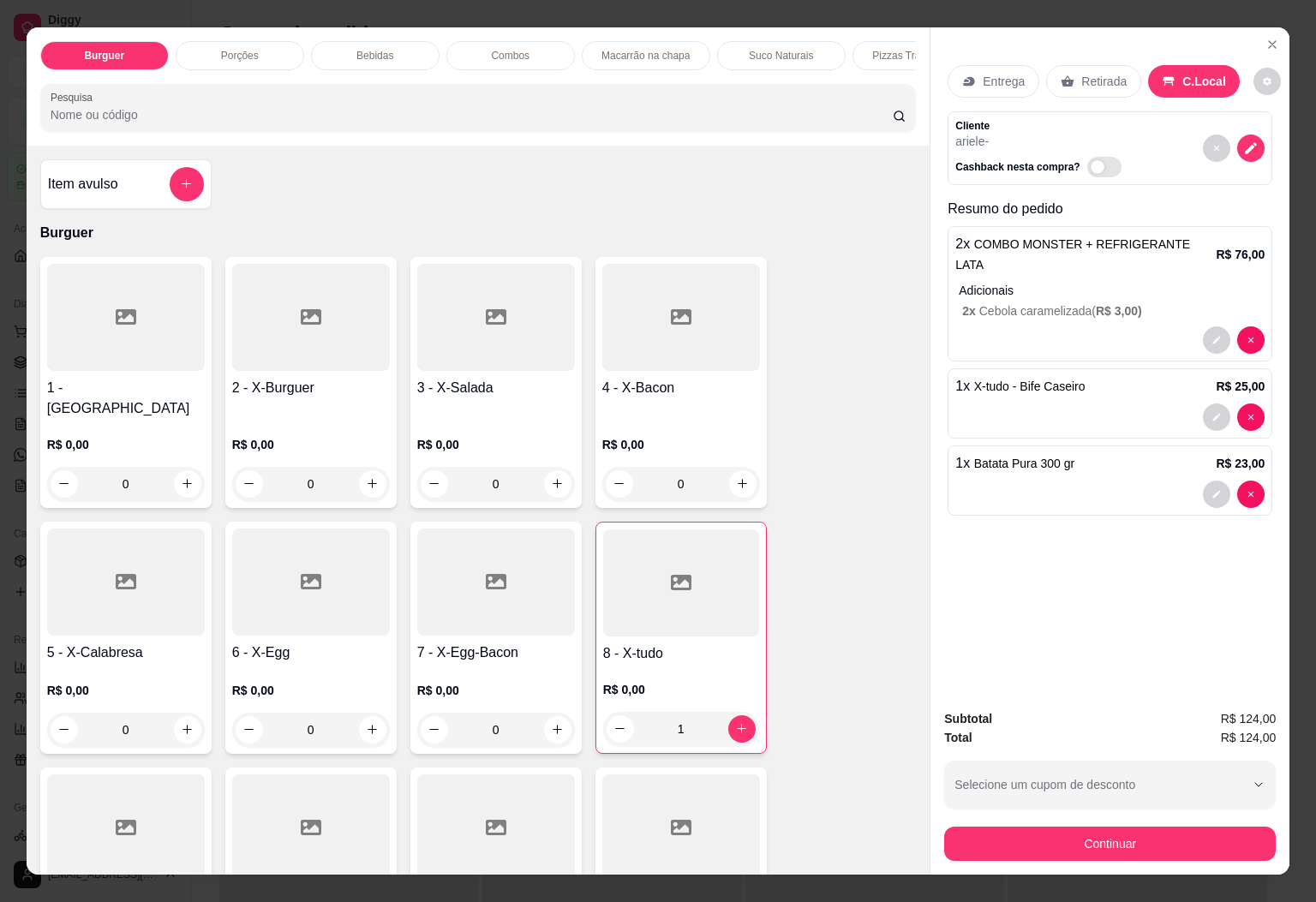
click at [1005, 832] on button "Continuar" at bounding box center [1110, 843] width 332 height 34
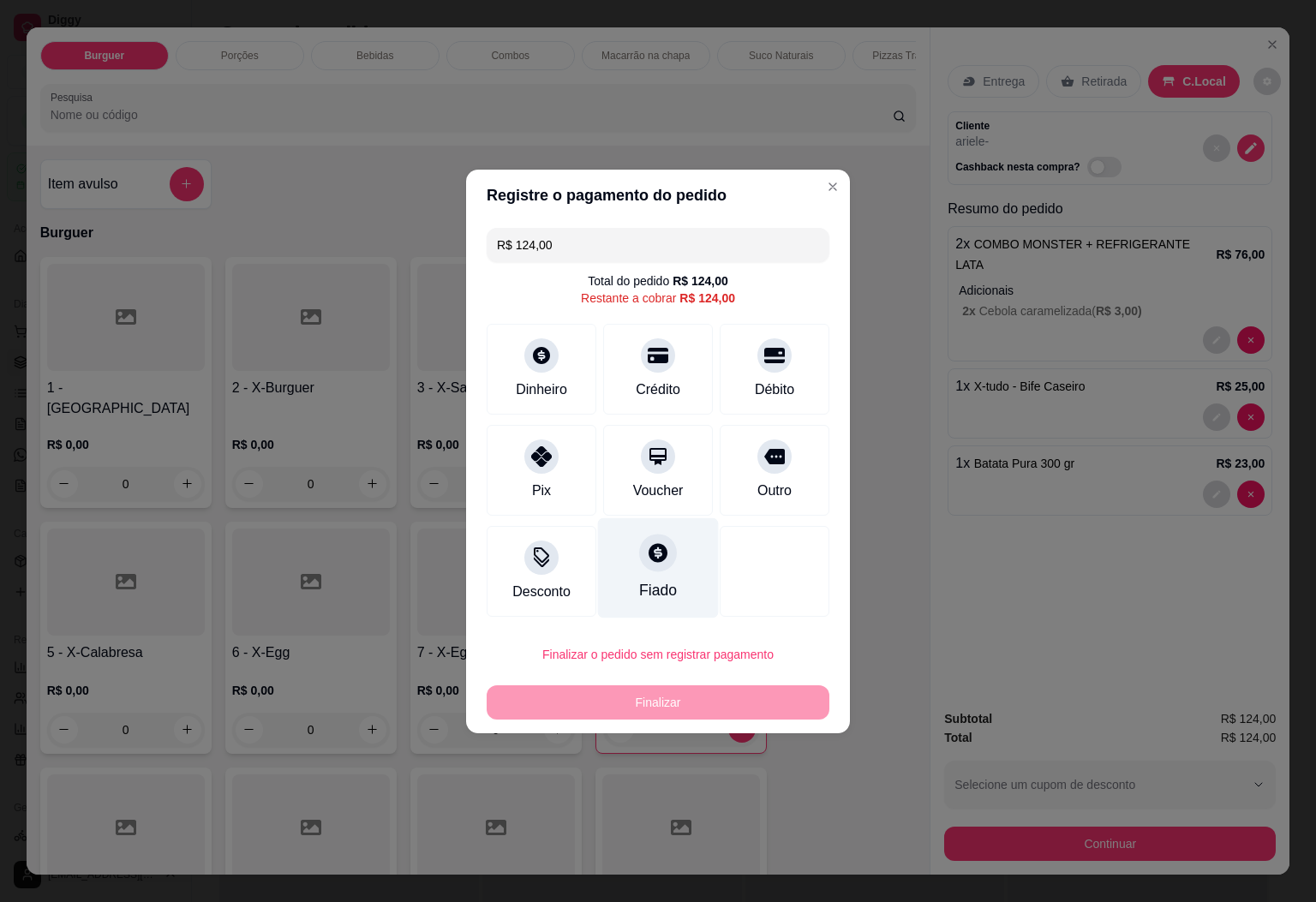
click at [659, 553] on div at bounding box center [657, 552] width 38 height 38
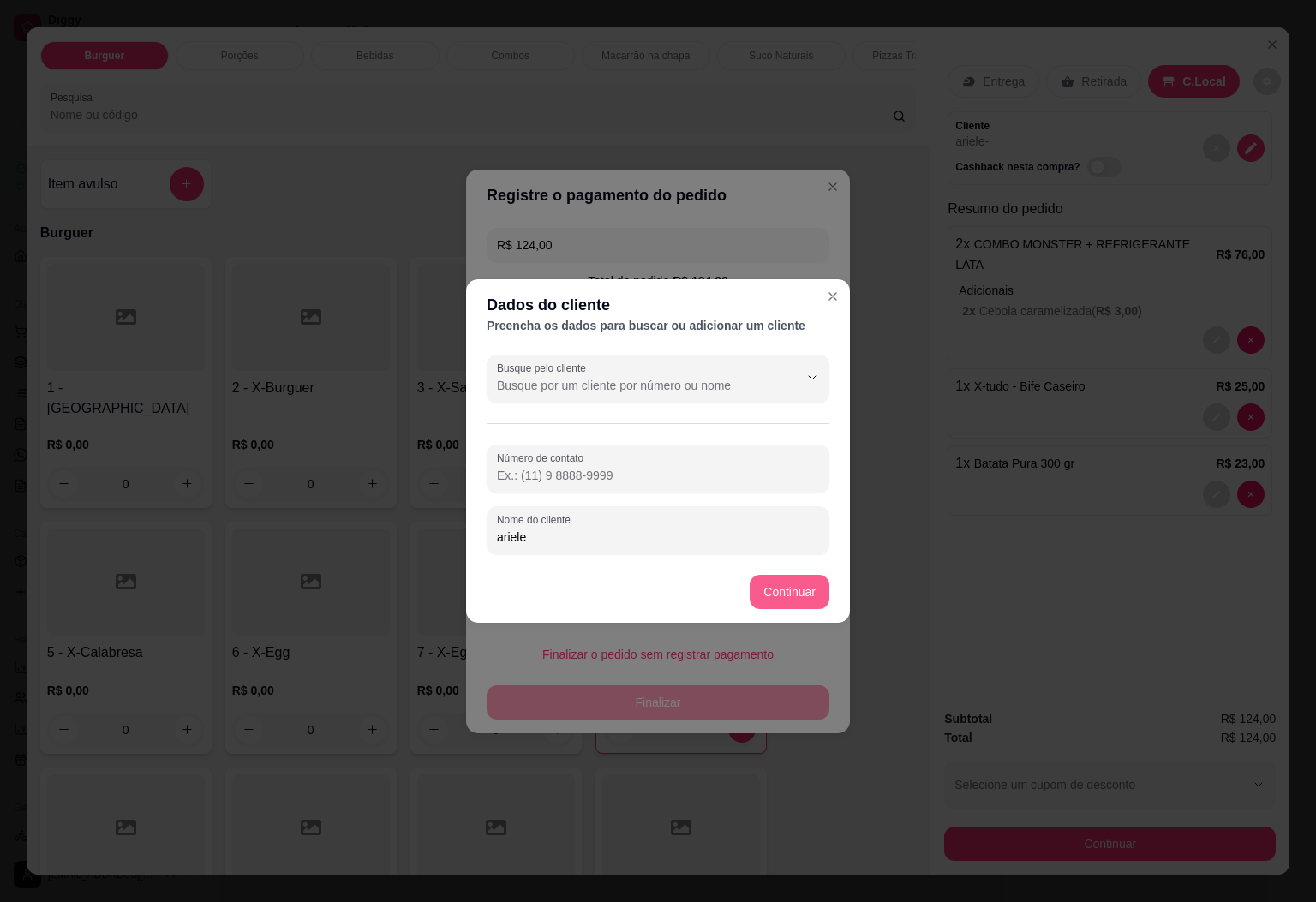
click at [784, 583] on button "Continuar" at bounding box center [789, 592] width 79 height 34
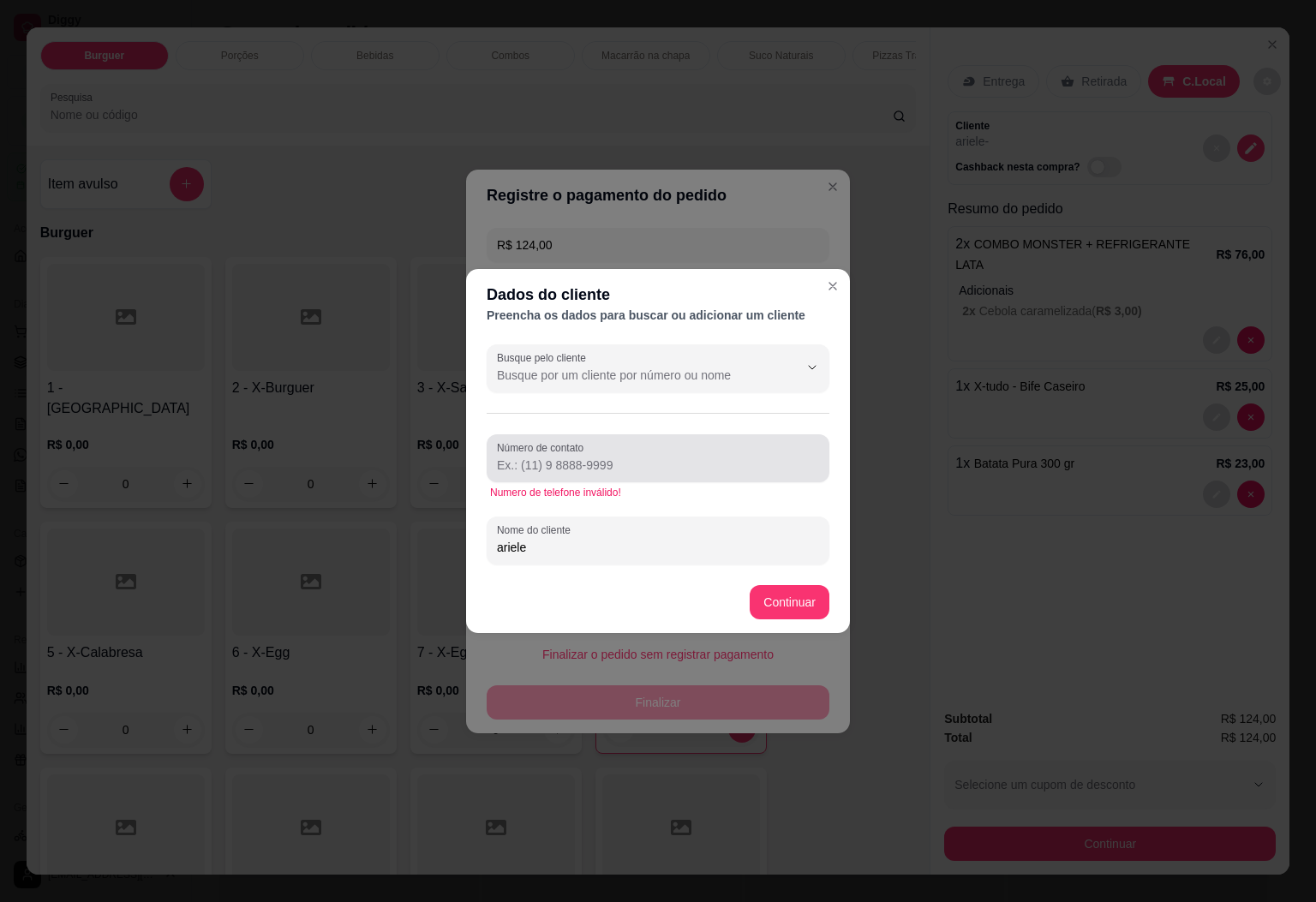
click at [573, 453] on label "Número de contato" at bounding box center [542, 447] width 93 height 15
click at [573, 457] on input "Número de contato" at bounding box center [657, 465] width 322 height 17
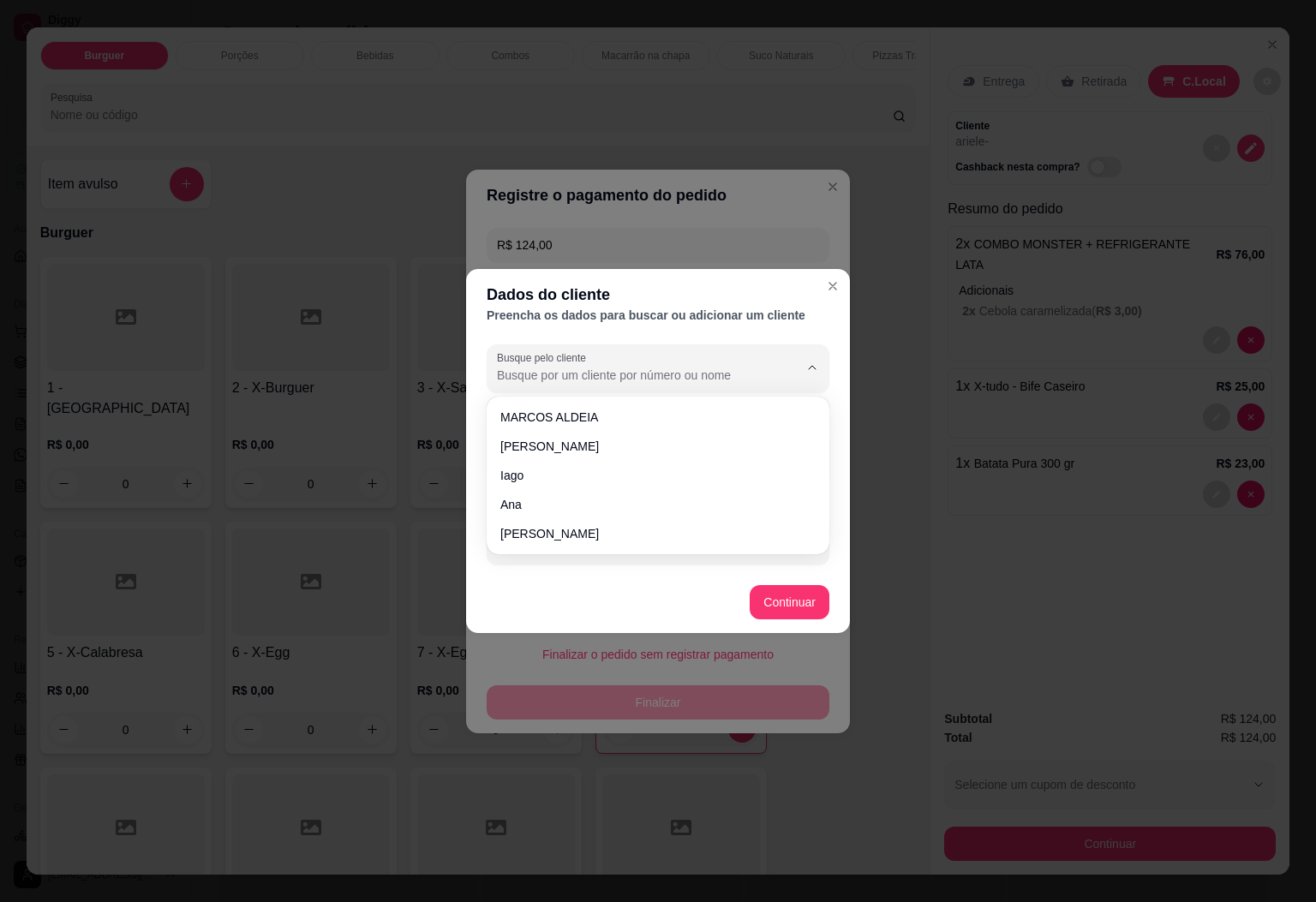
click at [662, 377] on input "Busque pelo cliente" at bounding box center [633, 375] width 274 height 17
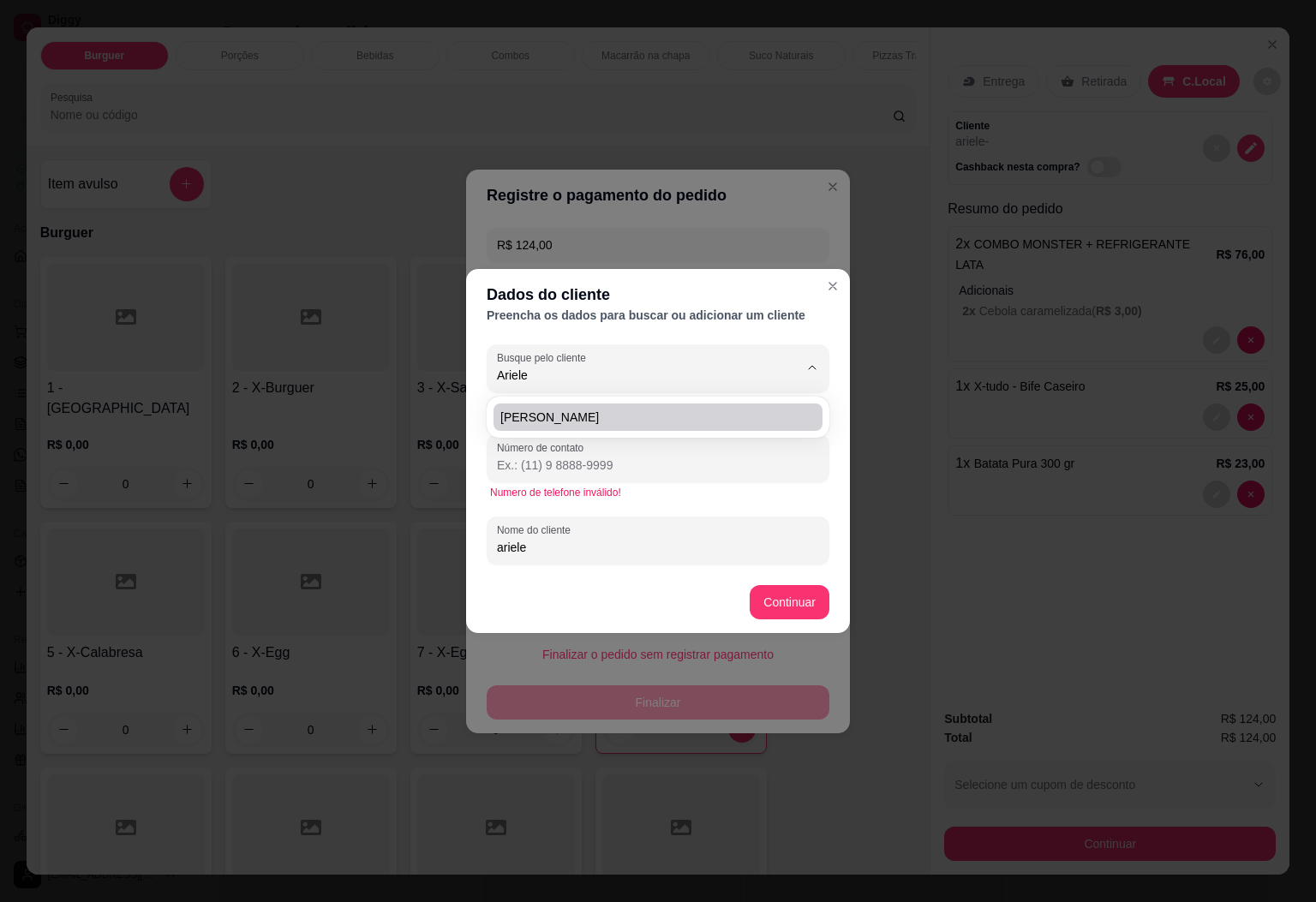
click at [617, 429] on li "[PERSON_NAME]" at bounding box center [657, 416] width 329 height 27
type input "[PERSON_NAME]"
type input "[PHONE_NUMBER]"
type input "[PERSON_NAME]"
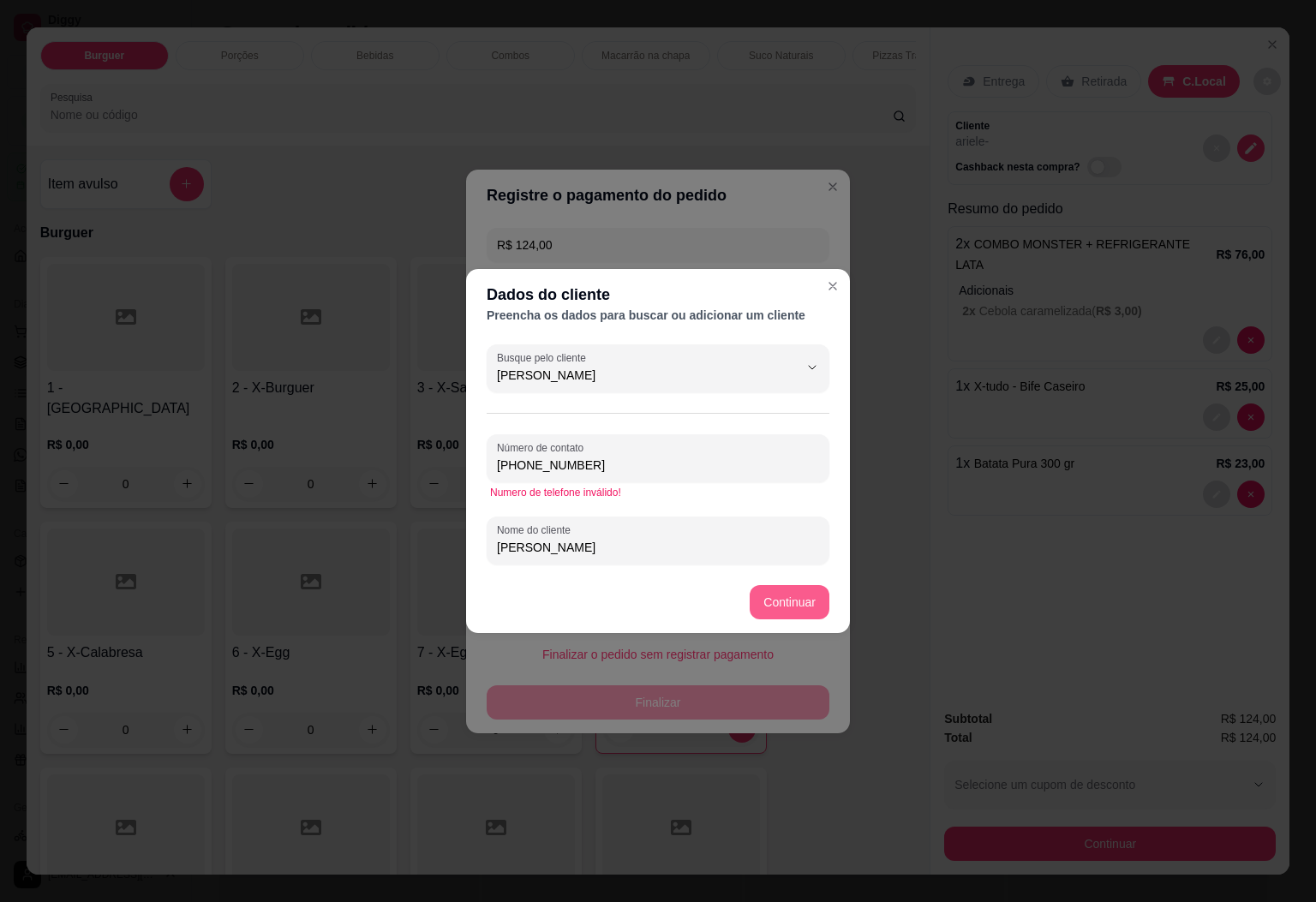
type input "[PERSON_NAME]"
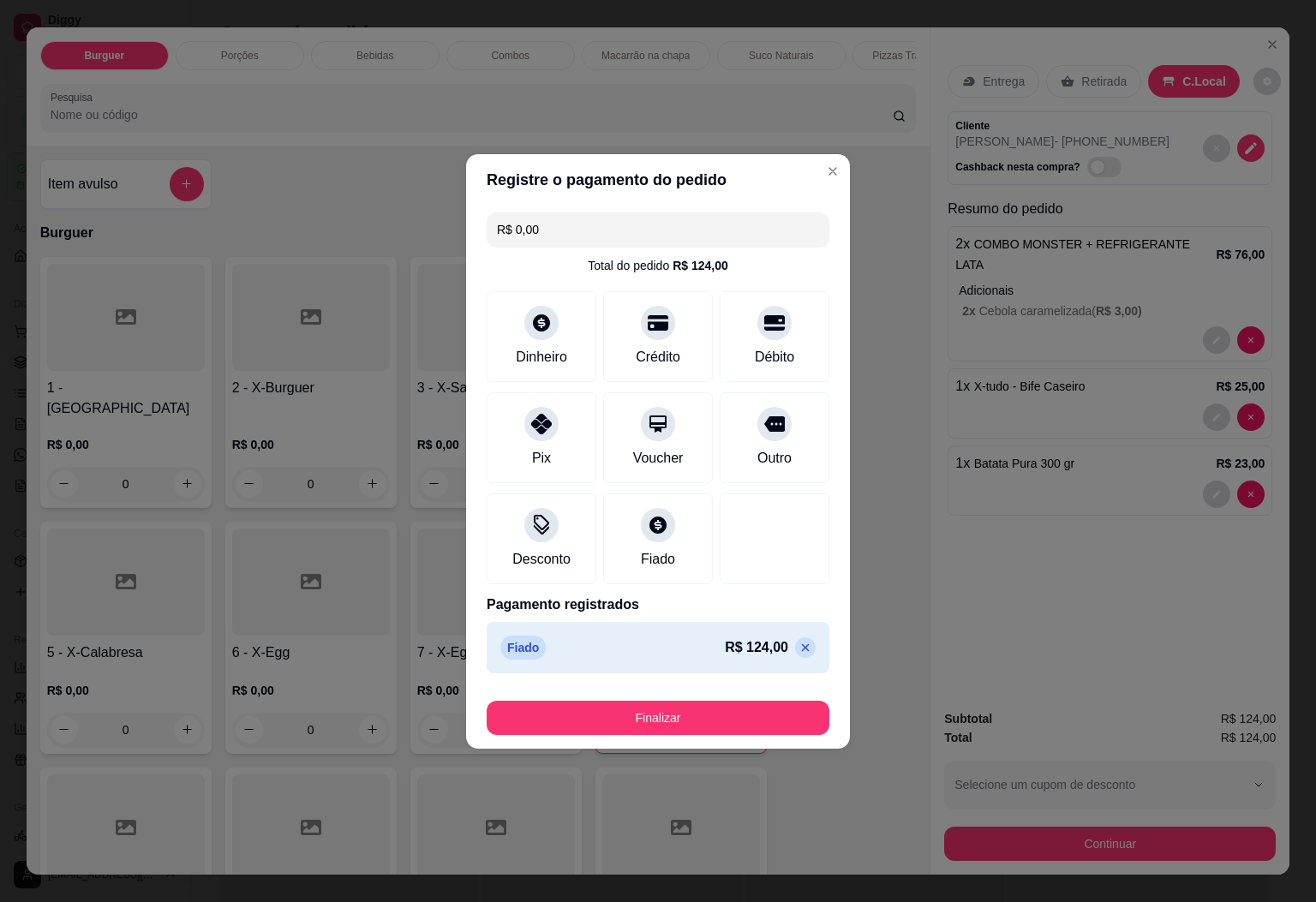
type input "R$ 0,00"
click at [729, 715] on button "Finalizar" at bounding box center [658, 717] width 342 height 34
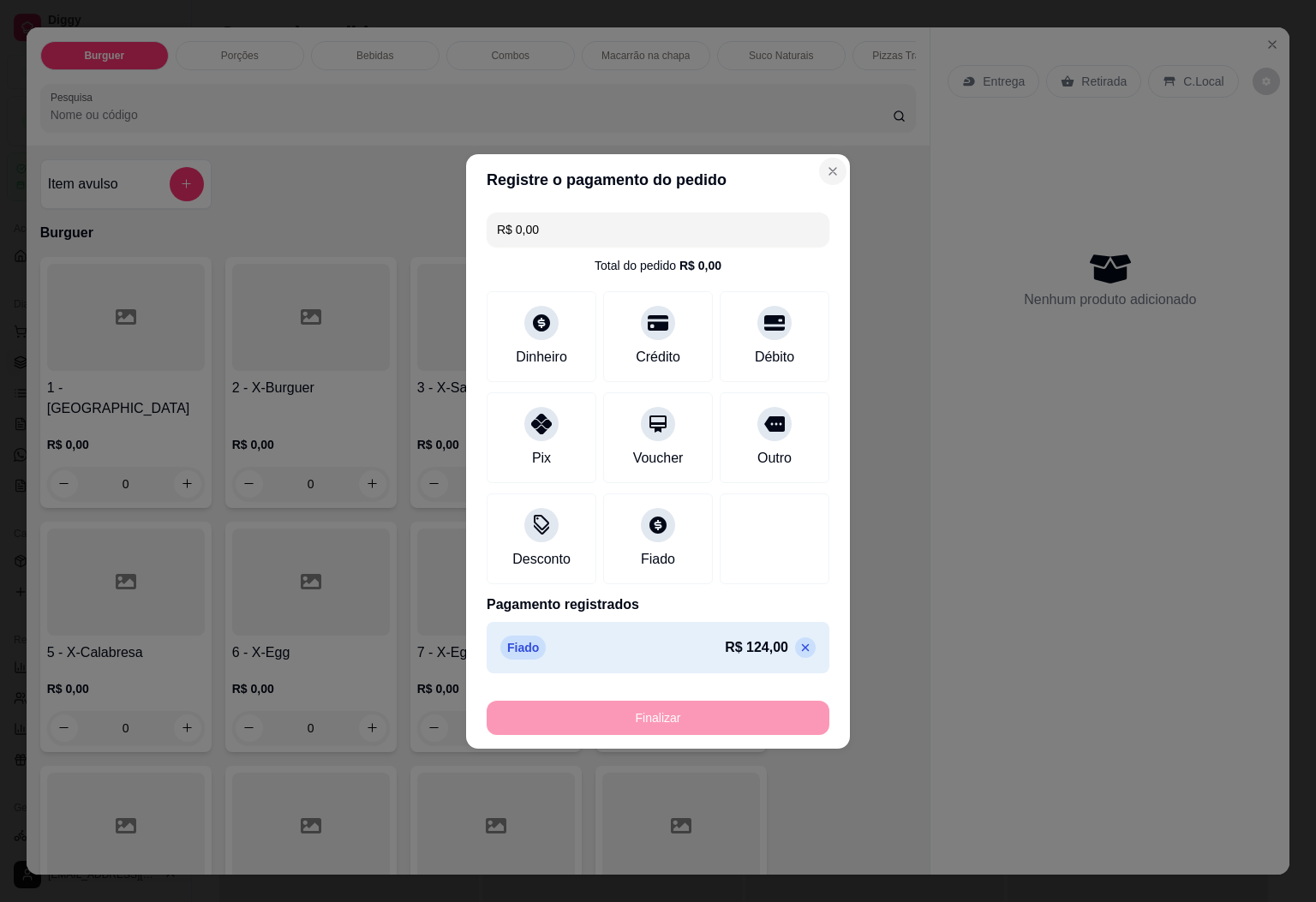
type input "0"
type input "-R$ 124,00"
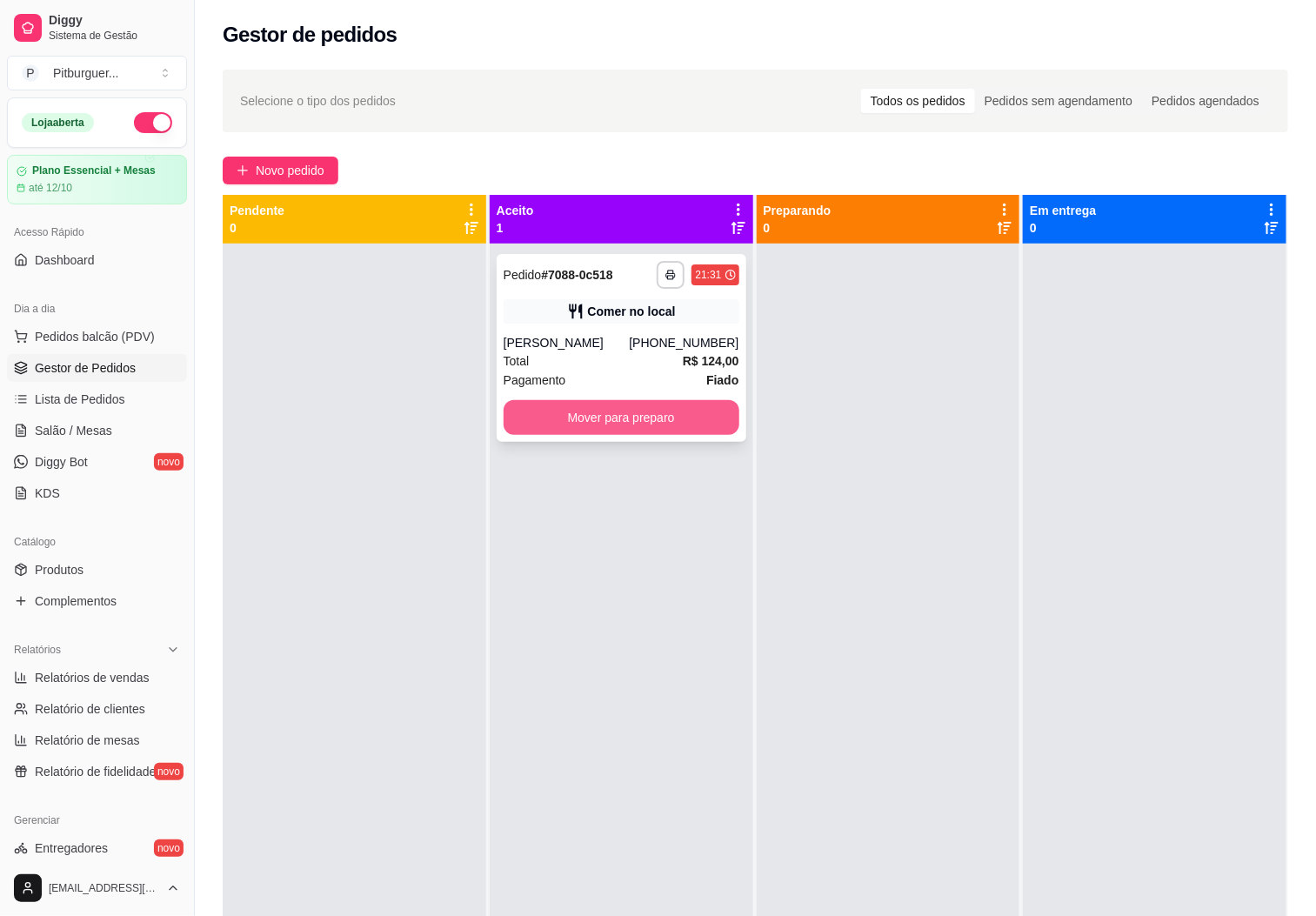
click at [606, 400] on button "Mover para preparo" at bounding box center [621, 417] width 236 height 35
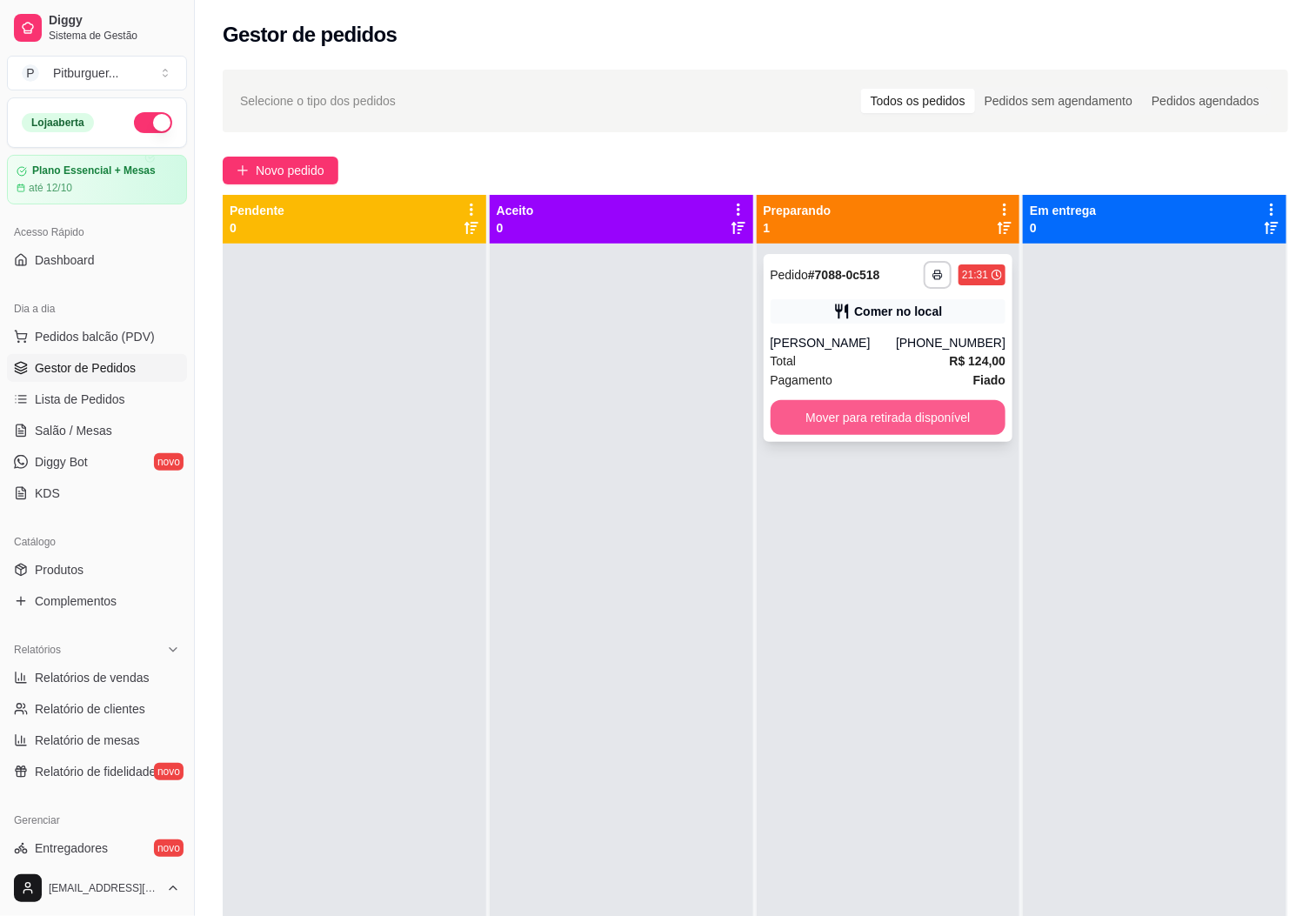
click at [925, 412] on button "Mover para retirada disponível" at bounding box center [888, 417] width 236 height 35
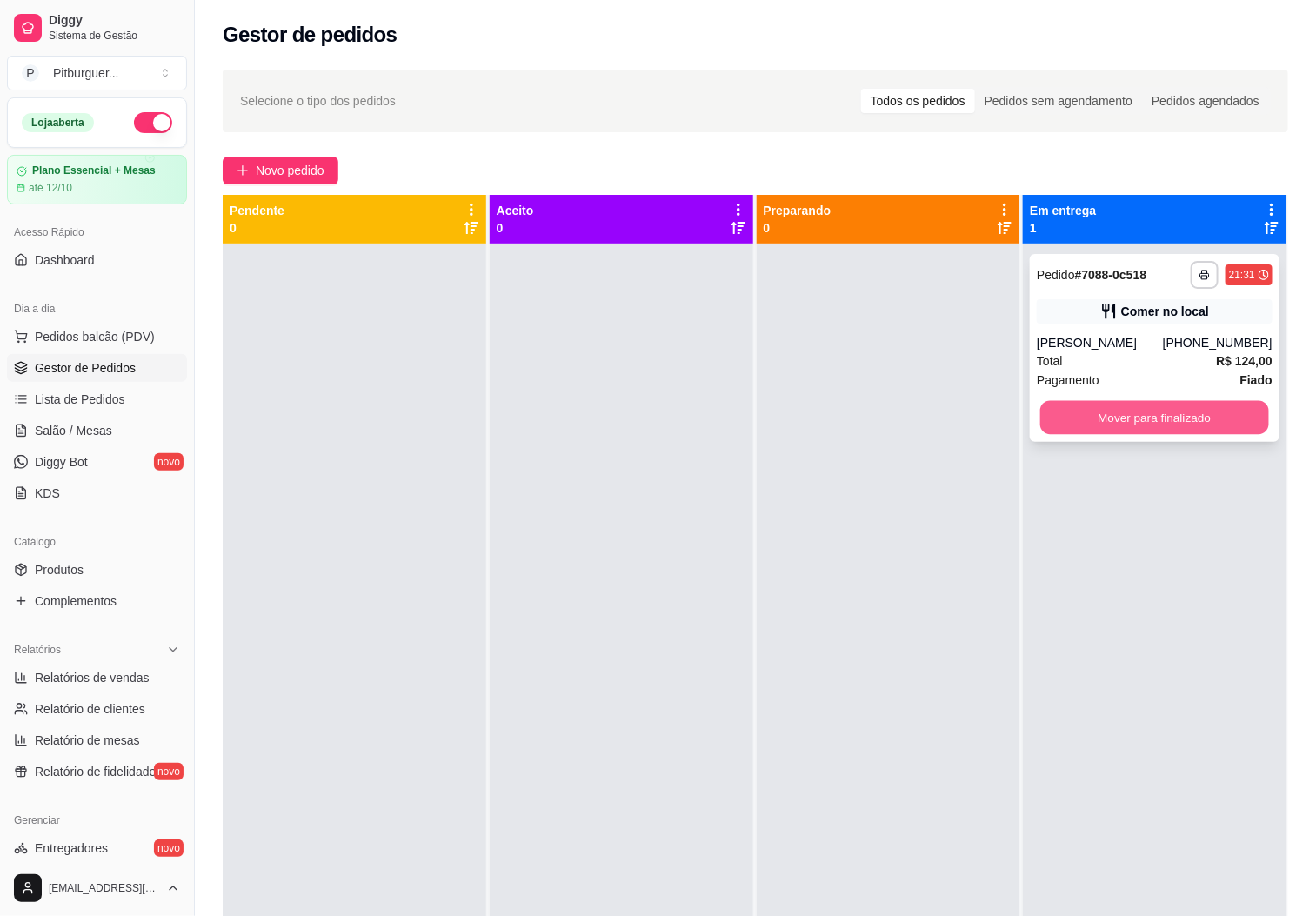
click at [1080, 413] on button "Mover para finalizado" at bounding box center [1154, 418] width 228 height 34
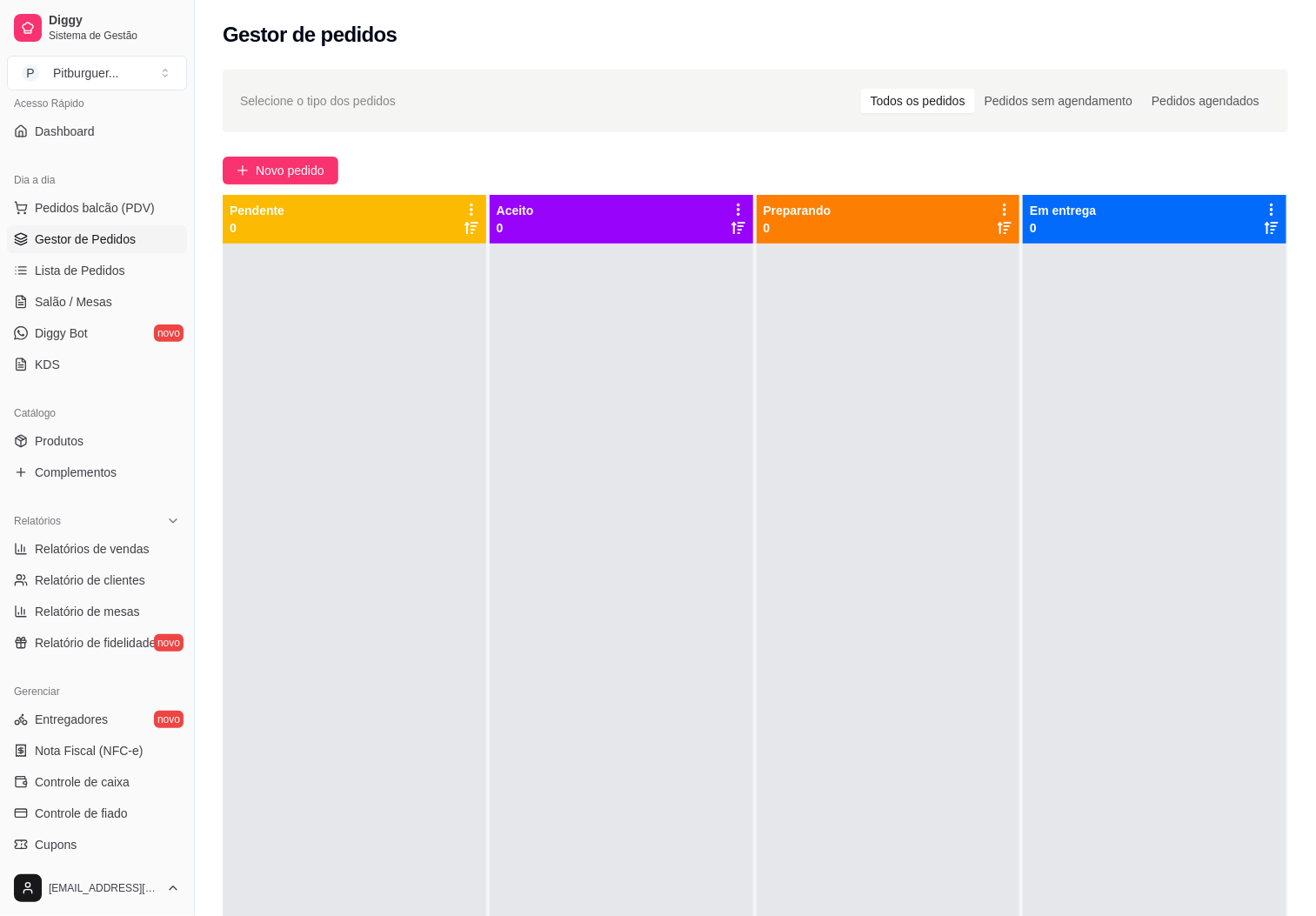
scroll to position [337, 0]
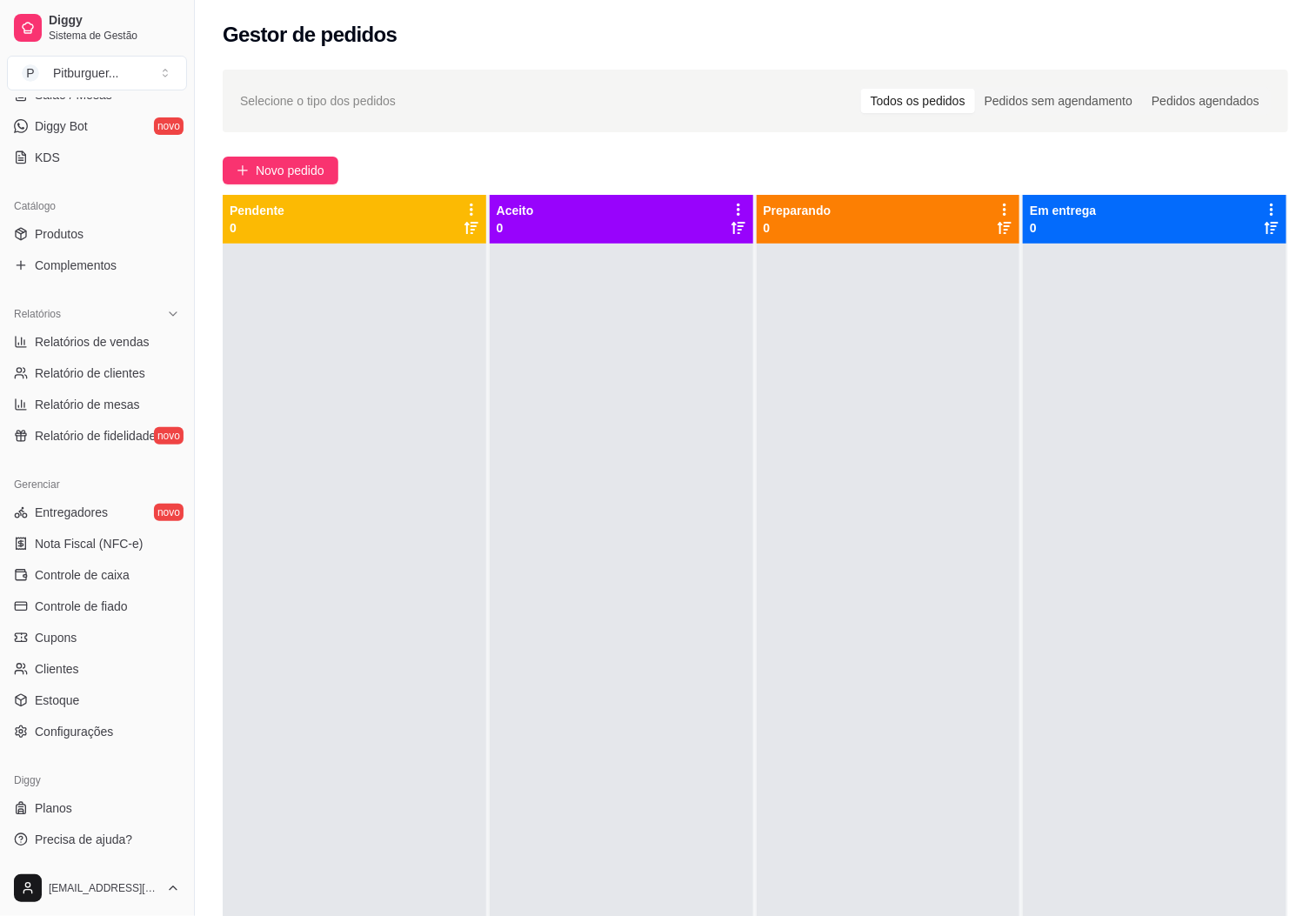
click at [102, 589] on ul "Entregadores novo Nota Fiscal (NFC-e) Controle de caixa Controle de fiado Cupon…" at bounding box center [97, 621] width 180 height 247
drag, startPoint x: 102, startPoint y: 590, endPoint x: 102, endPoint y: 600, distance: 10.0
click at [102, 593] on ul "Entregadores novo Nota Fiscal (NFC-e) Controle de caixa Controle de fiado Cupon…" at bounding box center [97, 621] width 180 height 247
click at [102, 600] on span "Controle de fiado" at bounding box center [82, 605] width 93 height 17
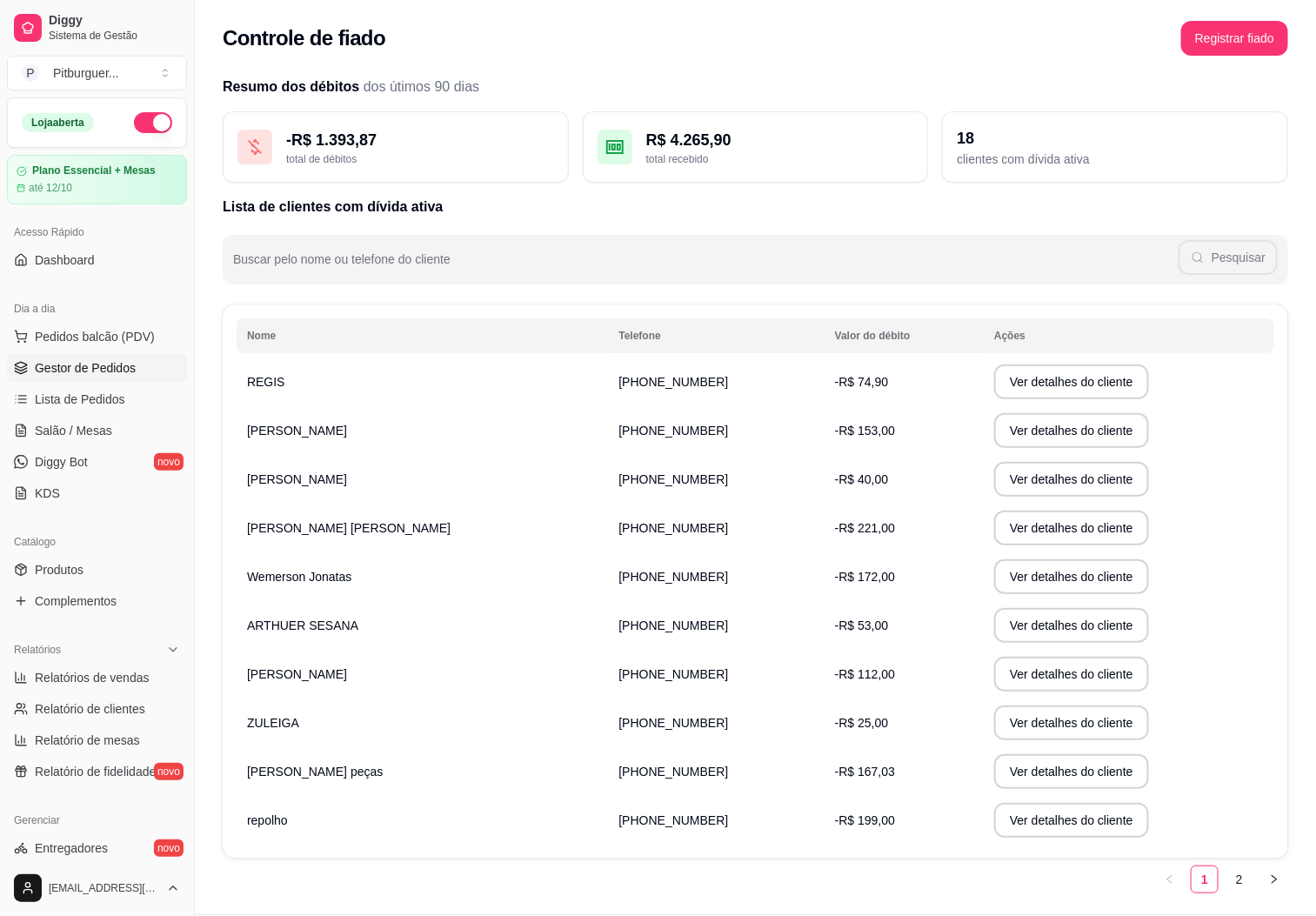
click at [89, 358] on link "Gestor de Pedidos" at bounding box center [97, 367] width 180 height 28
